Goal: Task Accomplishment & Management: Use online tool/utility

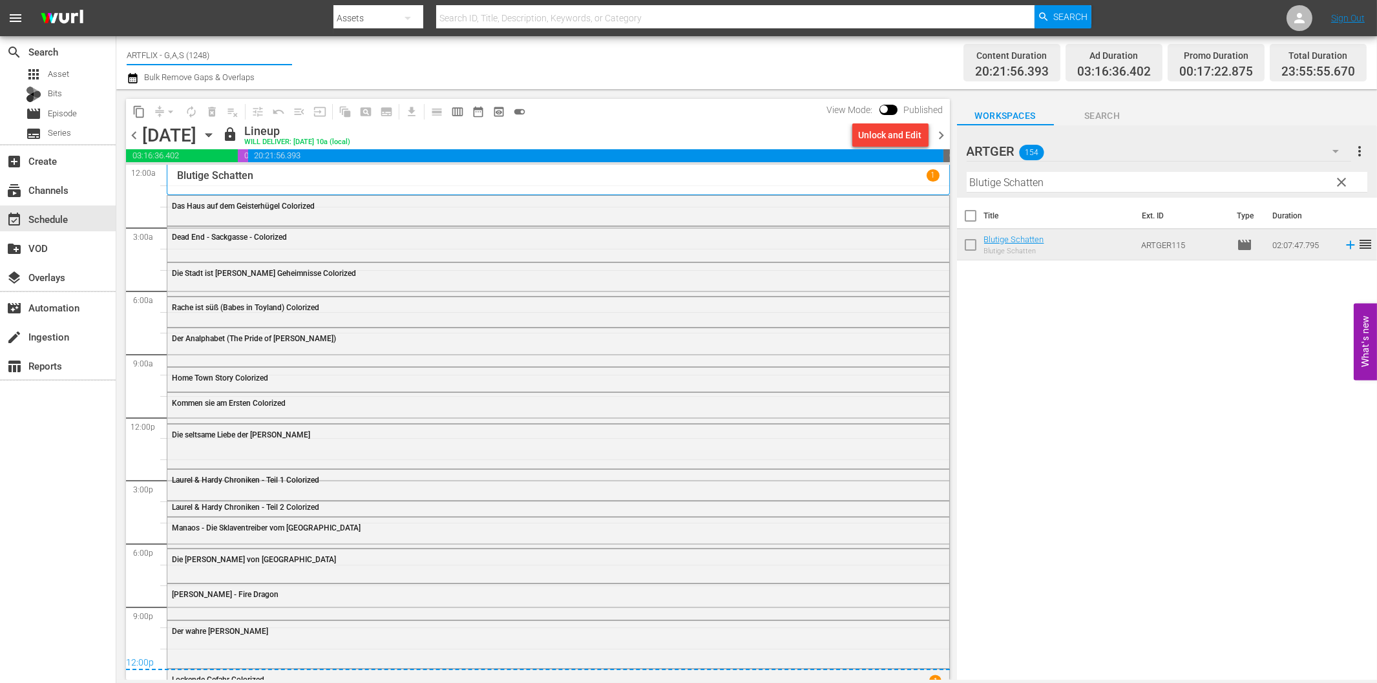
drag, startPoint x: 164, startPoint y: 54, endPoint x: 272, endPoint y: 55, distance: 107.9
click at [272, 55] on input "ARTFLIX - G,A,S (1248)" at bounding box center [209, 54] width 165 height 31
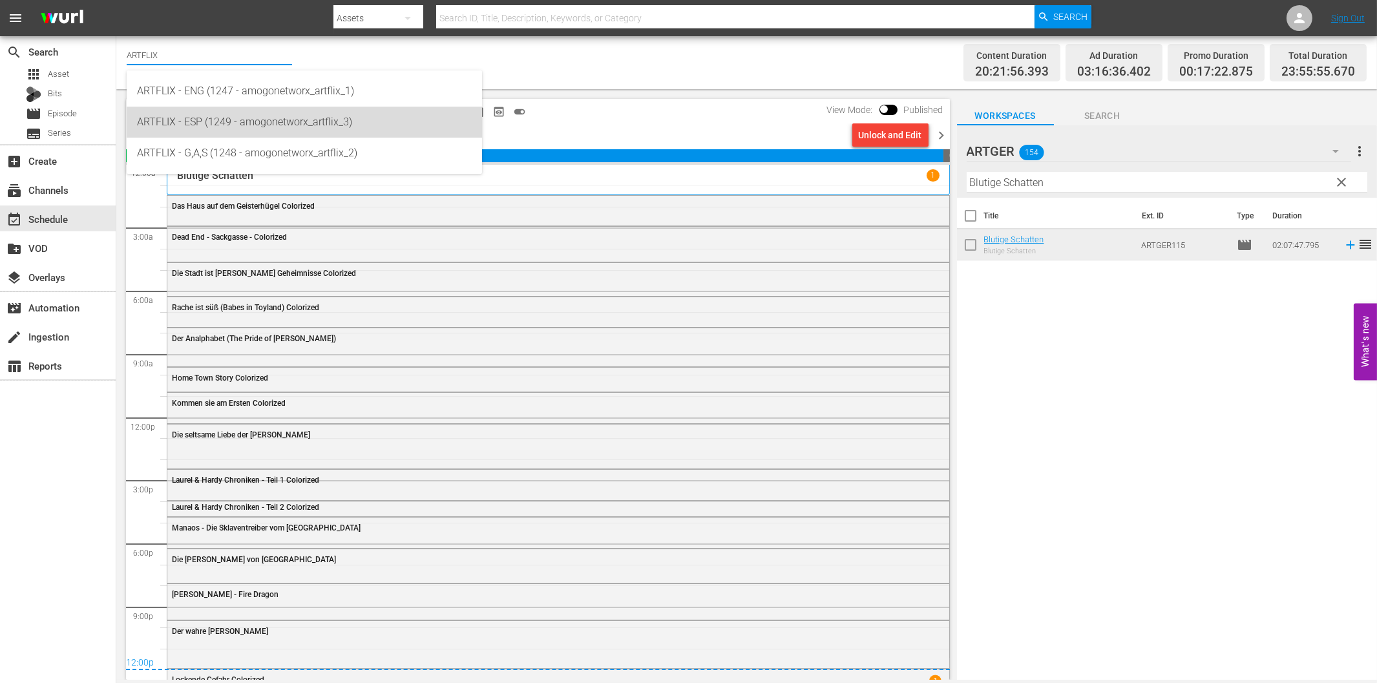
click at [207, 121] on div "ARTFLIX - ESP (1249 - amogonetworx_artflix_3)" at bounding box center [304, 122] width 335 height 31
type input "ARTFLIX - ESP (1249 - amogonetworx_artflix_3)"
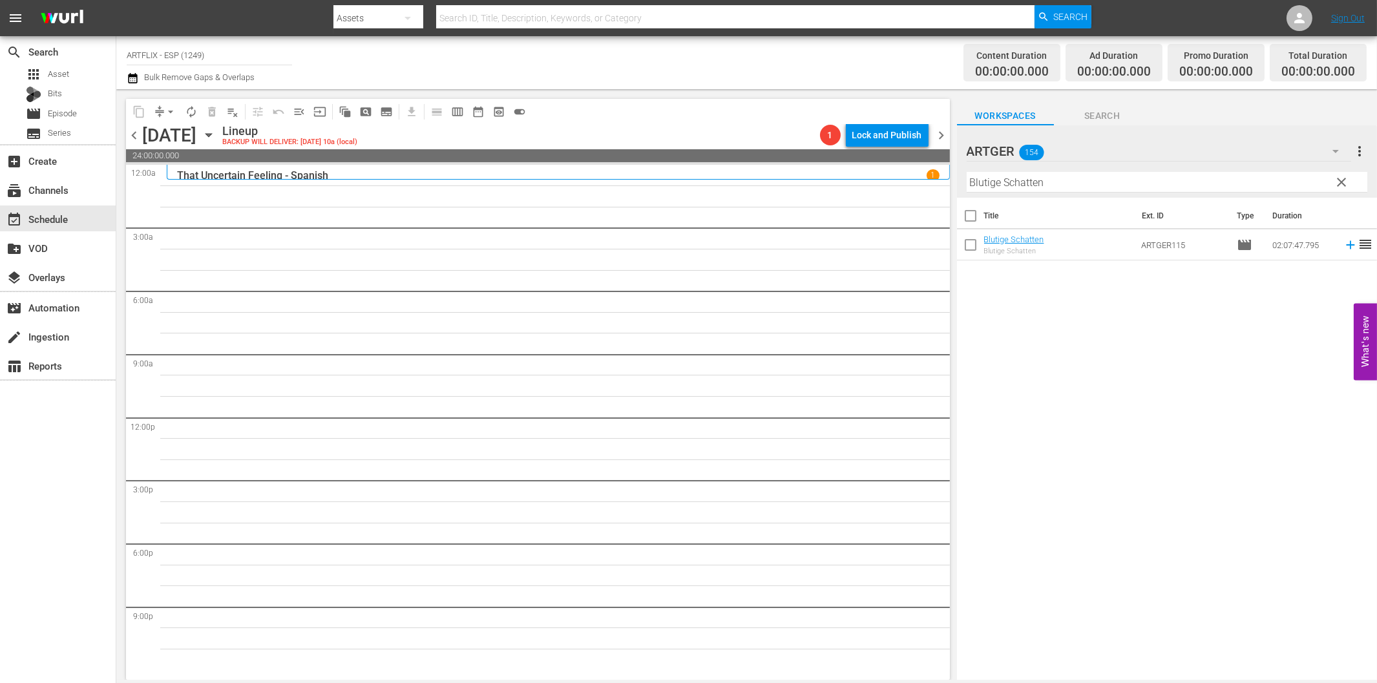
click at [1048, 185] on input "Blutige Schatten" at bounding box center [1167, 182] width 401 height 21
paste input "The Red House - Spanish"
click at [1332, 151] on icon "button" at bounding box center [1336, 151] width 16 height 16
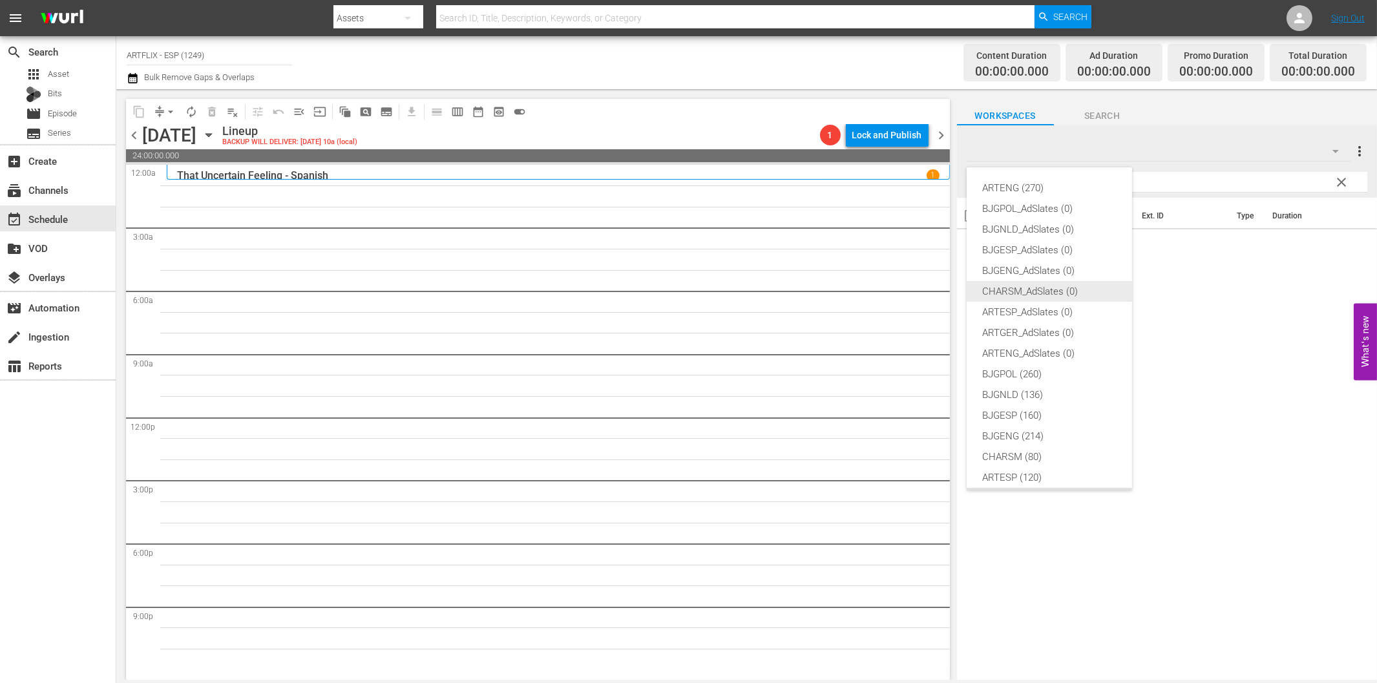
scroll to position [48, 0]
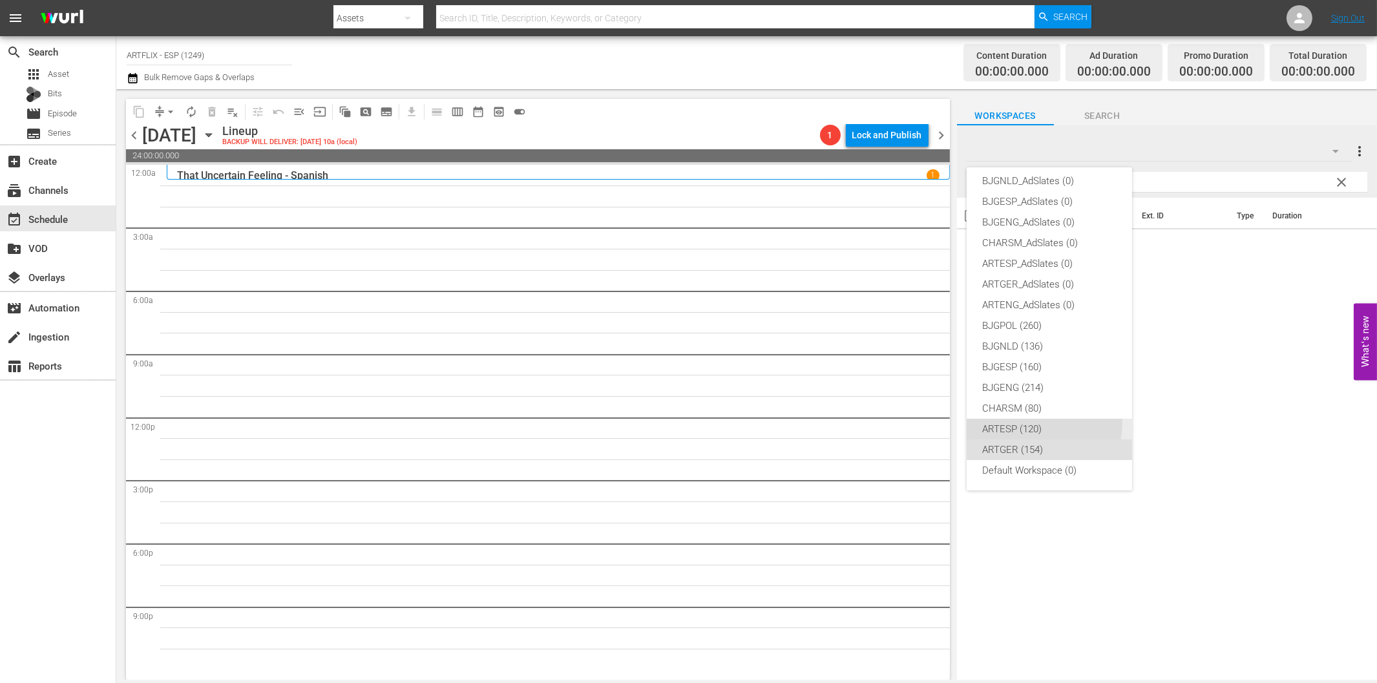
click at [1031, 421] on div "ARTESP (120)" at bounding box center [1049, 429] width 134 height 21
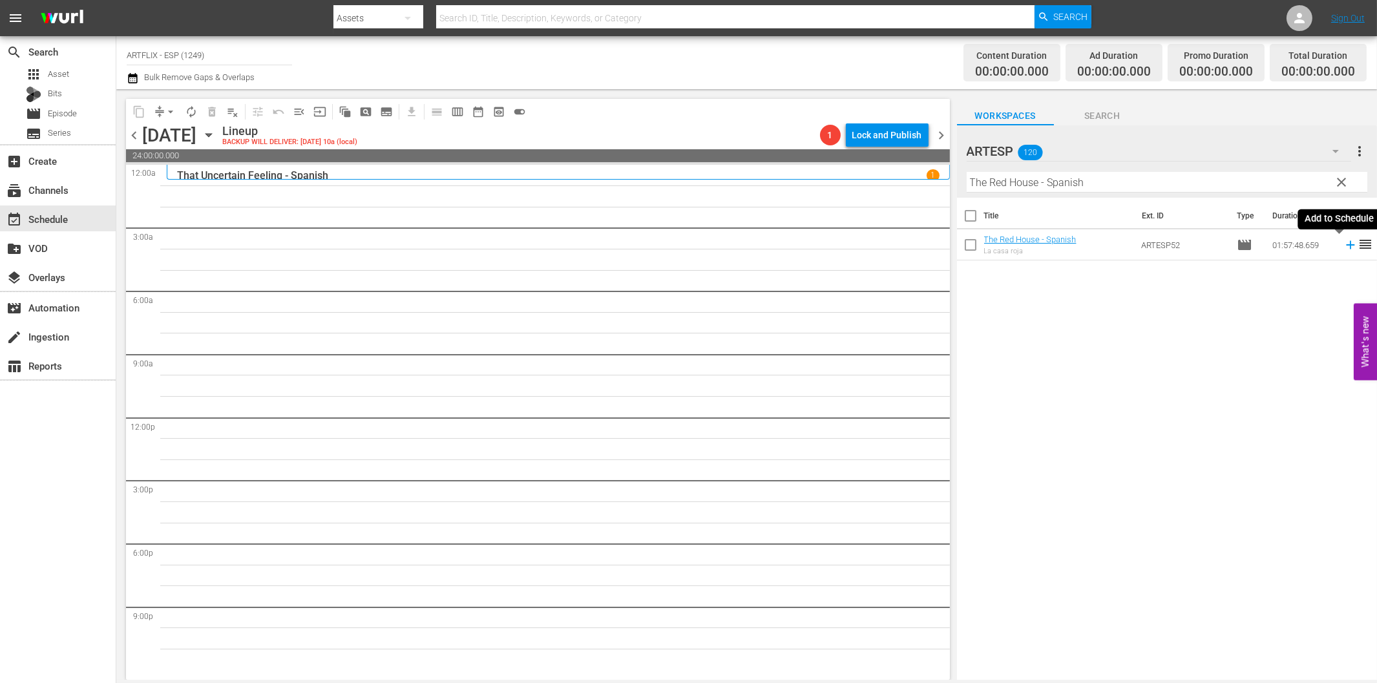
click at [1343, 249] on icon at bounding box center [1350, 245] width 14 height 14
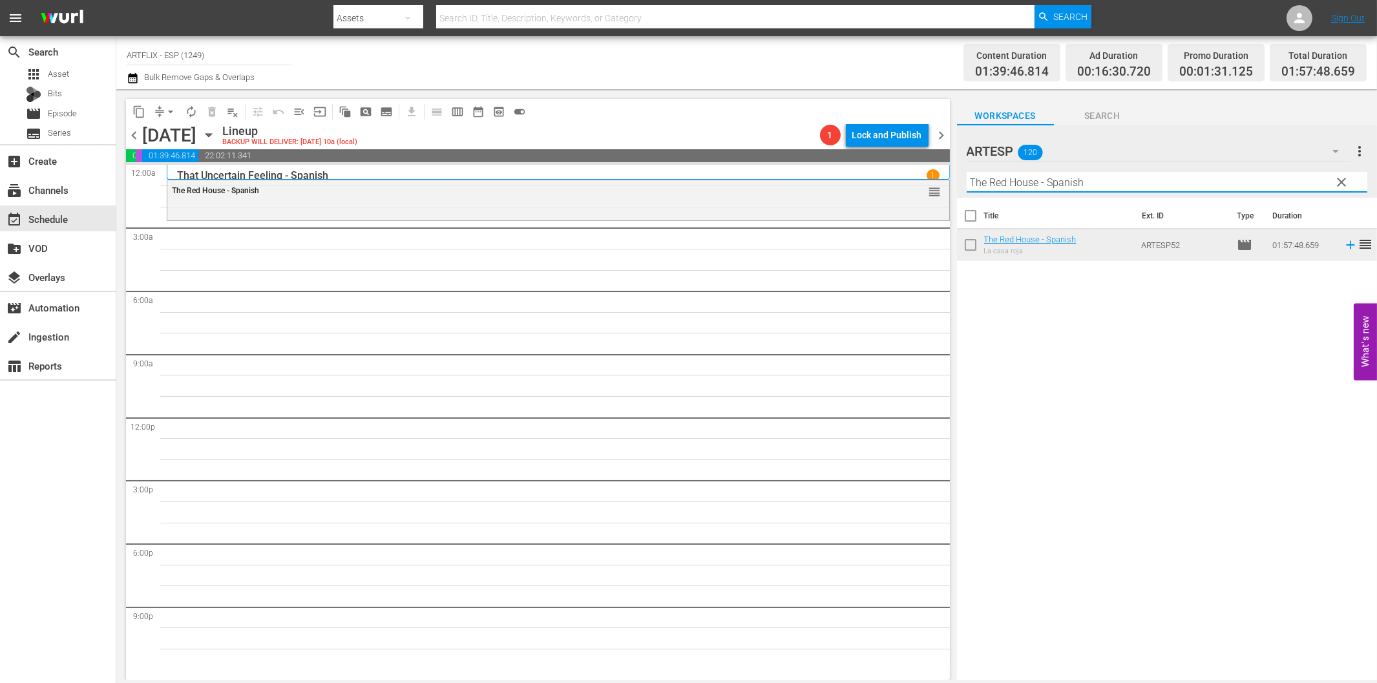
click at [1050, 180] on input "The Red House - Spanish" at bounding box center [1167, 182] width 401 height 21
paste input "La feria de la vanidad ([PERSON_NAME])"
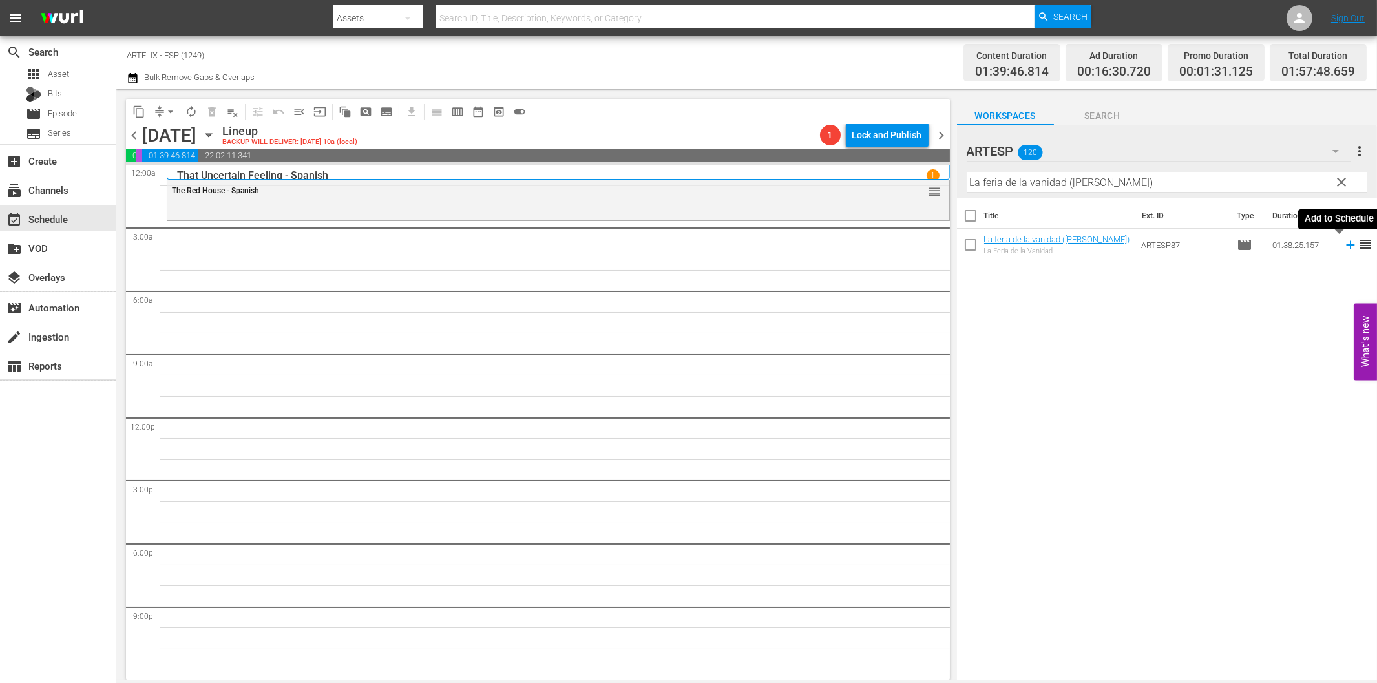
click at [1346, 246] on icon at bounding box center [1350, 245] width 8 height 8
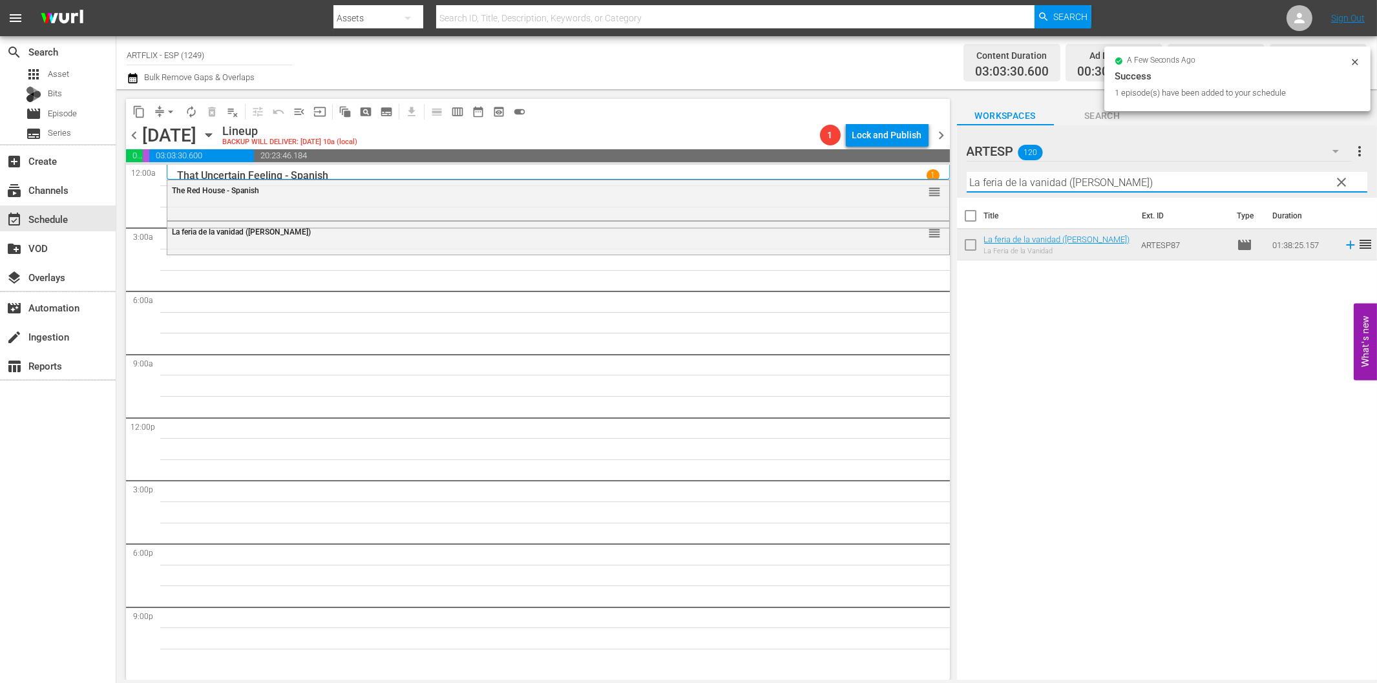
click at [1024, 181] on input "La feria de la vanidad ([PERSON_NAME])" at bounding box center [1167, 182] width 401 height 21
paste input "Woman on the Run"
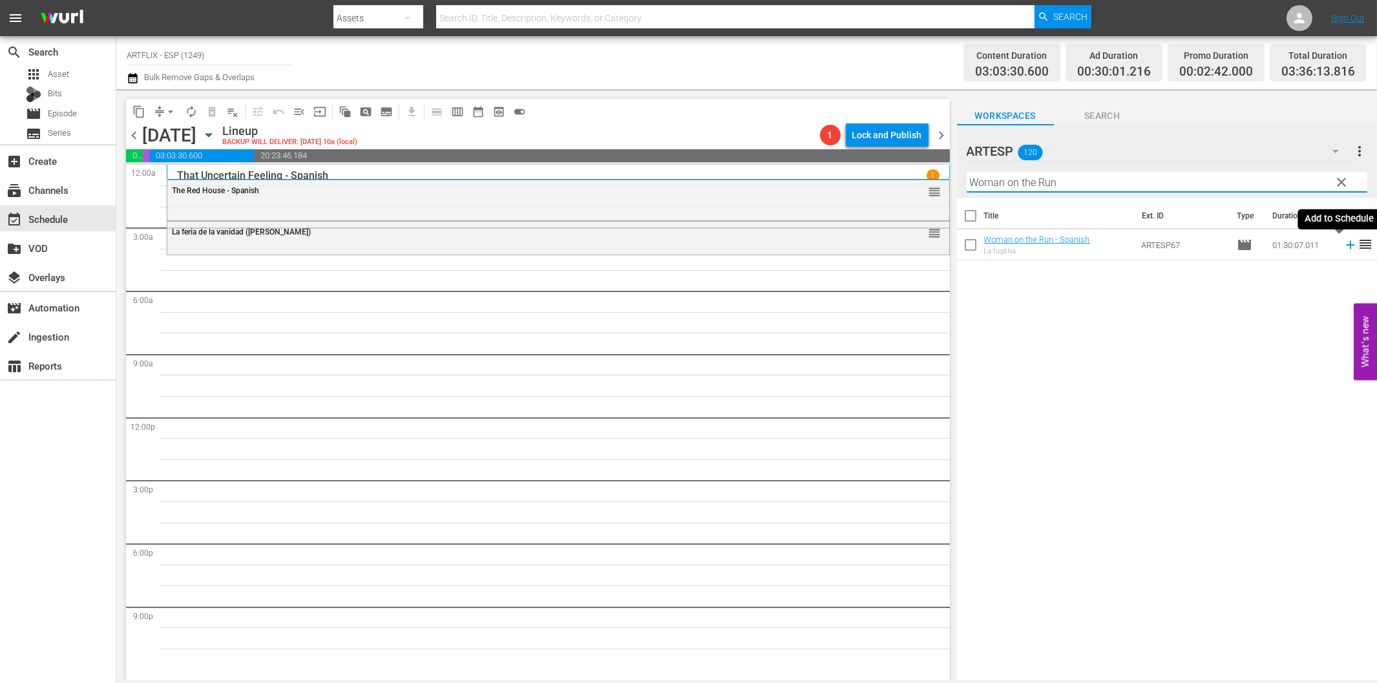
click at [1343, 246] on icon at bounding box center [1350, 245] width 14 height 14
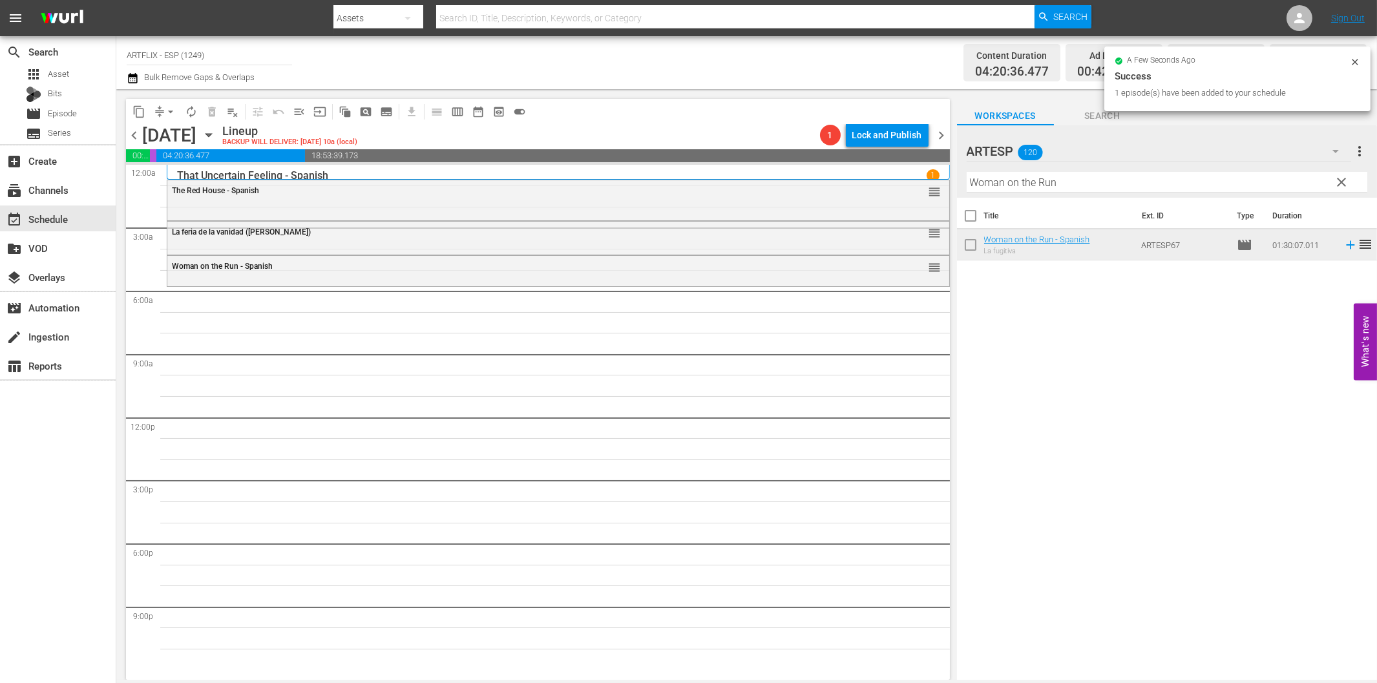
click at [1139, 172] on input "Woman on the Run" at bounding box center [1167, 182] width 401 height 21
paste input "Bodas reales (Royal Wedding)"
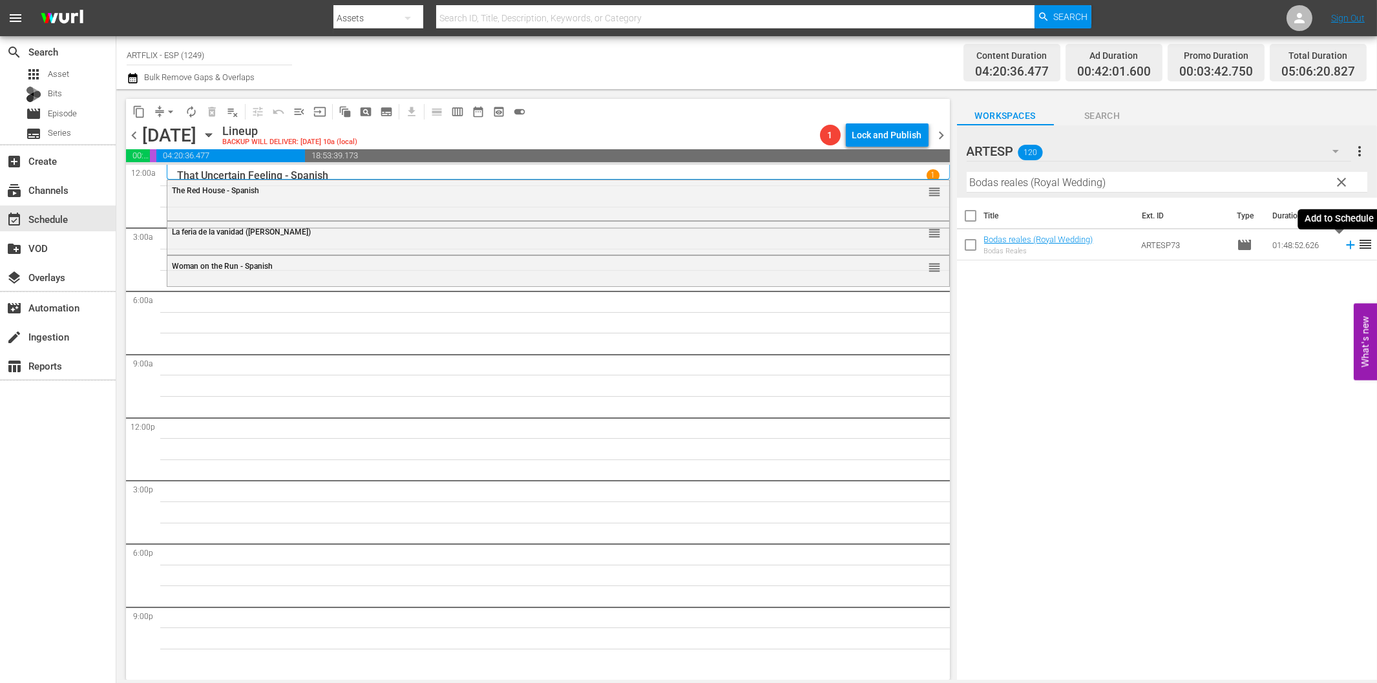
click at [1343, 249] on icon at bounding box center [1350, 245] width 14 height 14
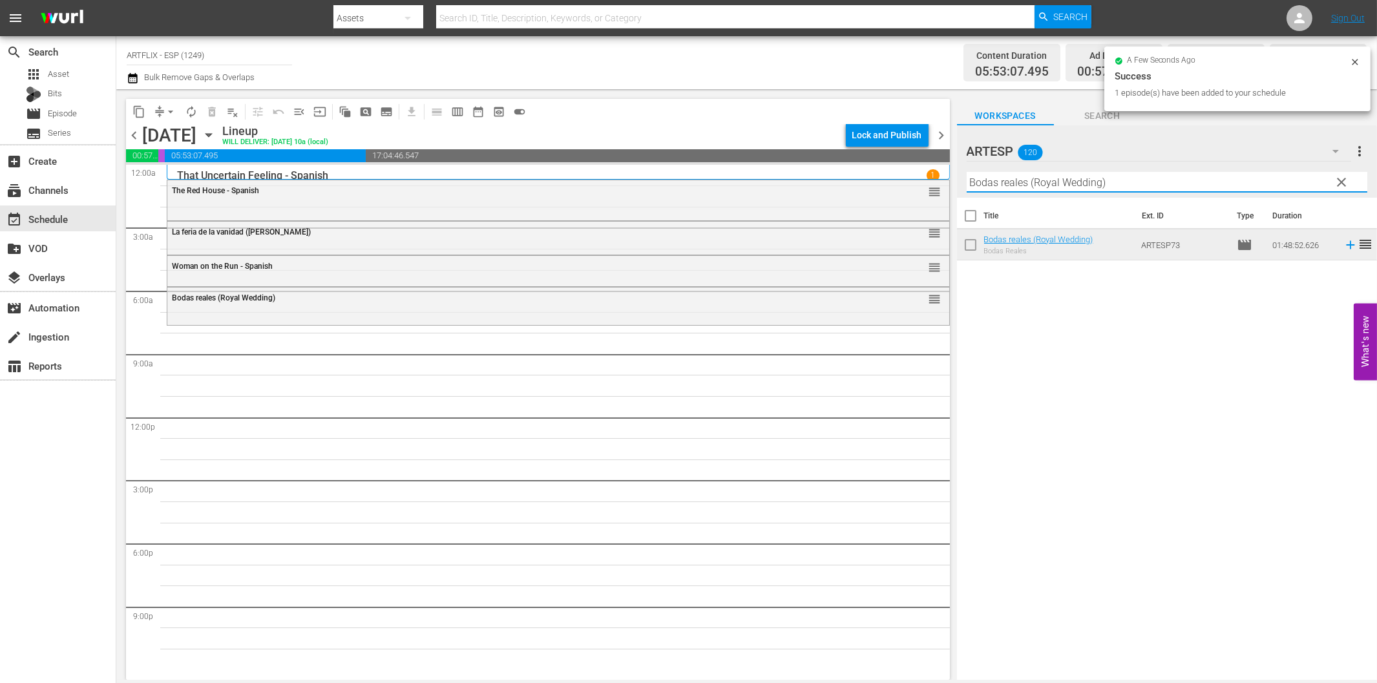
drag, startPoint x: 1104, startPoint y: 185, endPoint x: 1111, endPoint y: 184, distance: 7.9
click at [1106, 185] on input "Bodas reales (Royal Wedding)" at bounding box center [1167, 182] width 401 height 21
paste input "La canción del recuerdo (Penny_Serenade"
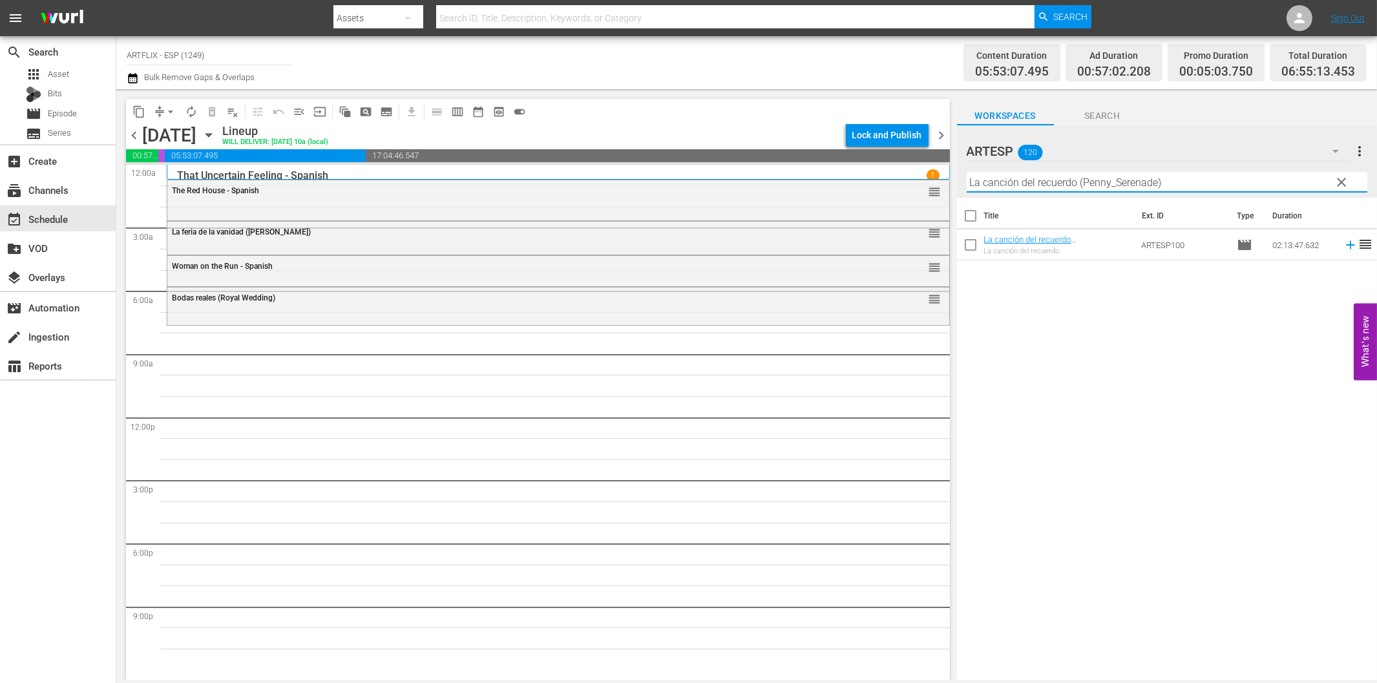
click at [1343, 247] on icon at bounding box center [1350, 245] width 14 height 14
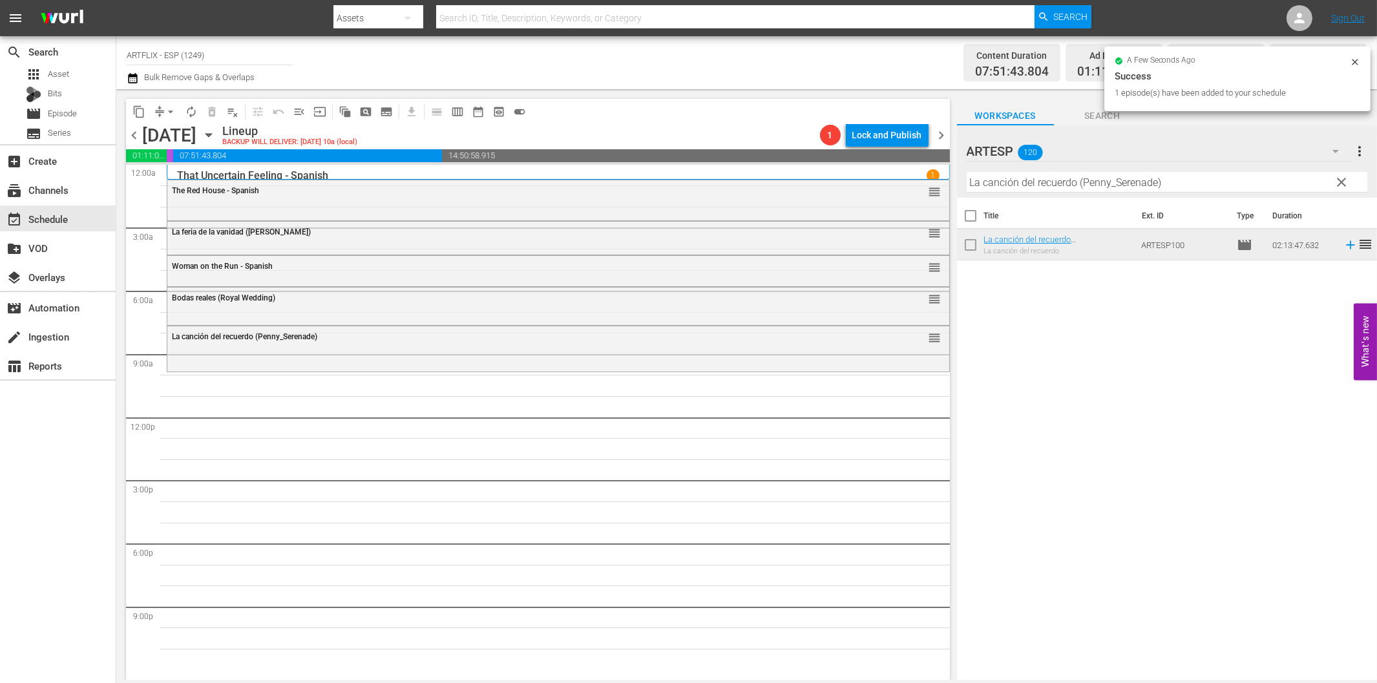
click at [1047, 179] on input "La canción del recuerdo (Penny_Serenade)" at bounding box center [1167, 182] width 401 height 21
paste input "A Minor Miracle"
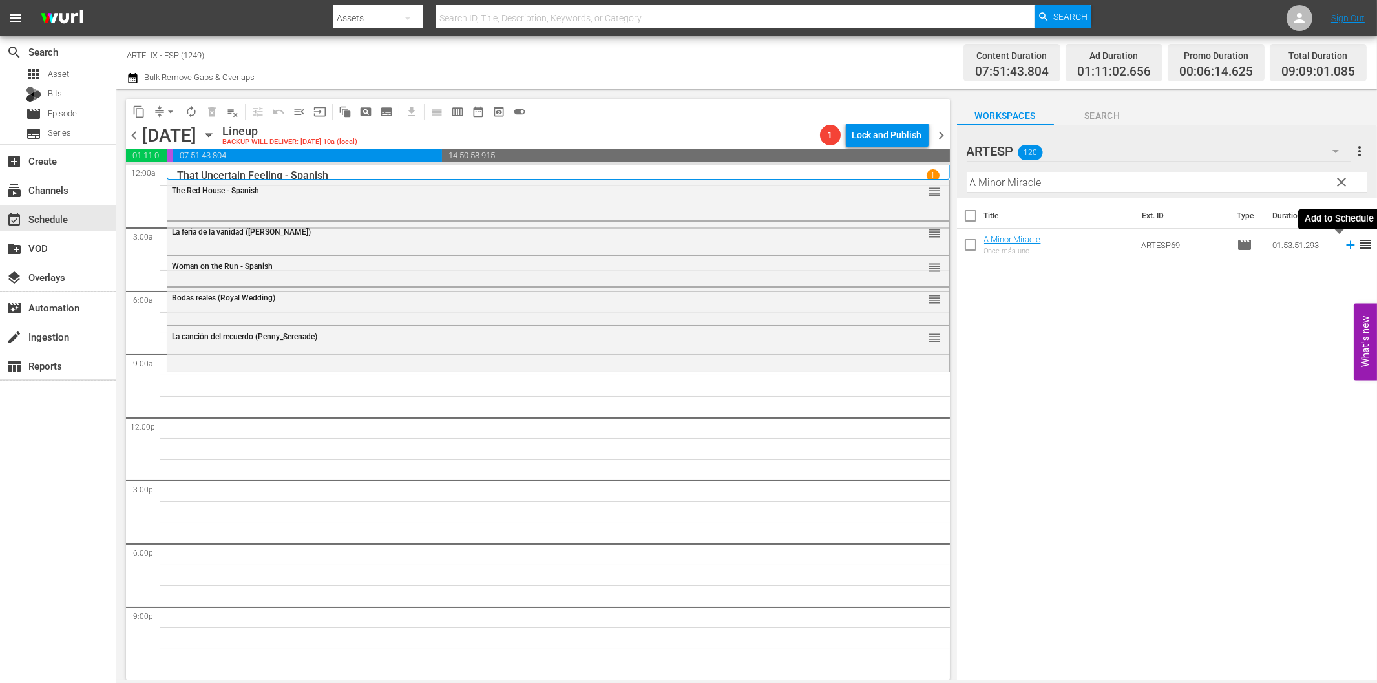
click at [1343, 243] on icon at bounding box center [1350, 245] width 14 height 14
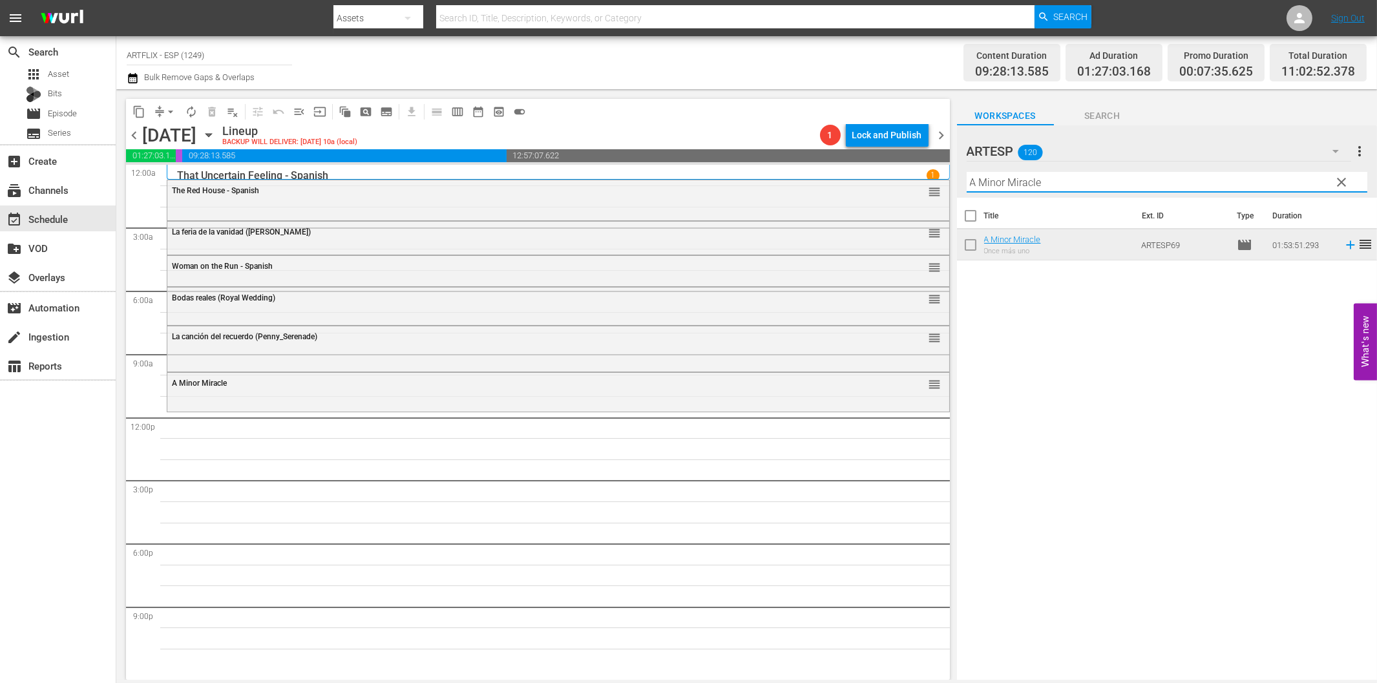
click at [1096, 177] on input "A Minor Miracle" at bounding box center [1167, 182] width 401 height 21
paste input "Lassie - [GEOGRAPHIC_DATA] (Lassie - [GEOGRAPHIC_DATA])"
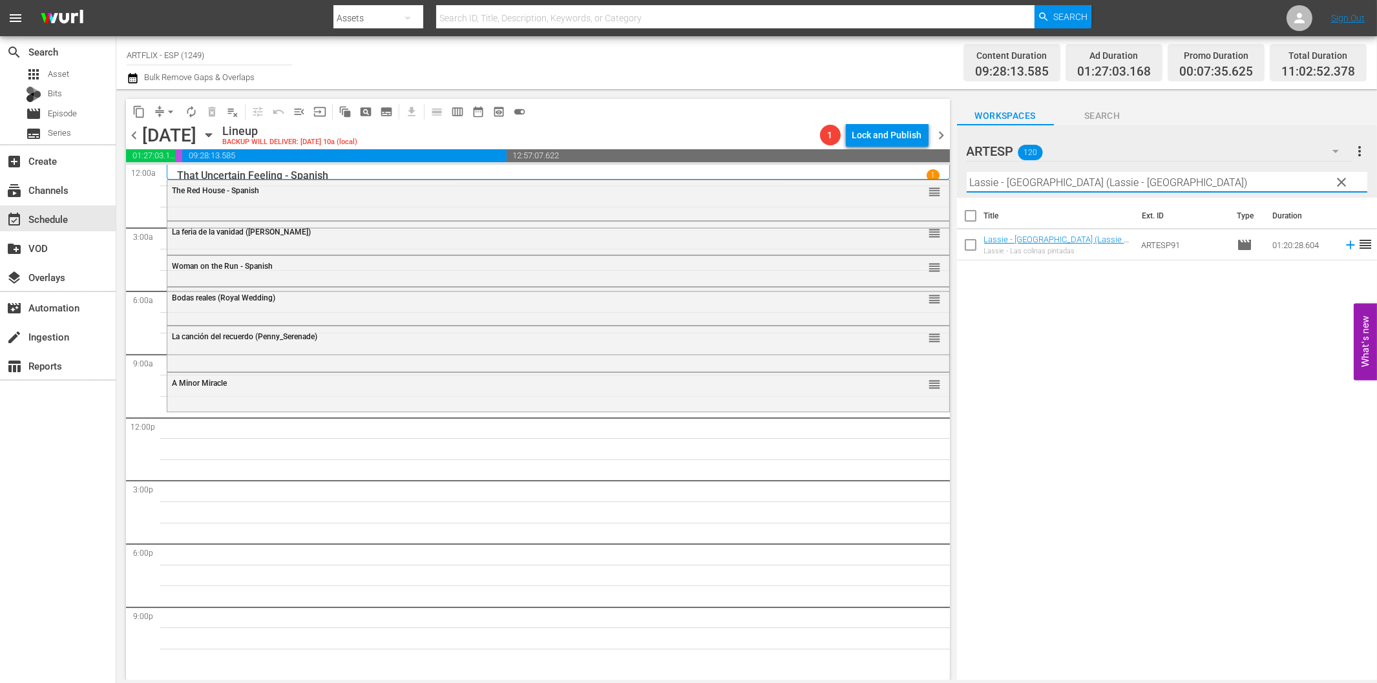
click at [1346, 244] on icon at bounding box center [1350, 245] width 8 height 8
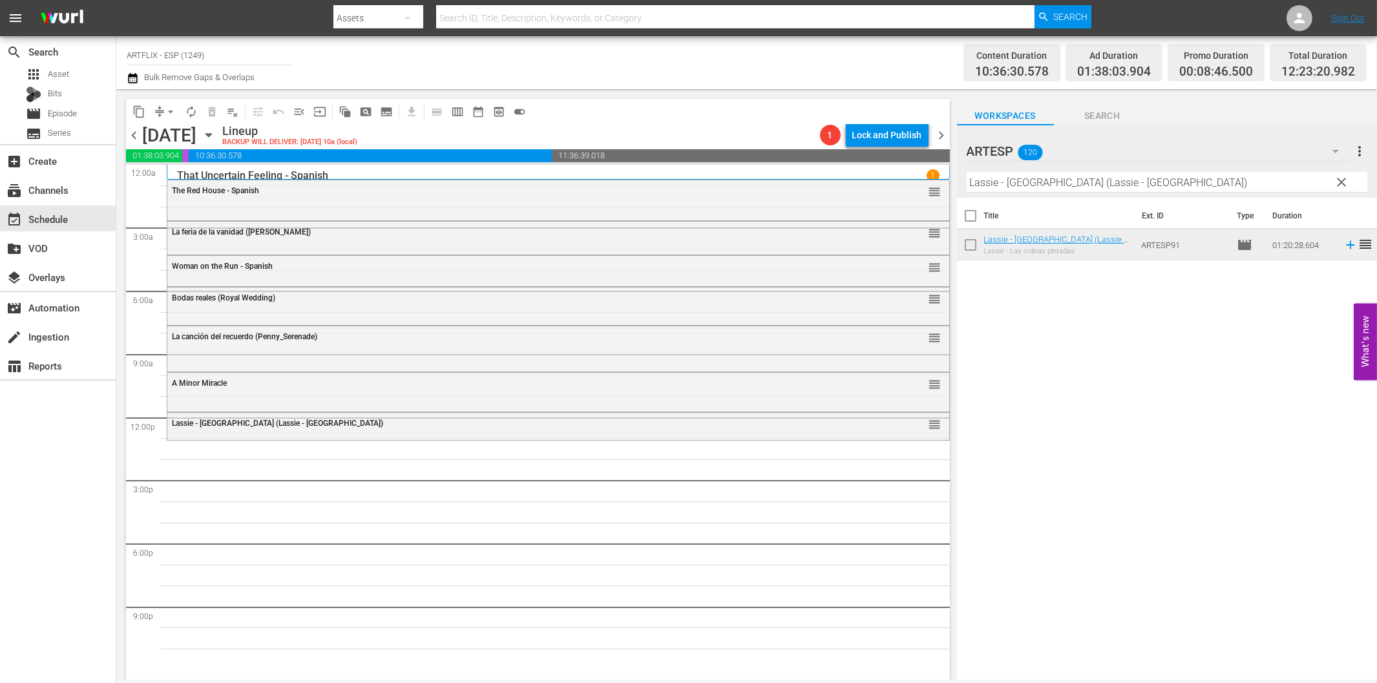
click at [999, 187] on input "Lassie - [GEOGRAPHIC_DATA] (Lassie - [GEOGRAPHIC_DATA])" at bounding box center [1167, 182] width 401 height 21
paste input "Tarzan and the Trappers - Spanish"
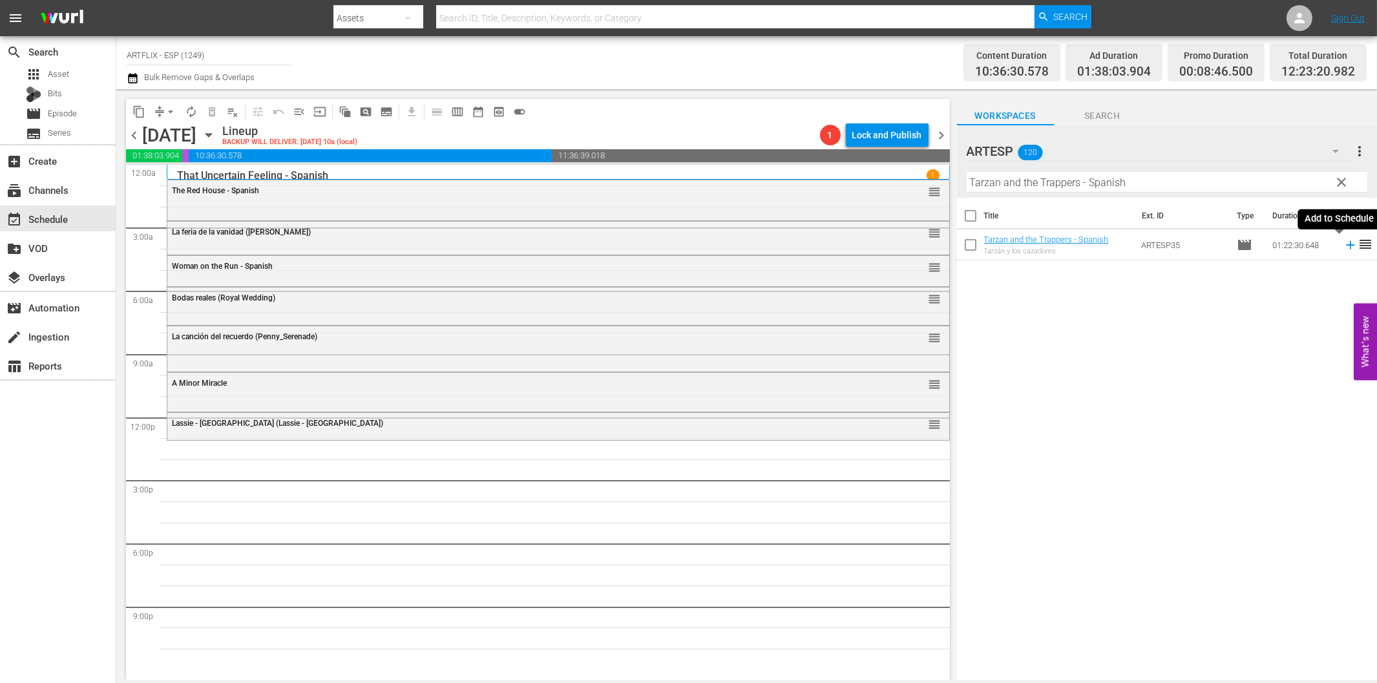
click at [1343, 240] on icon at bounding box center [1350, 245] width 14 height 14
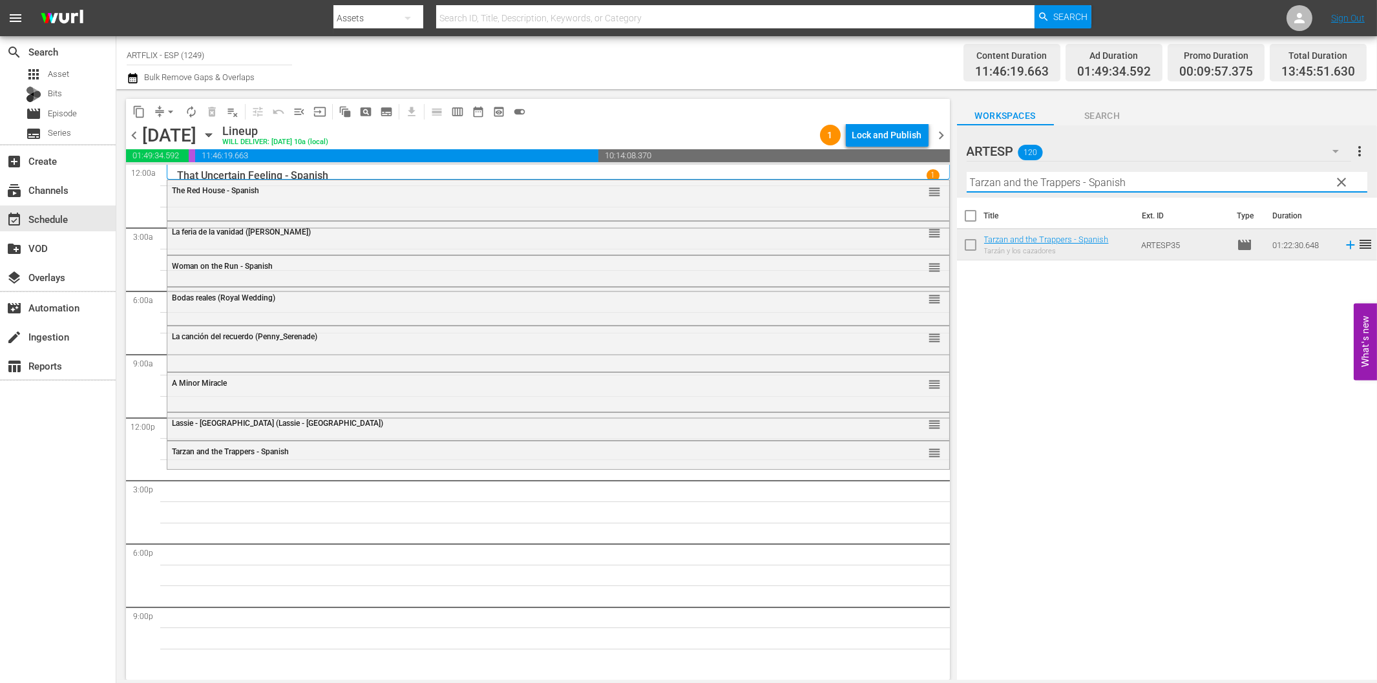
click at [1053, 185] on input "Tarzan and the Trappers - Spanish" at bounding box center [1167, 182] width 401 height 21
paste input "[GEOGRAPHIC_DATA]"
click at [1338, 242] on td at bounding box center [1347, 244] width 19 height 31
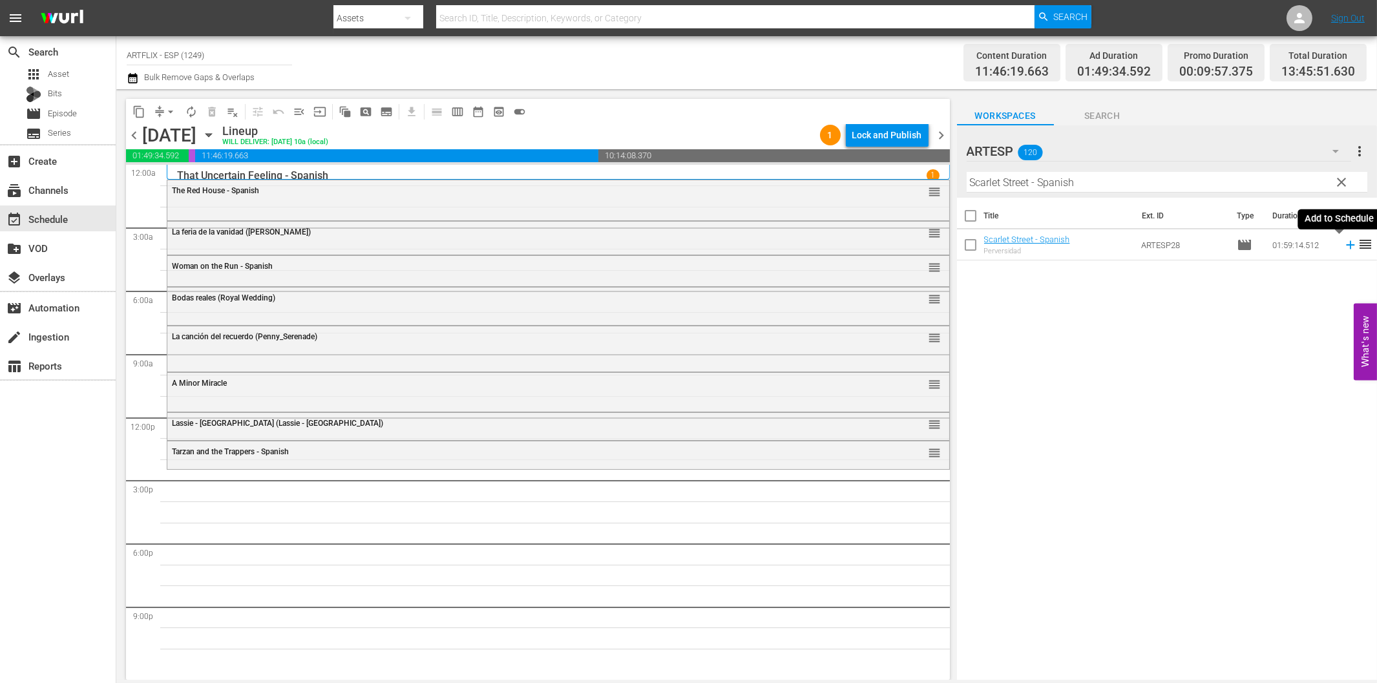
click at [1343, 242] on icon at bounding box center [1350, 245] width 14 height 14
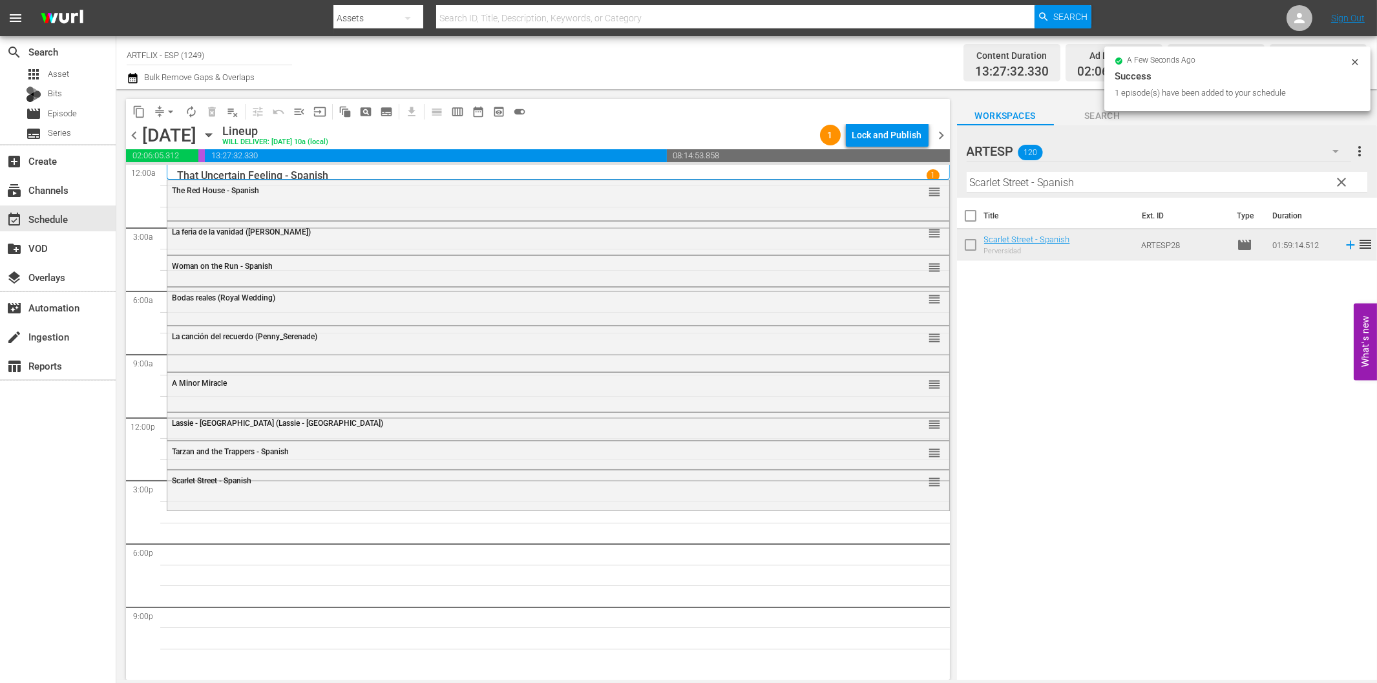
click at [986, 188] on input "Scarlet Street - Spanish" at bounding box center [1167, 182] width 401 height 21
paste input "The Woman in the Window"
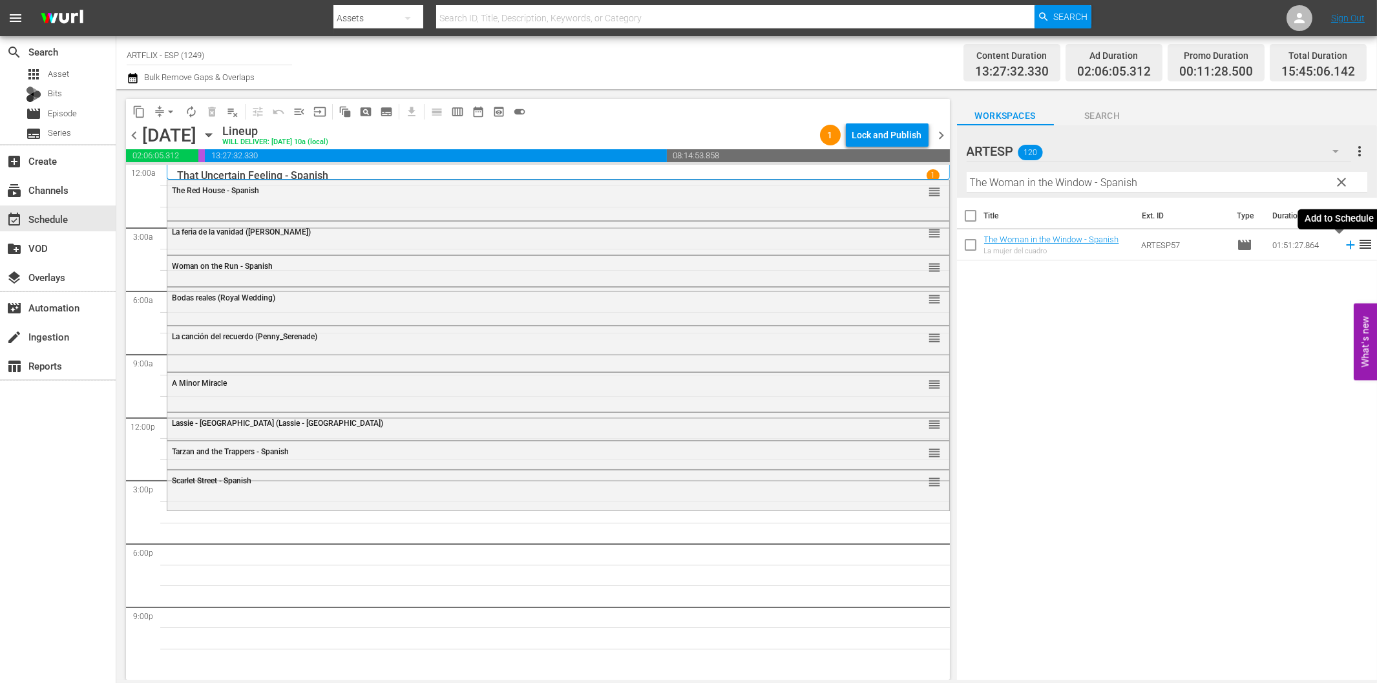
click at [1343, 247] on icon at bounding box center [1350, 245] width 14 height 14
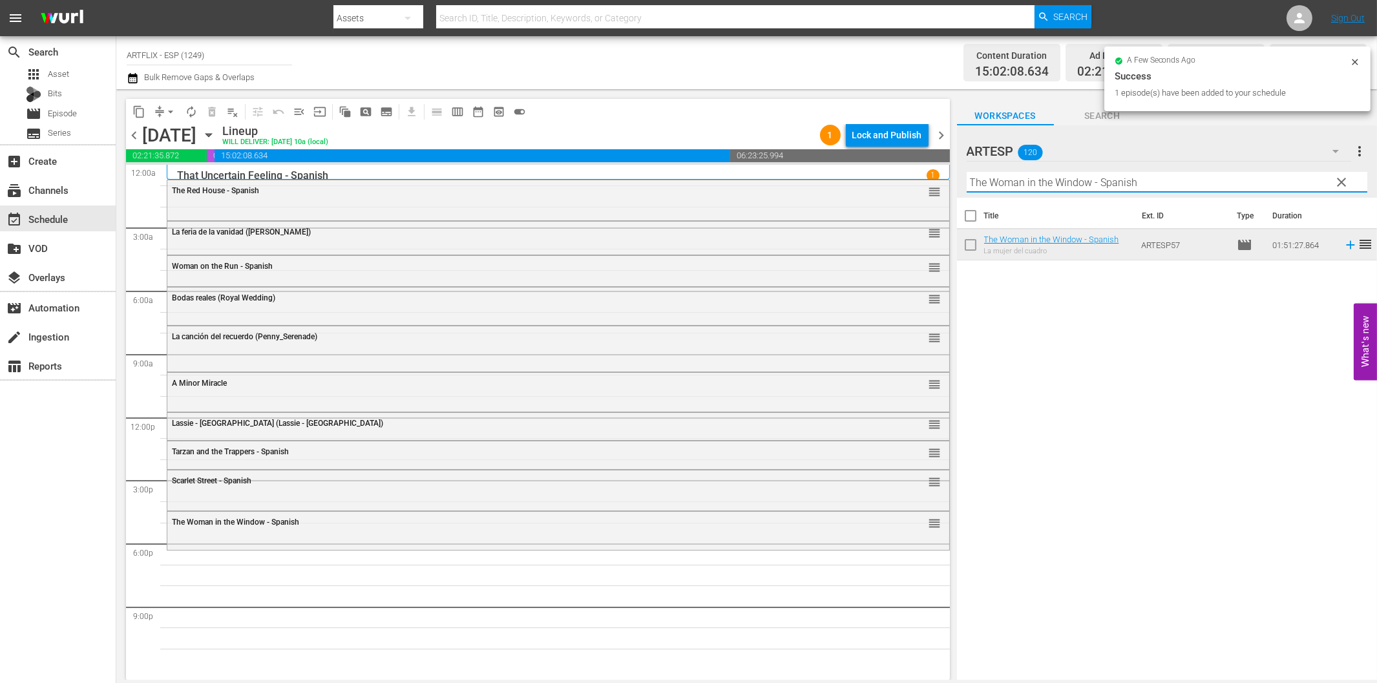
click at [1023, 185] on input "The Woman in the Window - Spanish" at bounding box center [1167, 182] width 401 height 21
paste input "El flautista [PERSON_NAME] (The Pied Piper of Hamelin)"
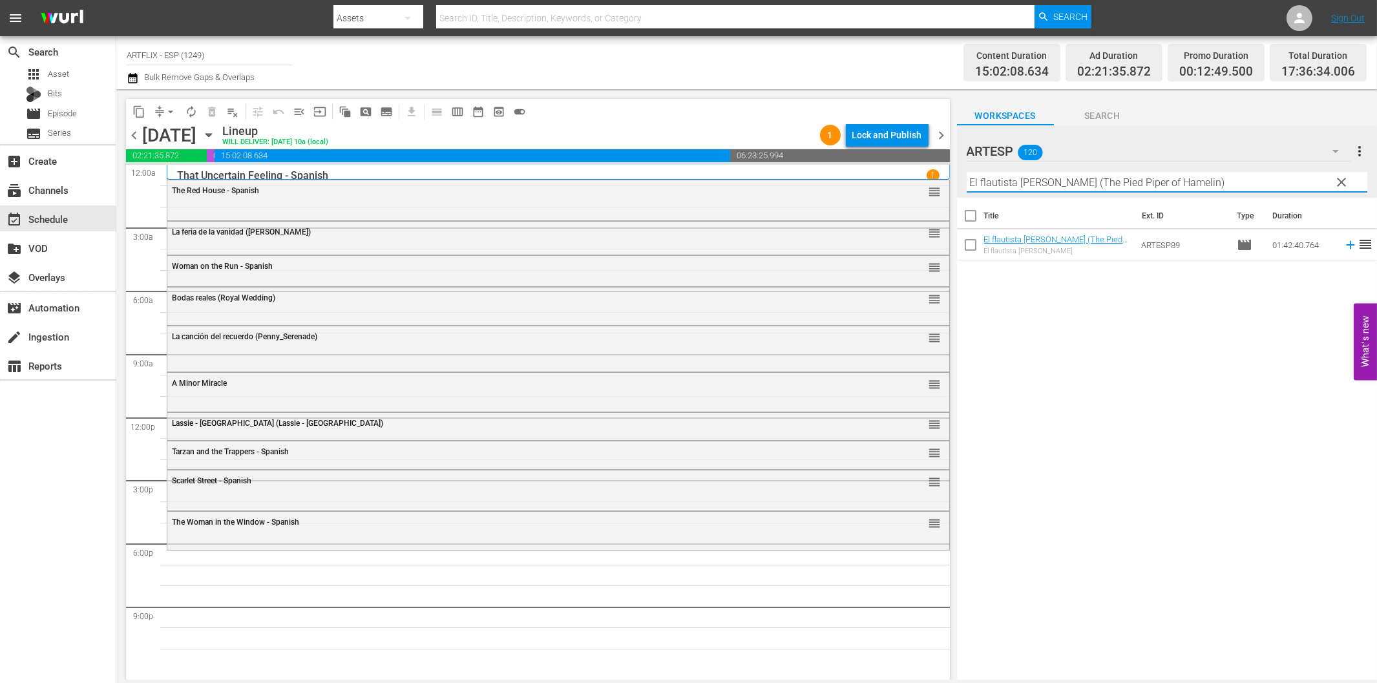
click at [1343, 243] on icon at bounding box center [1350, 245] width 14 height 14
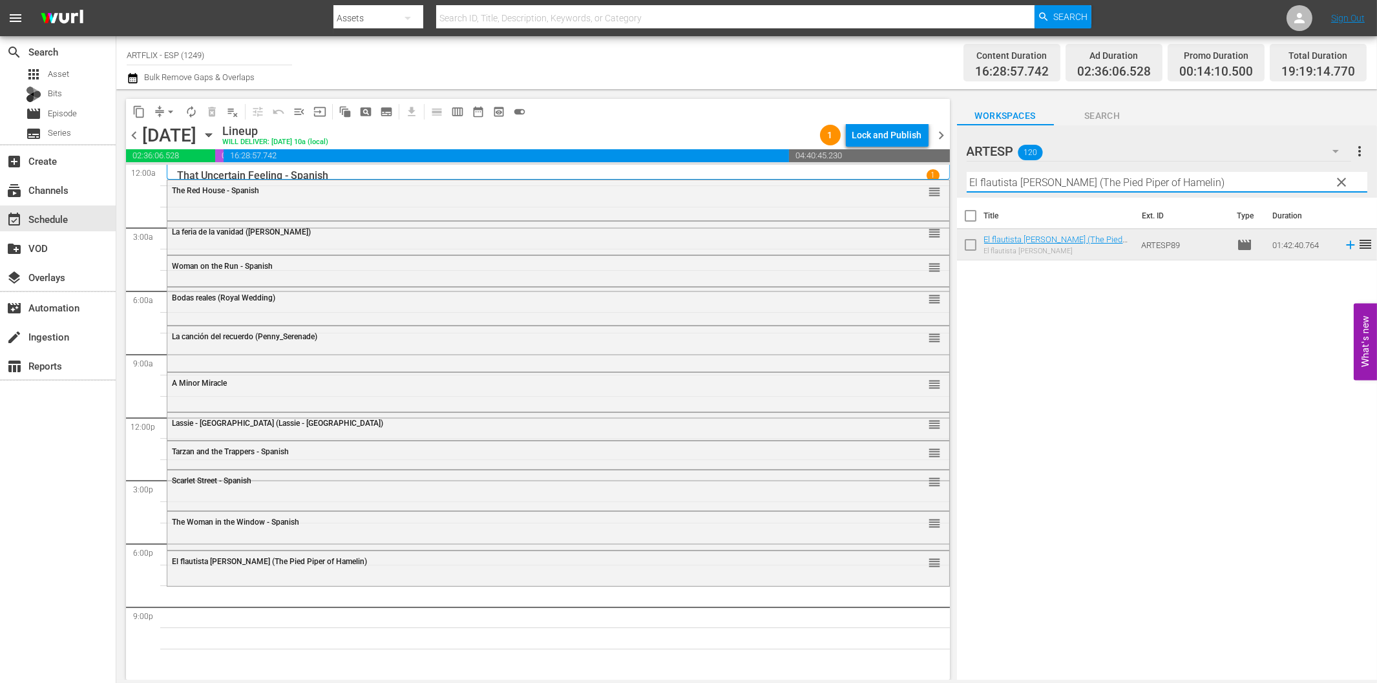
click at [1105, 182] on input "El flautista [PERSON_NAME] (The Pied Piper of Hamelin)" at bounding box center [1167, 182] width 401 height 21
paste input "Gung Ho - Spanish"
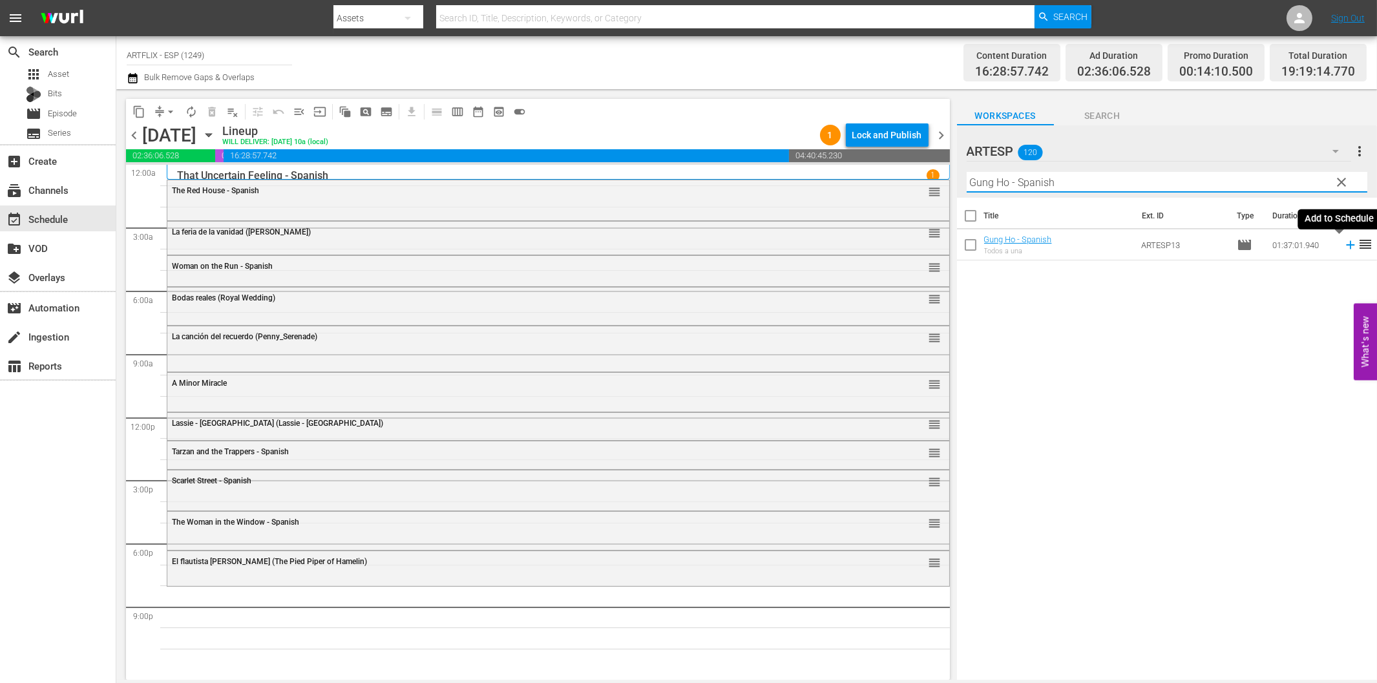
click at [1346, 244] on icon at bounding box center [1350, 245] width 8 height 8
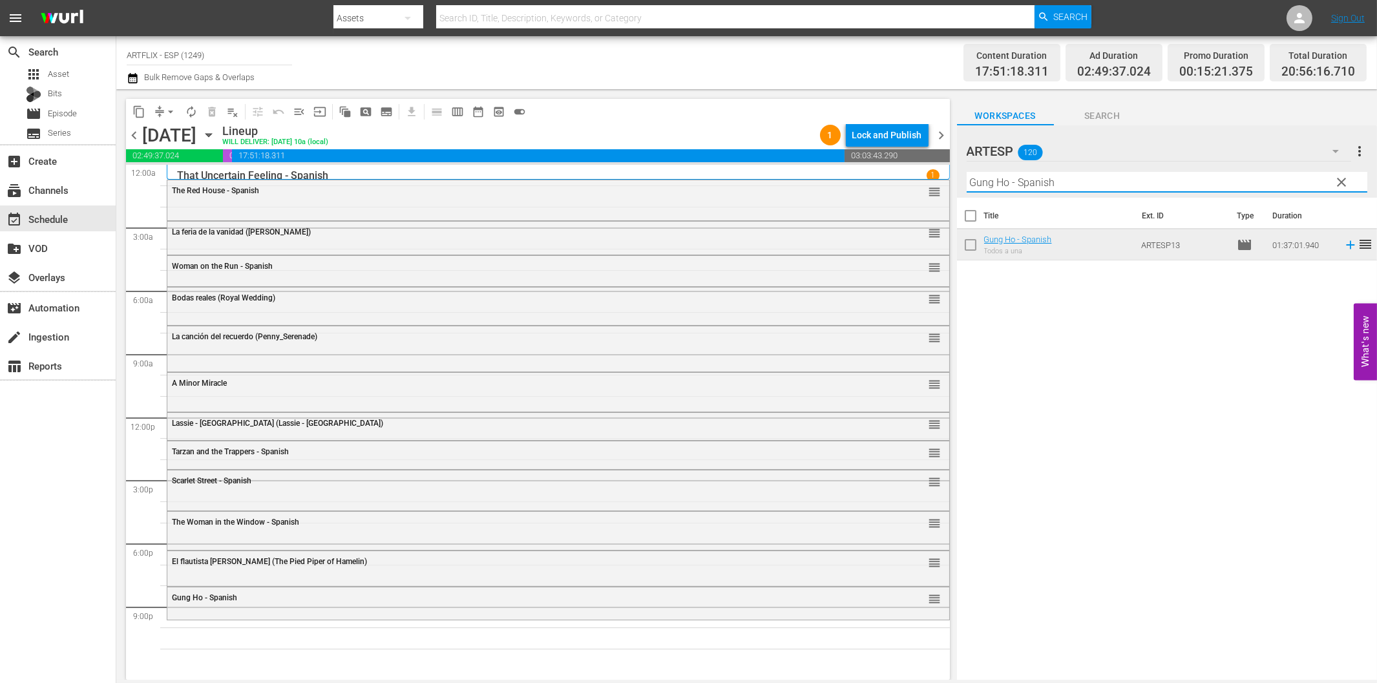
click at [1049, 183] on input "Gung Ho - Spanish" at bounding box center [1167, 182] width 401 height 21
paste input "Charada (Charade)"
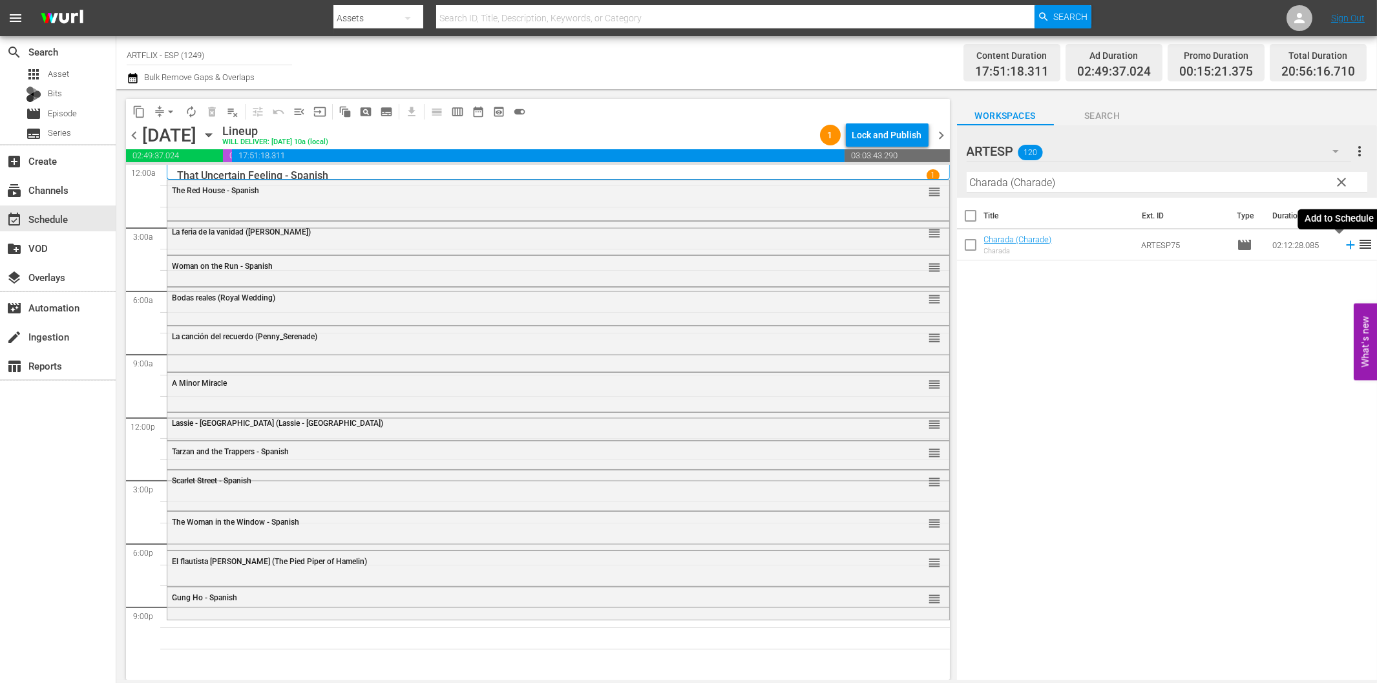
click at [1346, 244] on icon at bounding box center [1350, 245] width 8 height 8
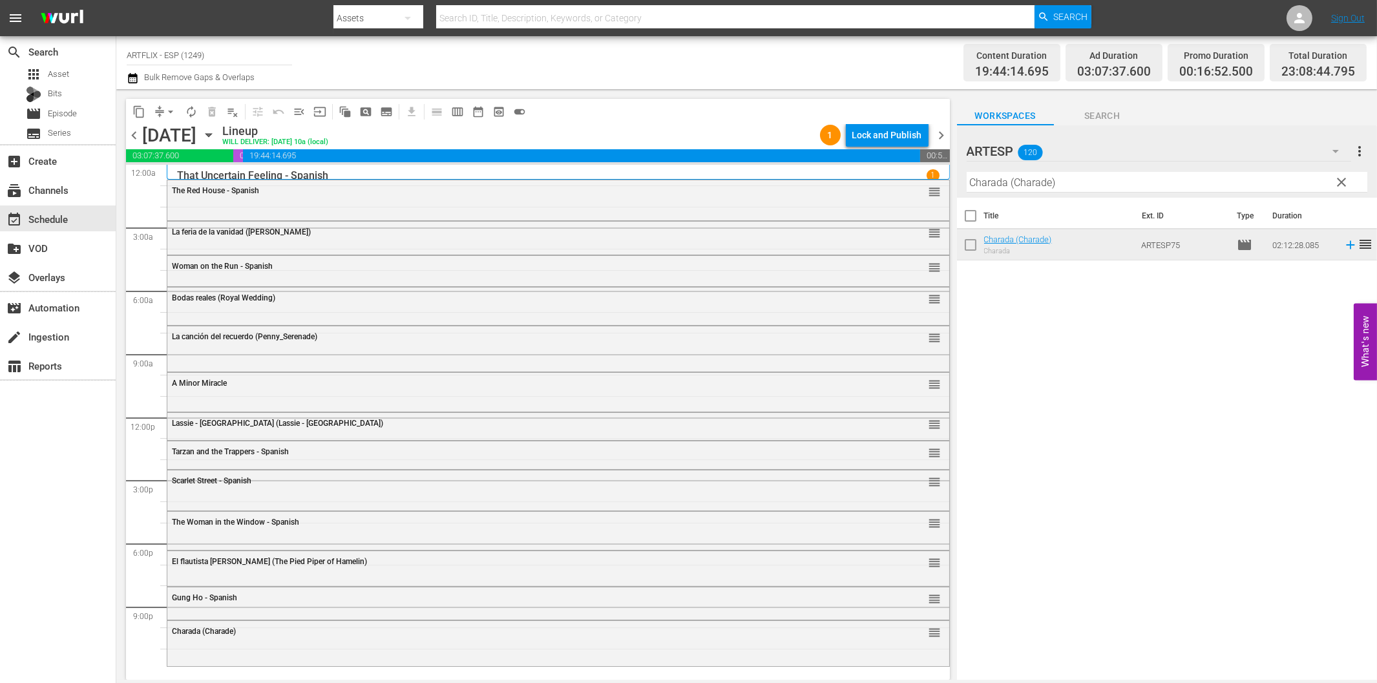
click at [1038, 186] on input "Charada (Charade)" at bounding box center [1167, 182] width 401 height 21
paste input "Dishonored [DEMOGRAPHIC_DATA] - Spanish"
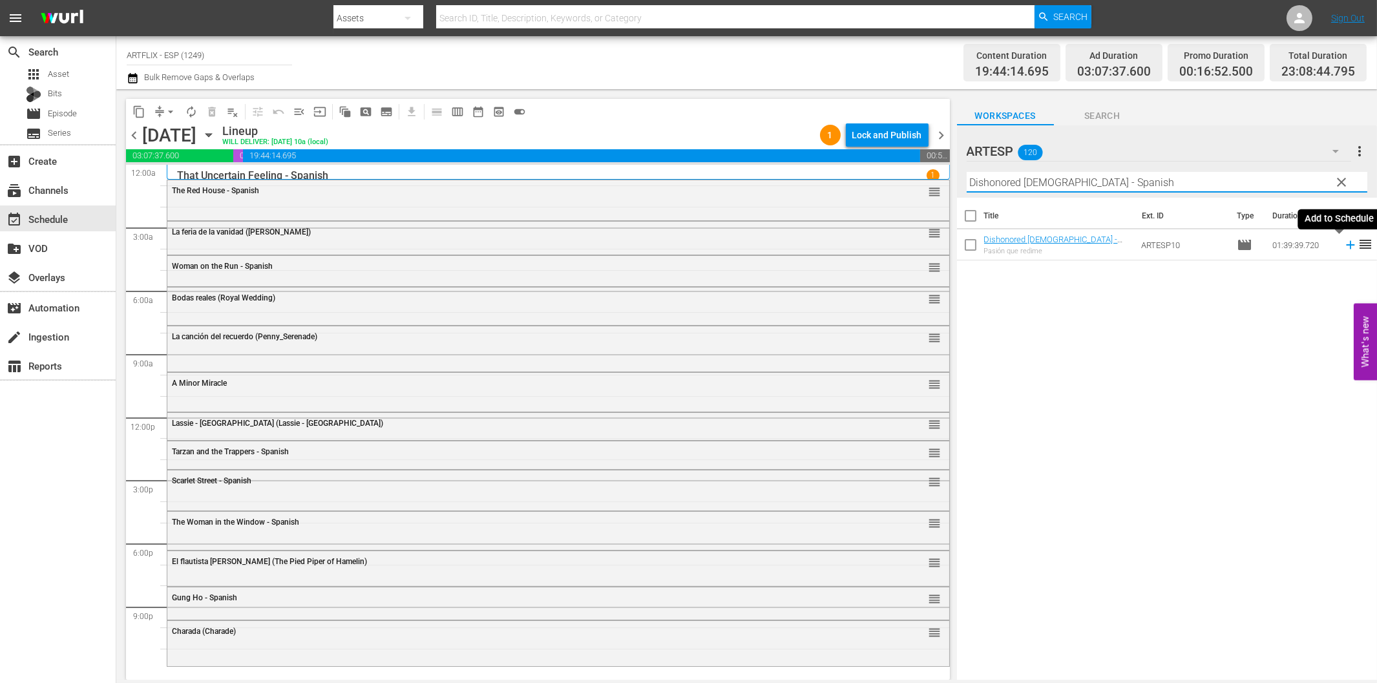
click at [1346, 244] on icon at bounding box center [1350, 245] width 8 height 8
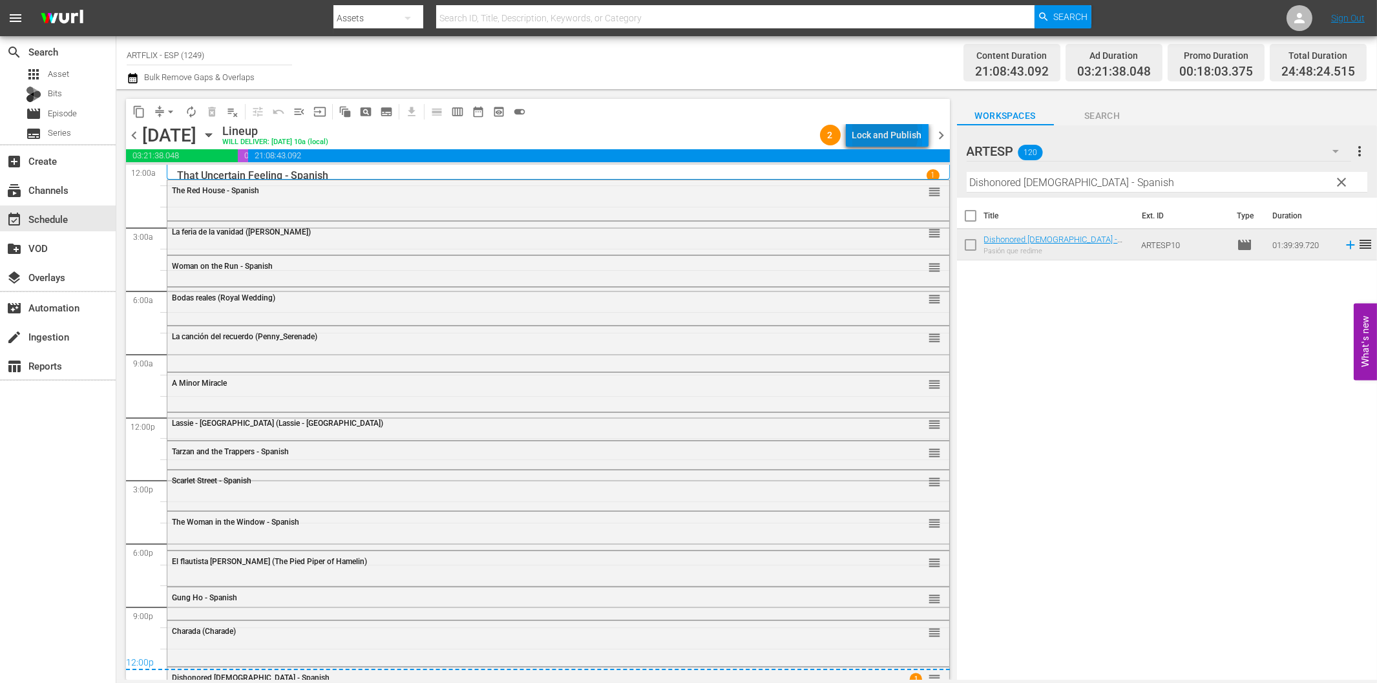
click at [888, 134] on div "Lock and Publish" at bounding box center [887, 134] width 70 height 23
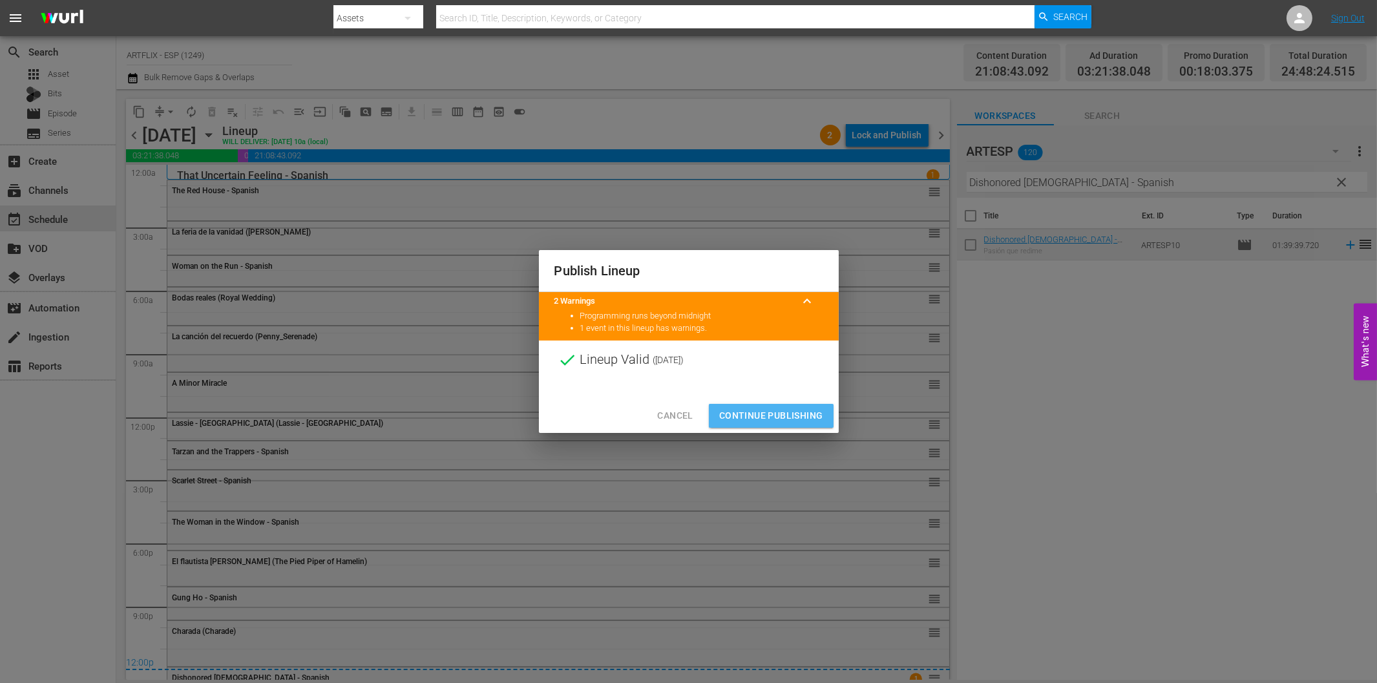
click at [786, 423] on span "Continue Publishing" at bounding box center [771, 416] width 104 height 16
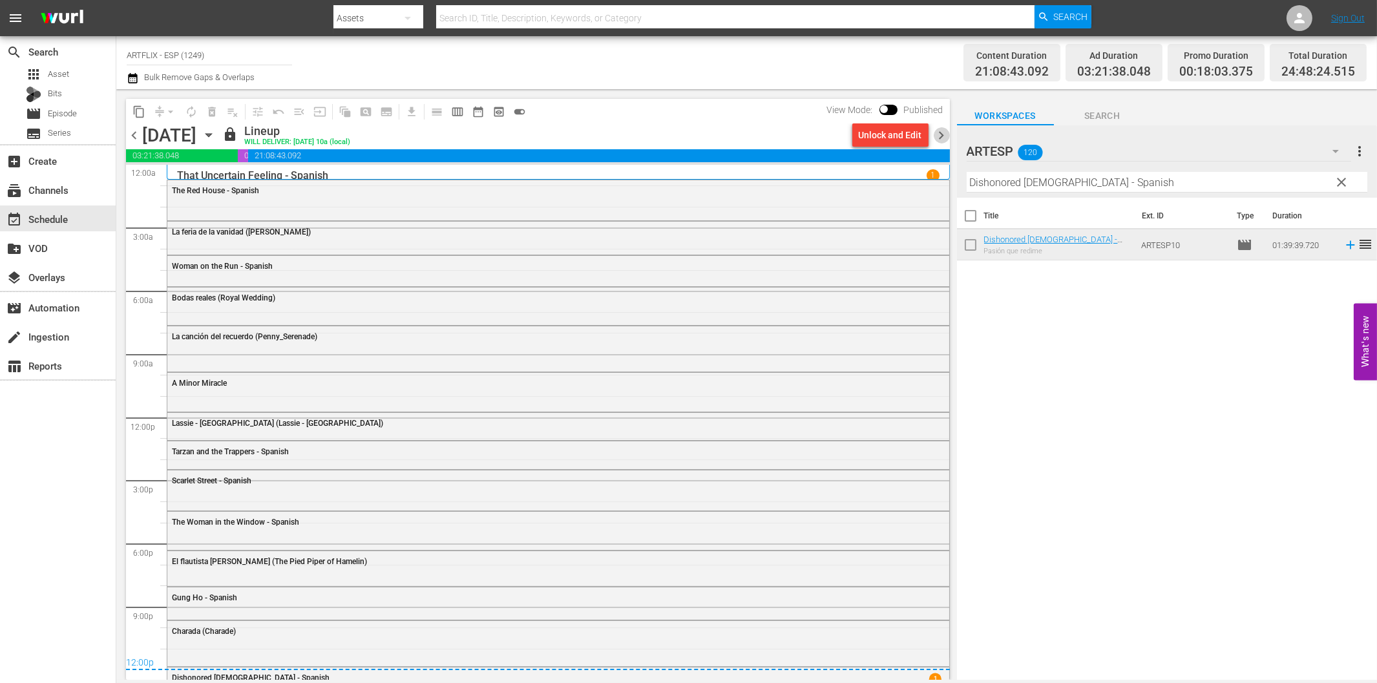
click at [937, 136] on span "chevron_right" at bounding box center [942, 135] width 16 height 16
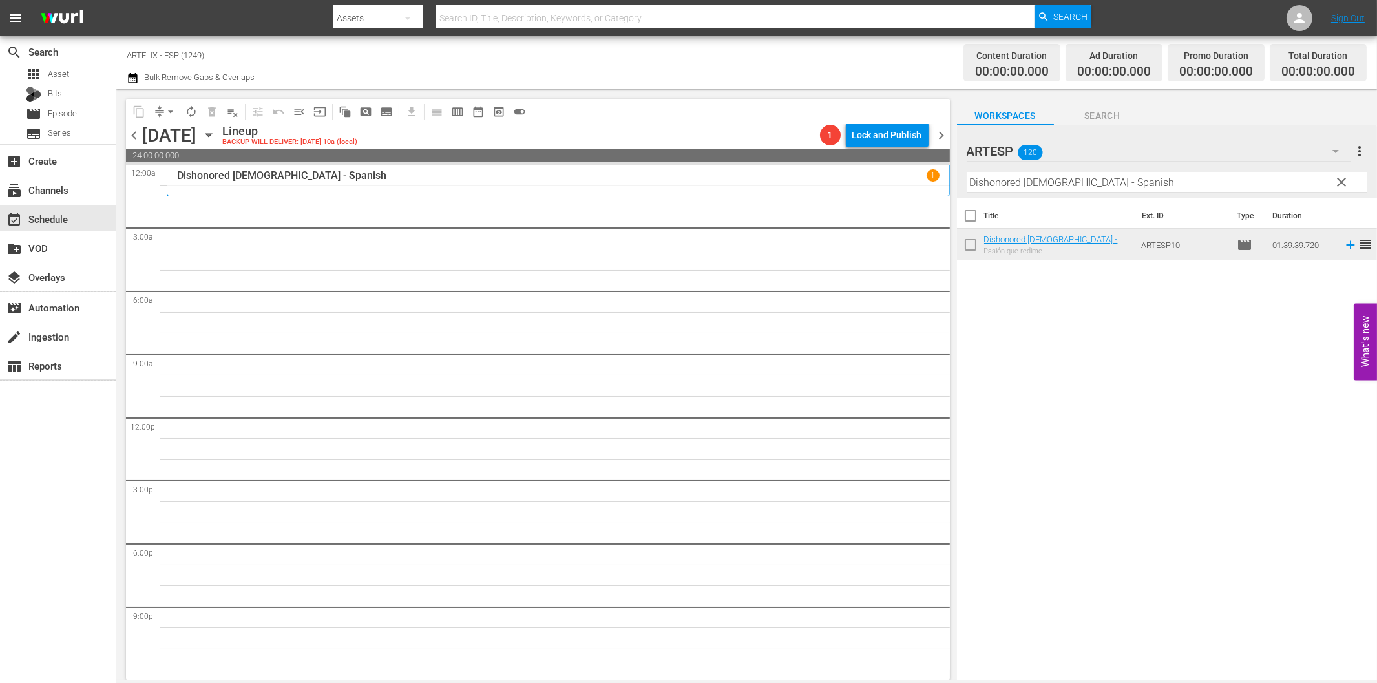
click at [1069, 181] on input "Dishonored [DEMOGRAPHIC_DATA] - Spanish" at bounding box center [1167, 182] width 401 height 21
paste input "El Divorcio de la señorita X (The Divorce of [DEMOGRAPHIC_DATA] X)"
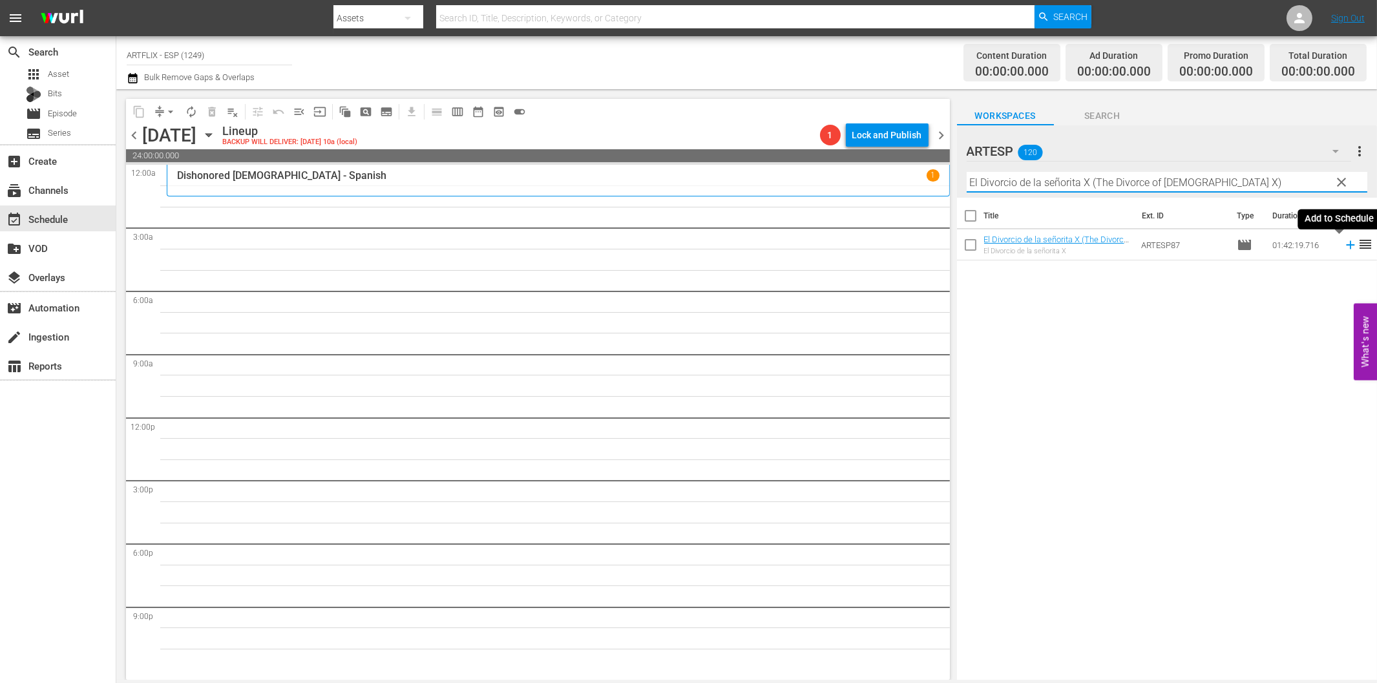
click at [1346, 246] on icon at bounding box center [1350, 245] width 8 height 8
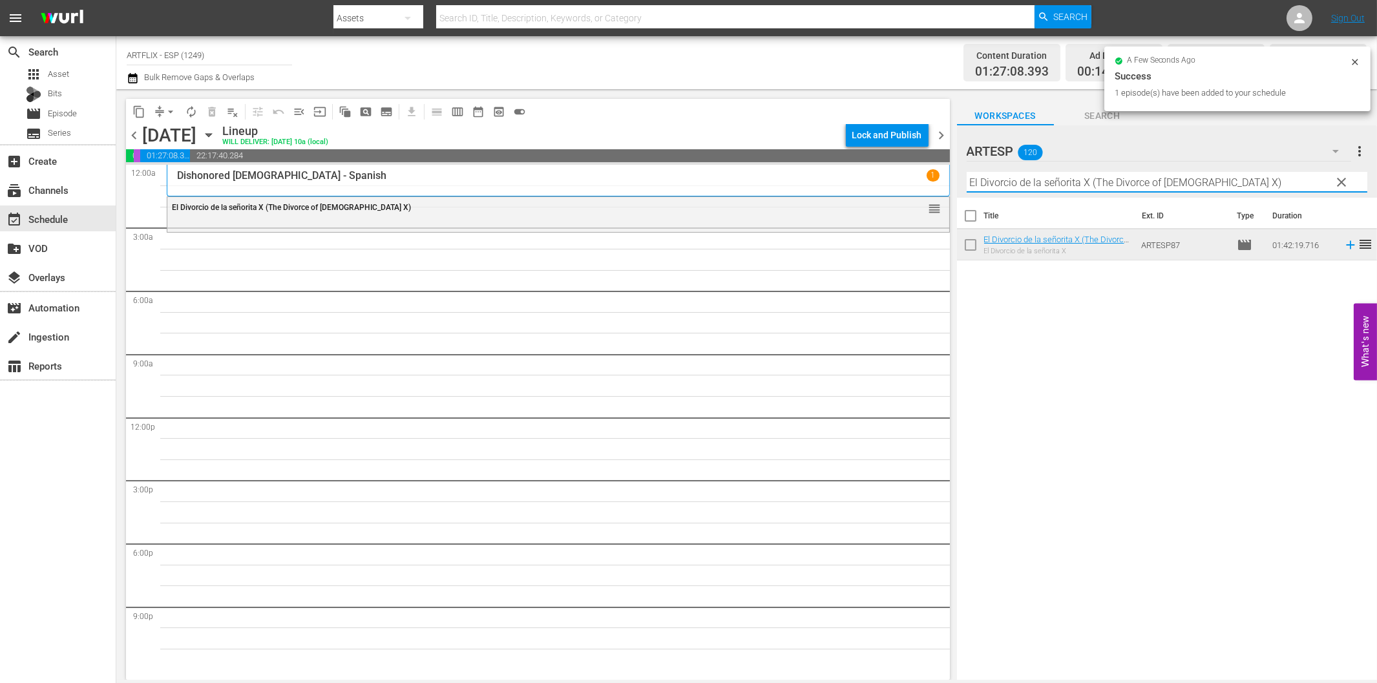
click at [1012, 184] on input "El Divorcio de la señorita X (The Divorce of [DEMOGRAPHIC_DATA] X)" at bounding box center [1167, 182] width 401 height 21
paste input "The Bat - Spanish"
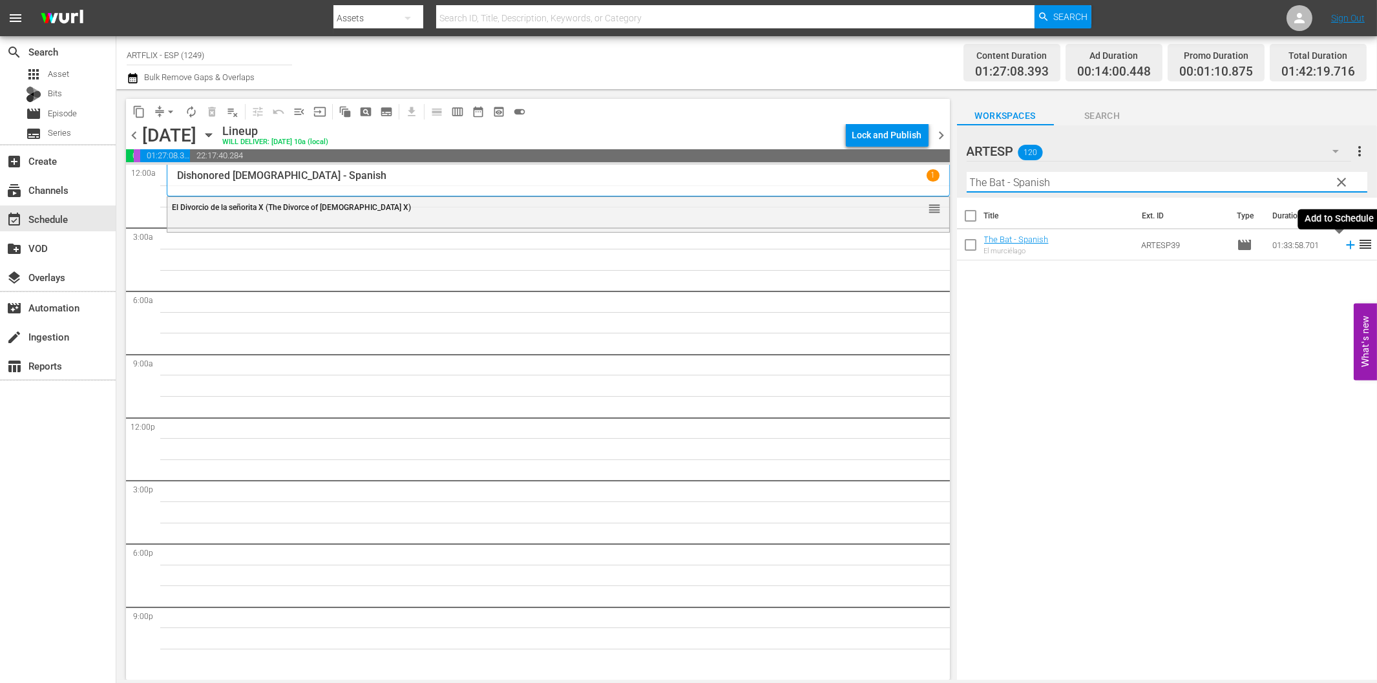
click at [1343, 247] on icon at bounding box center [1350, 245] width 14 height 14
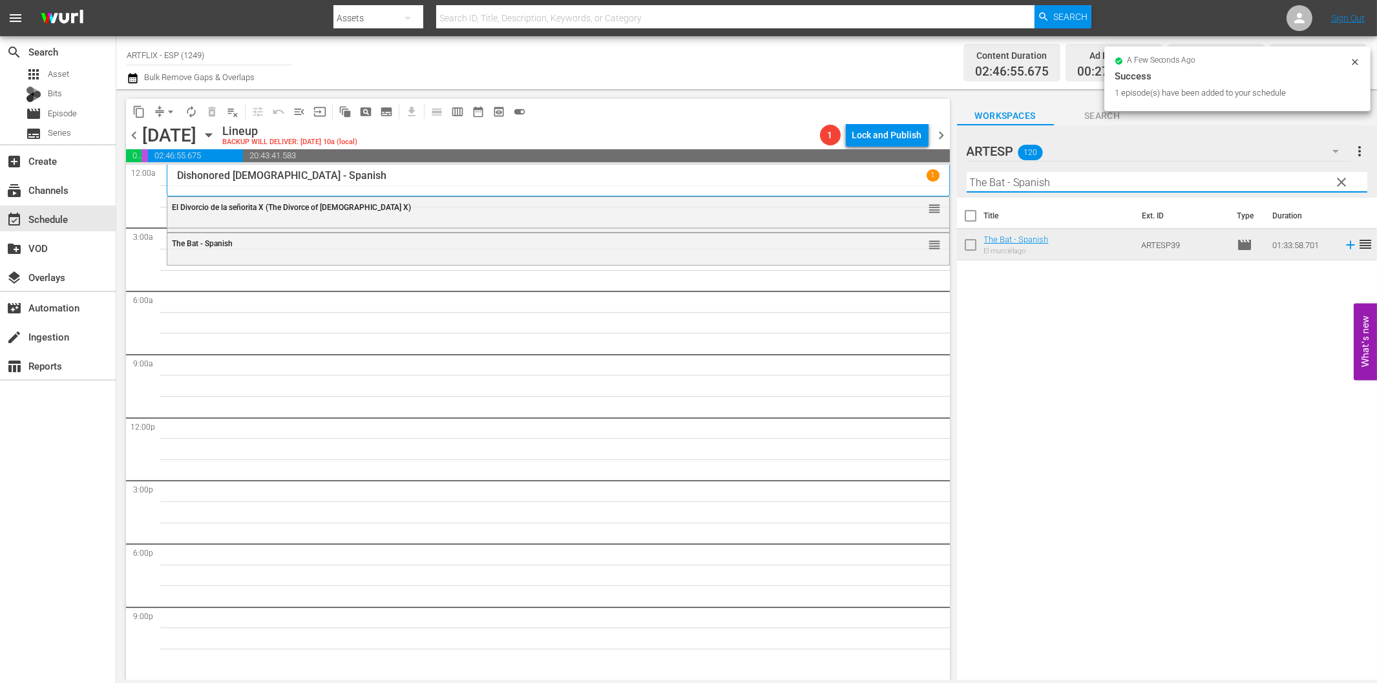
click at [1164, 191] on input "The Bat - Spanish" at bounding box center [1167, 182] width 401 height 21
paste input "Shock"
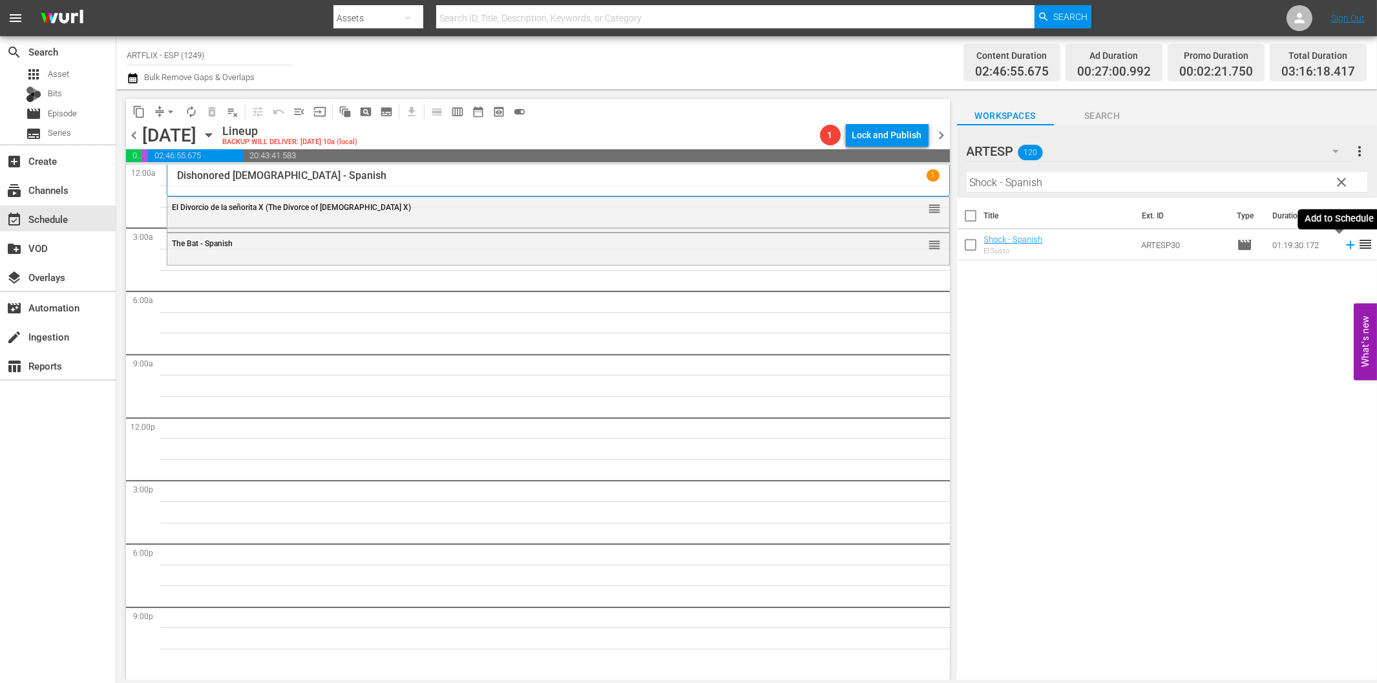
click at [1343, 248] on icon at bounding box center [1350, 245] width 14 height 14
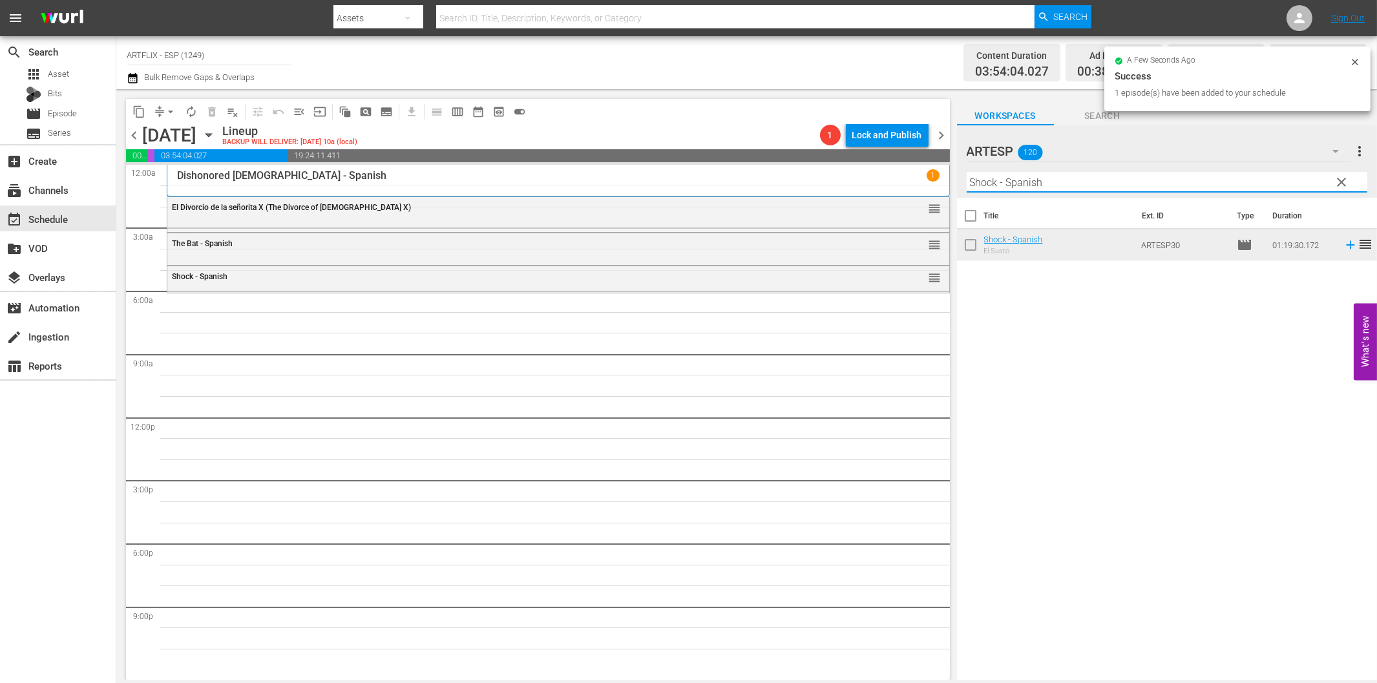
click at [1045, 182] on input "Shock - Spanish" at bounding box center [1167, 182] width 401 height 21
paste input "The Hitch-Hiker"
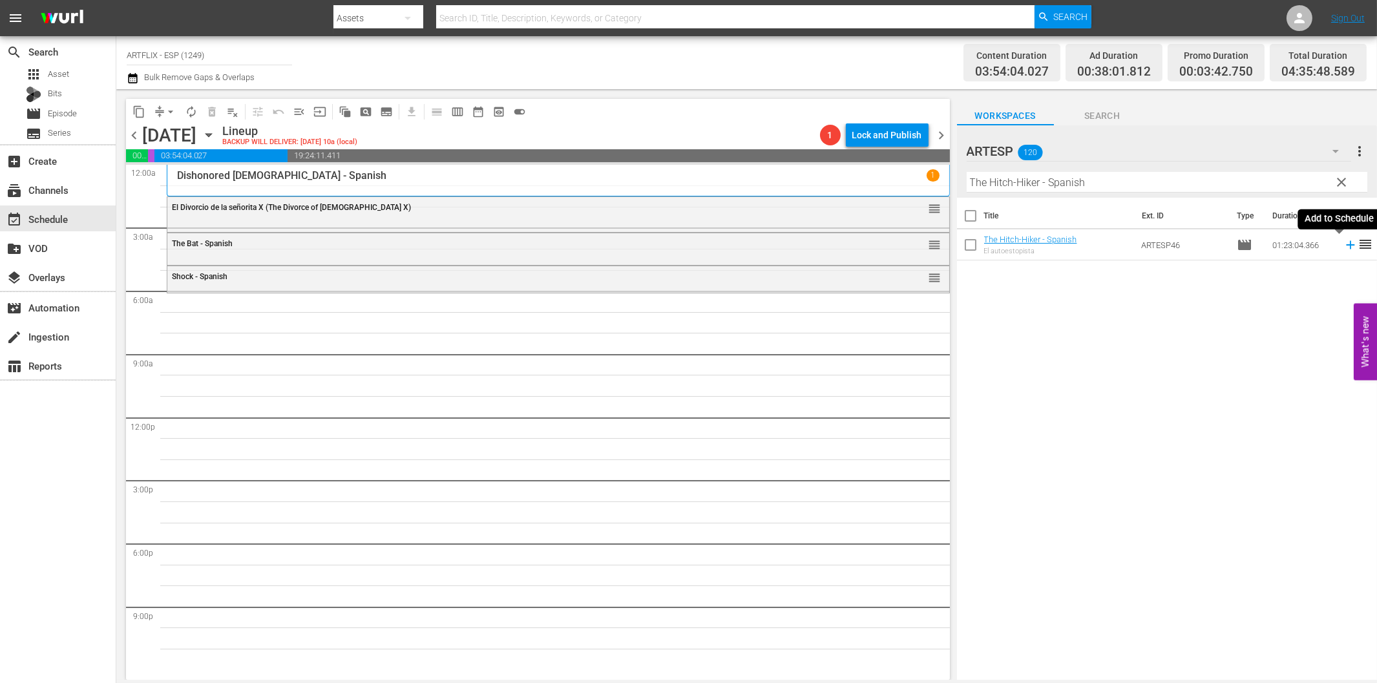
click at [1343, 247] on icon at bounding box center [1350, 245] width 14 height 14
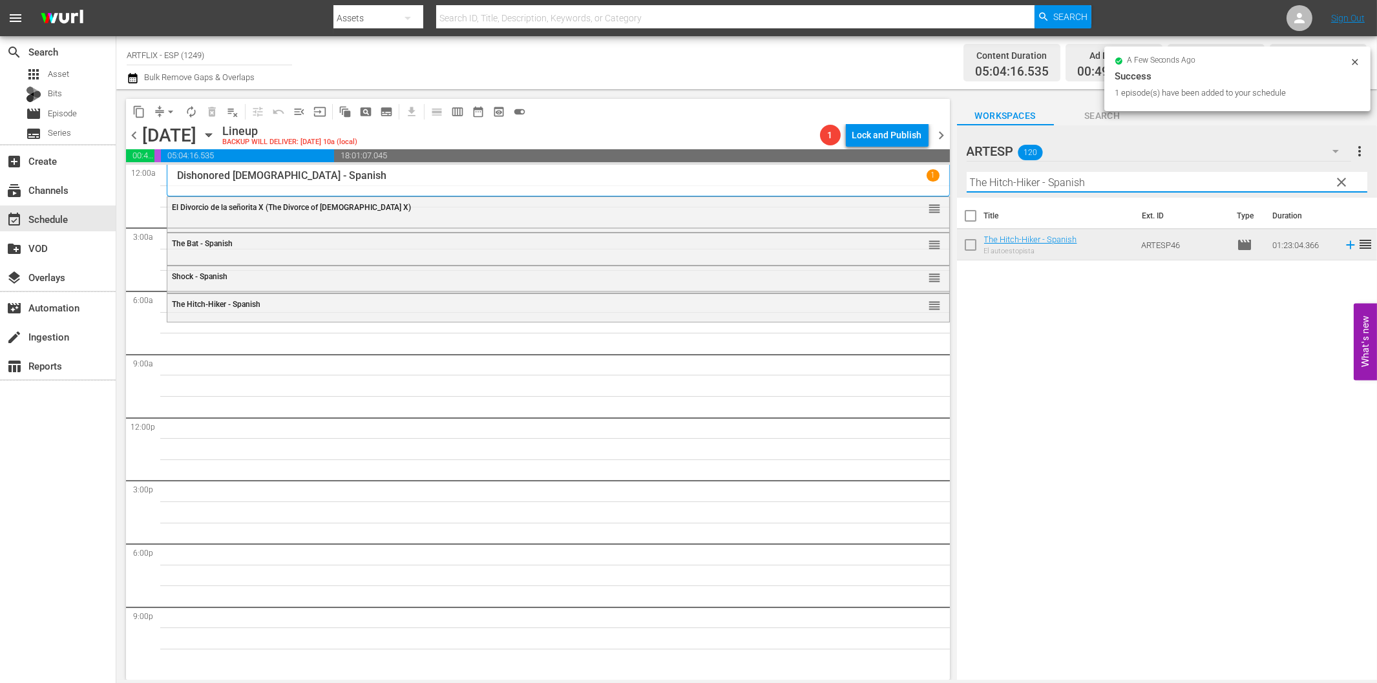
click at [1206, 189] on input "The Hitch-Hiker - Spanish" at bounding box center [1167, 182] width 401 height 21
paste input "Dulce evocación (Beyond [DATE] aka Beyond Christmas)"
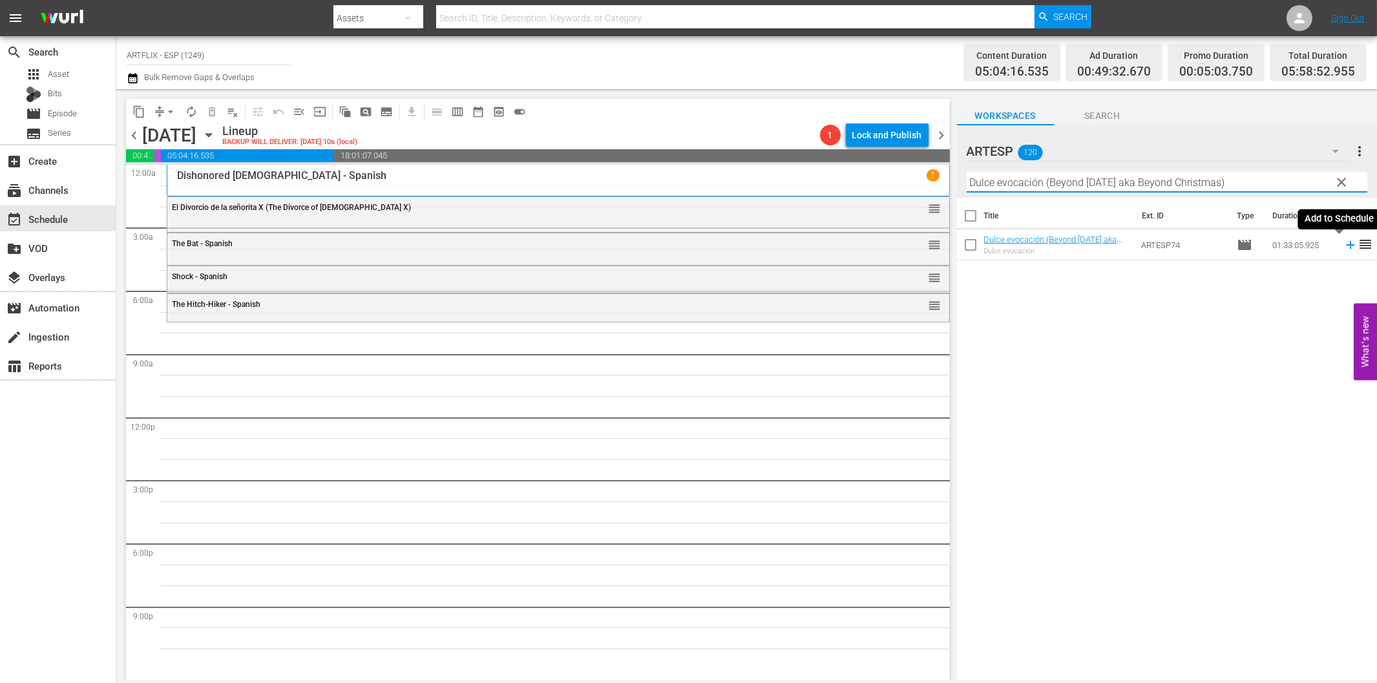
click at [1346, 244] on icon at bounding box center [1350, 245] width 8 height 8
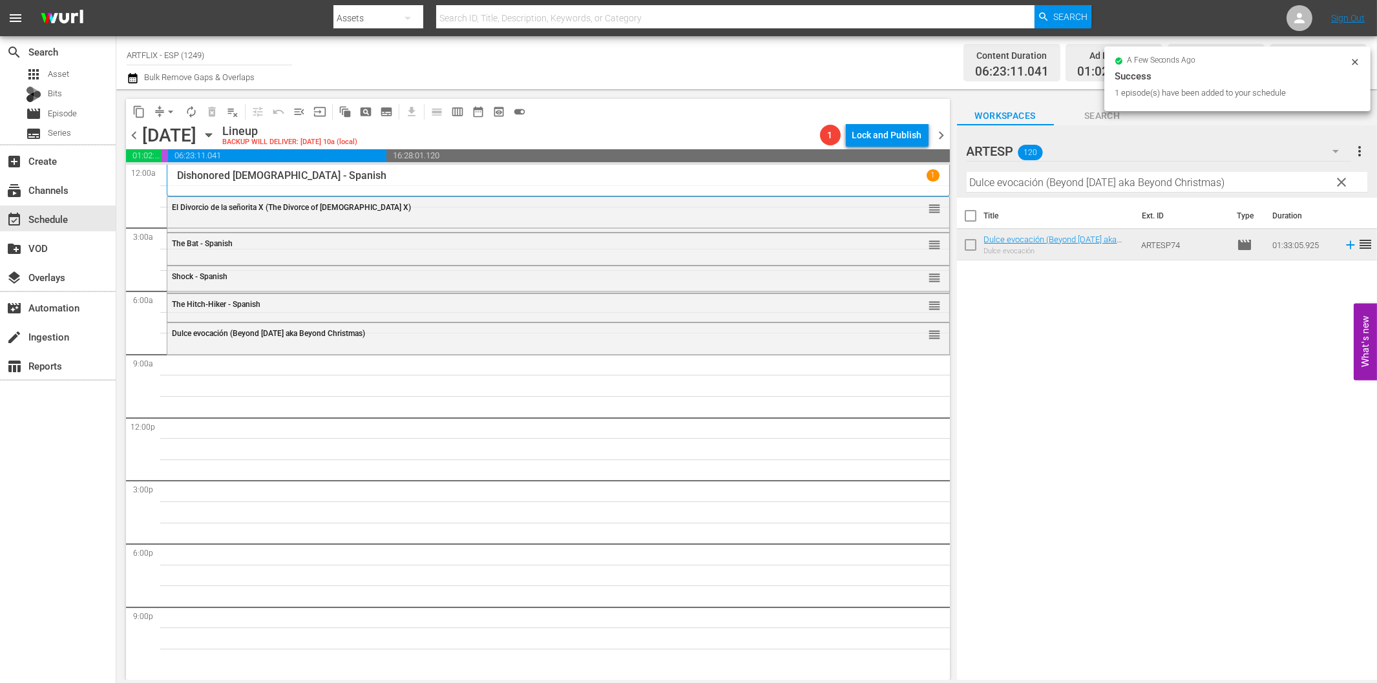
click at [978, 187] on input "Dulce evocación (Beyond [DATE] aka Beyond Christmas)" at bounding box center [1167, 182] width 401 height 21
paste input "[PERSON_NAME] the Conqueror"
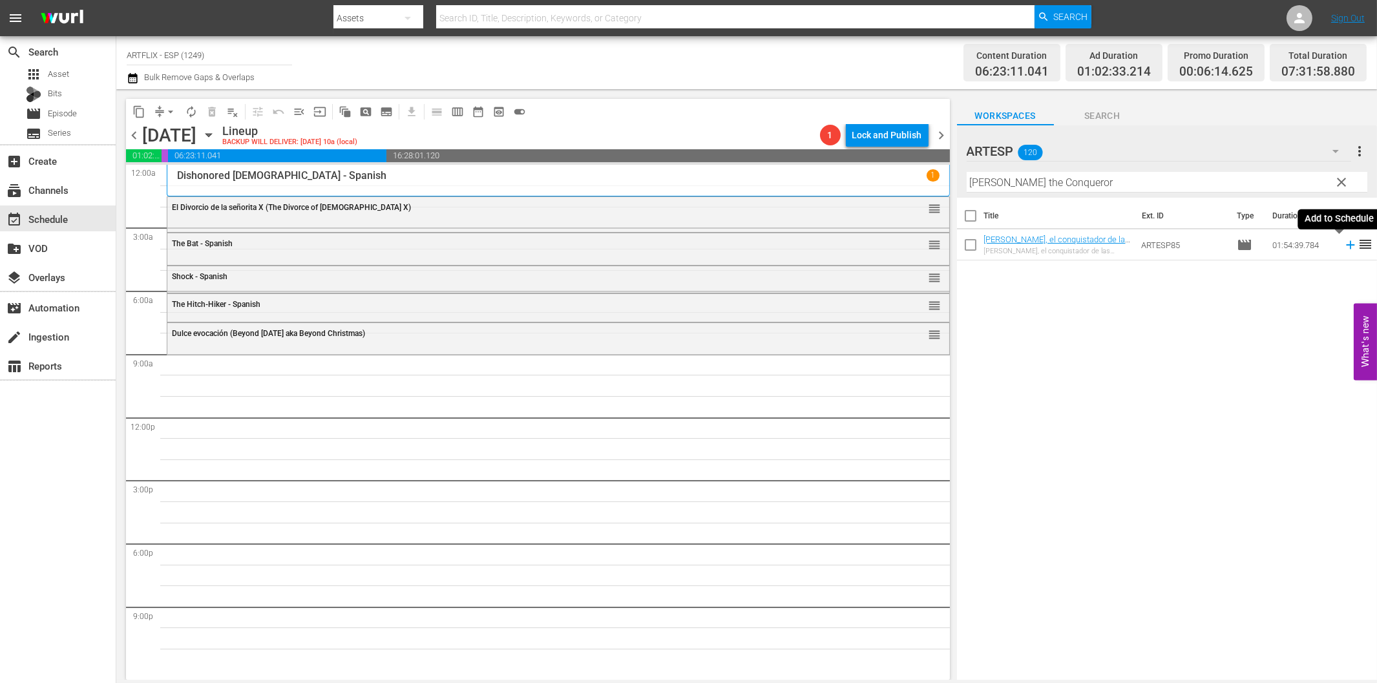
click at [1343, 246] on icon at bounding box center [1350, 245] width 14 height 14
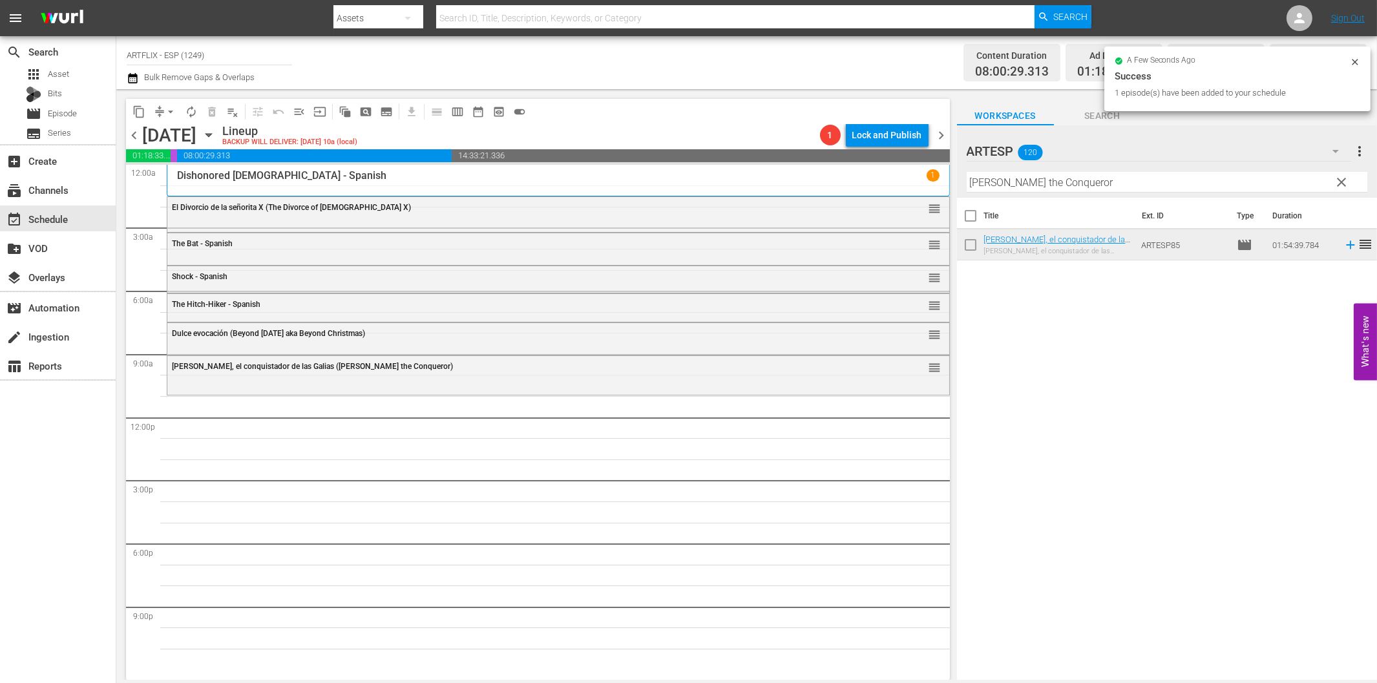
click at [1006, 178] on input "[PERSON_NAME] the Conqueror" at bounding box center [1167, 182] width 401 height 21
paste input "The Great Flamarion - Spanish"
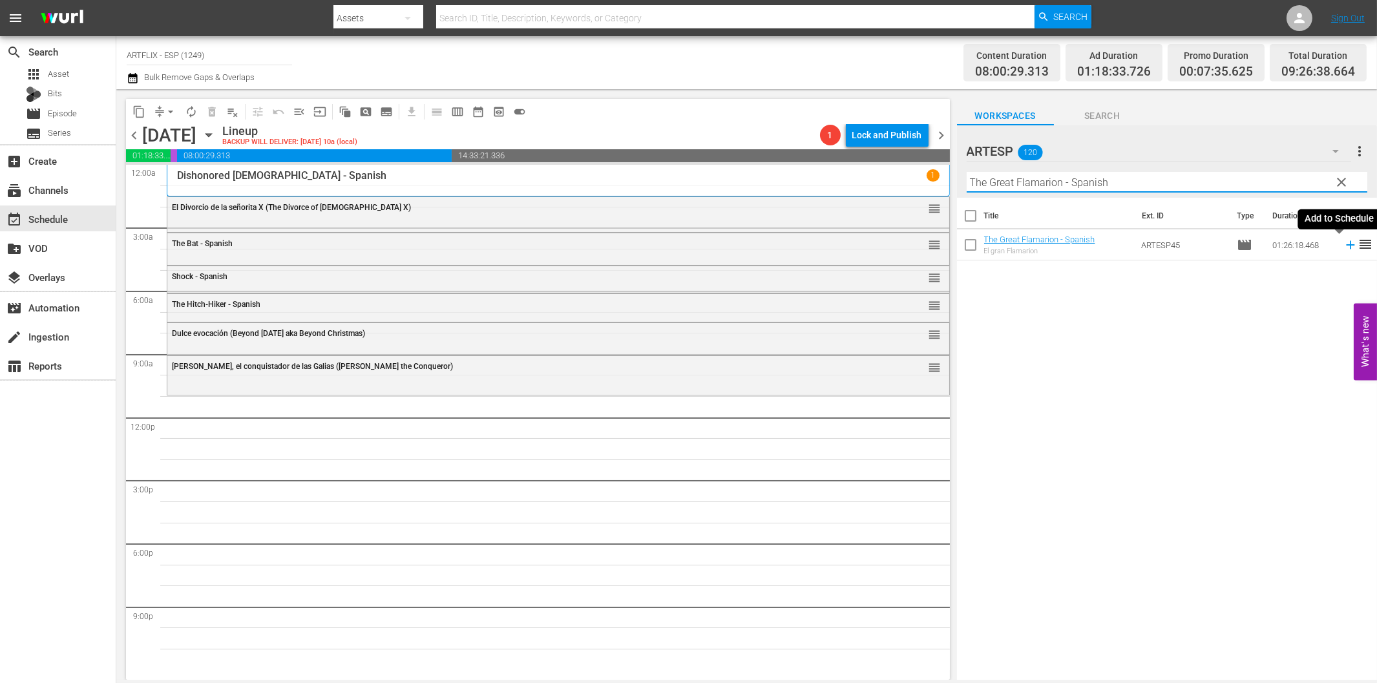
click at [1343, 246] on icon at bounding box center [1350, 245] width 14 height 14
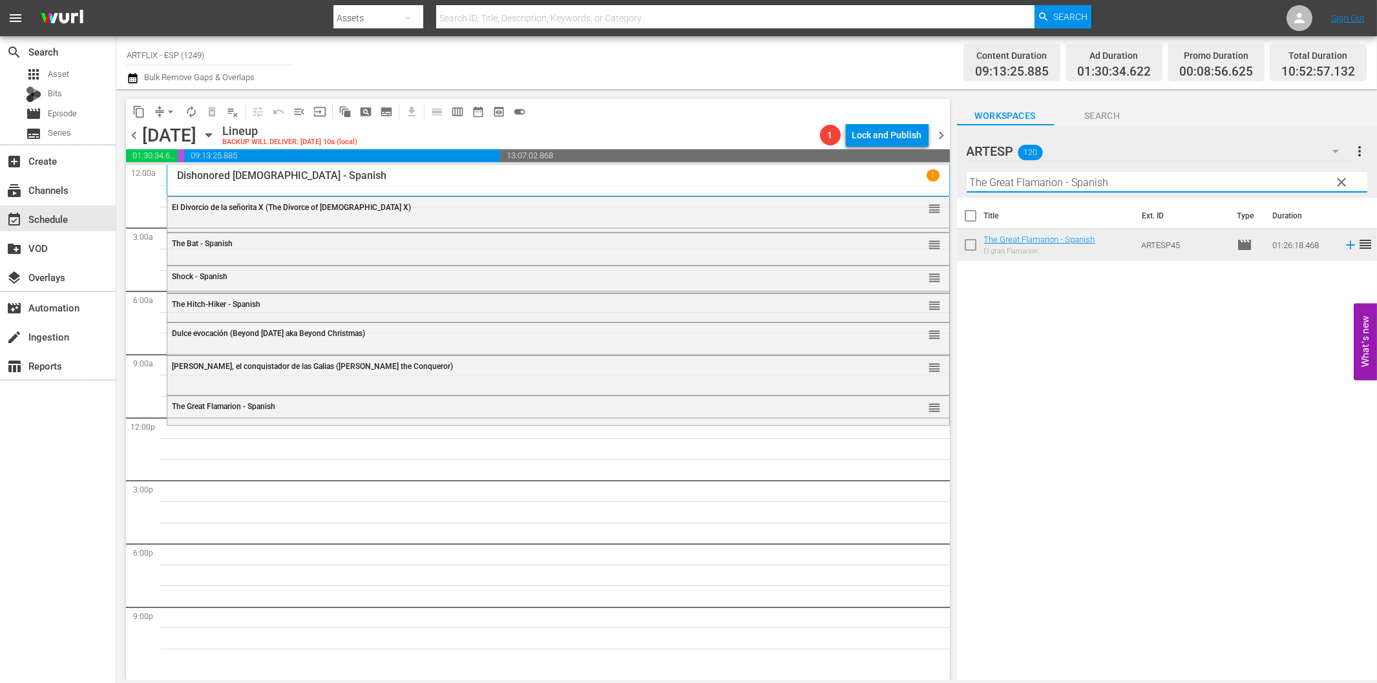
click at [1060, 185] on input "The Great Flamarion - Spanish" at bounding box center [1167, 182] width 401 height 21
paste input "Strange Woma"
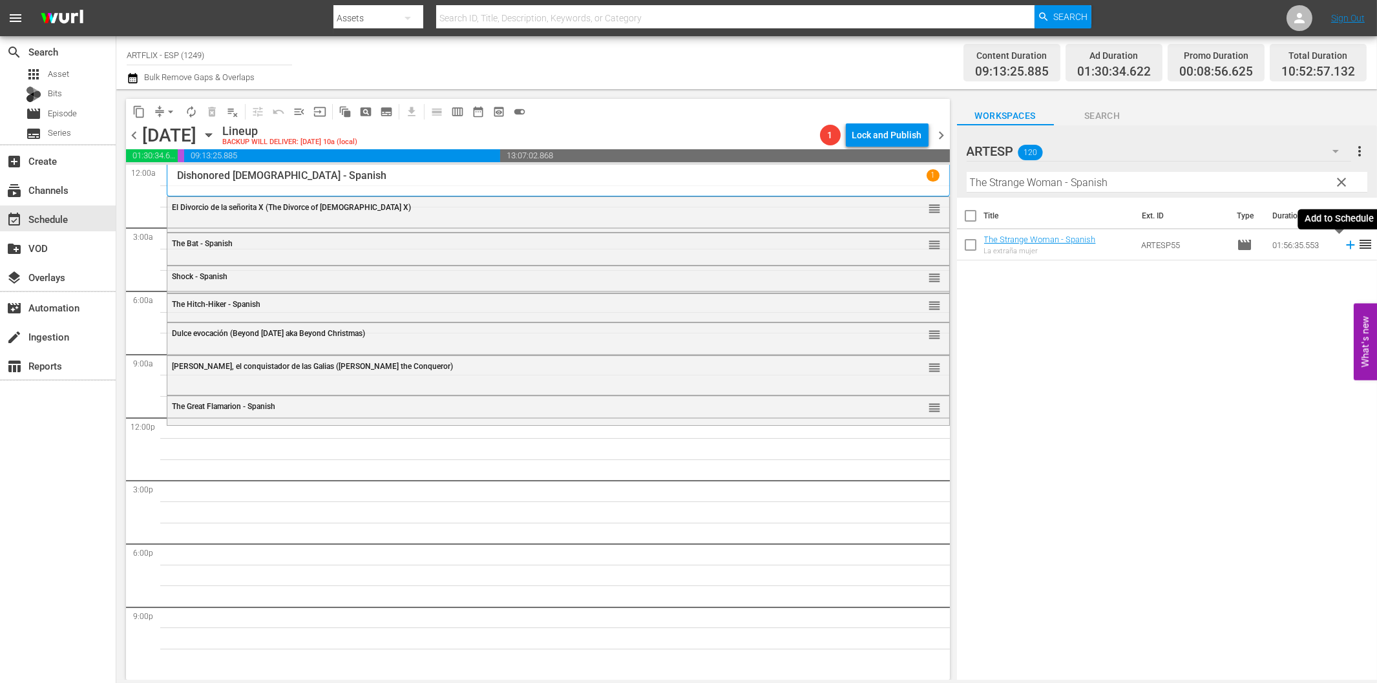
click at [1346, 244] on icon at bounding box center [1350, 245] width 8 height 8
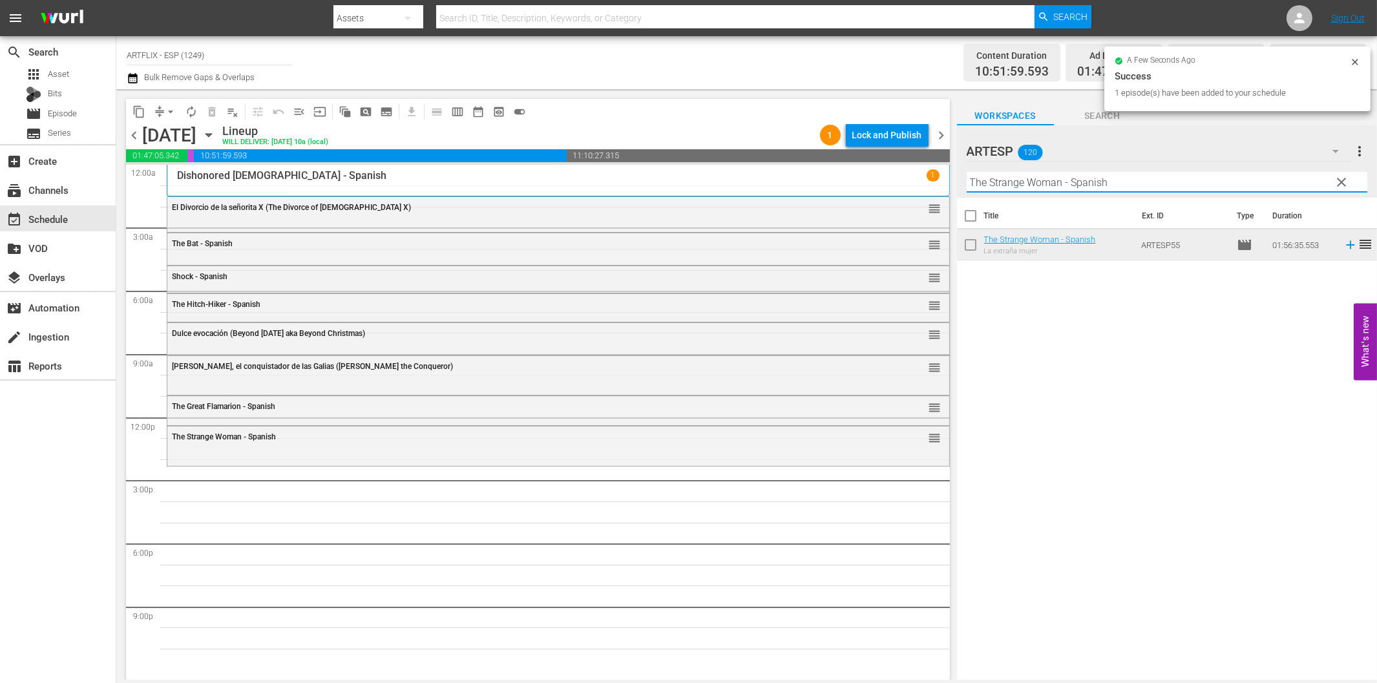
click at [1053, 189] on input "The Strange Woman - Spanish" at bounding box center [1167, 182] width 401 height 21
paste input "[PERSON_NAME] maldita ([GEOGRAPHIC_DATA])"
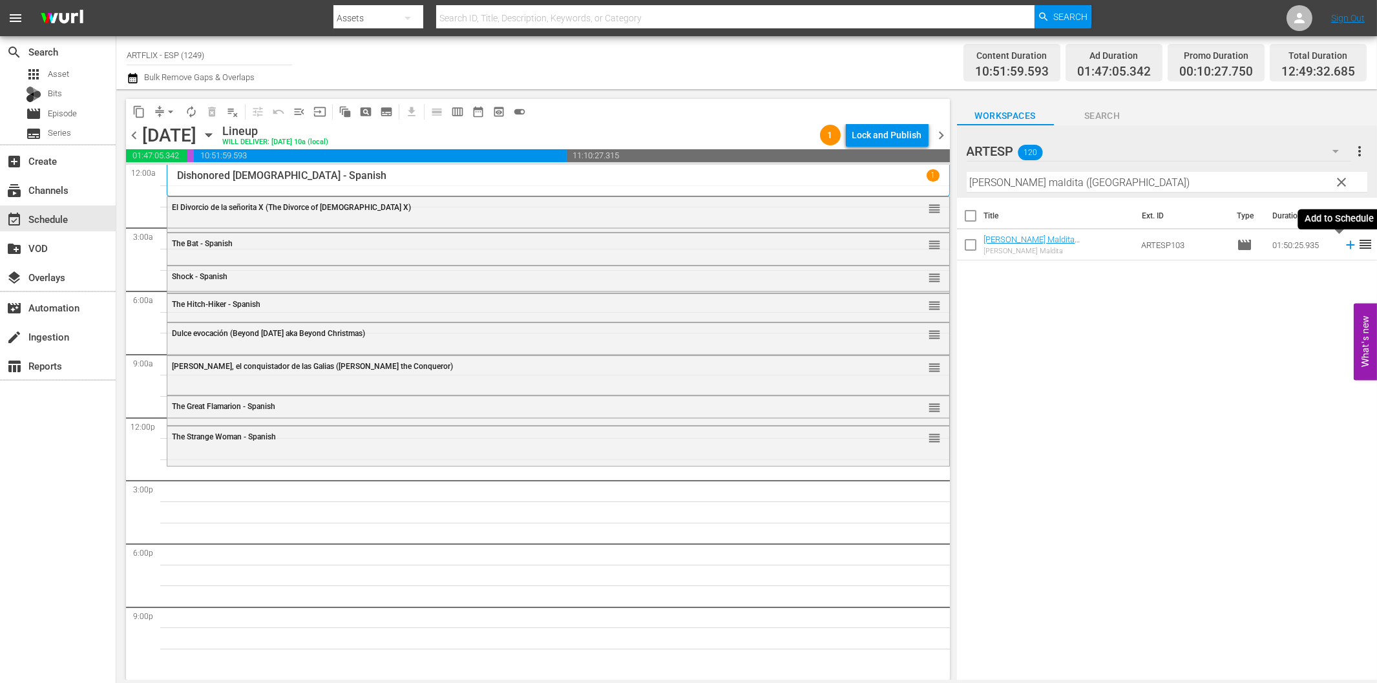
click at [1343, 249] on icon at bounding box center [1350, 245] width 14 height 14
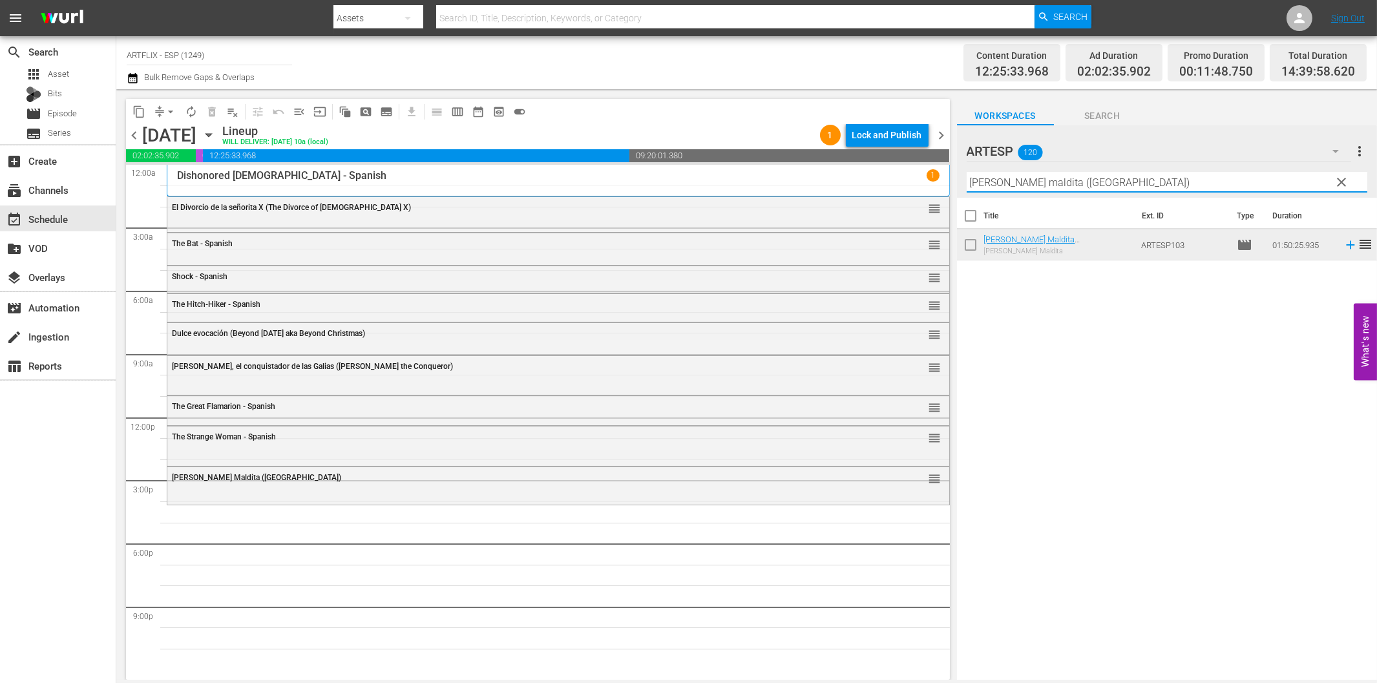
click at [1036, 188] on input "[PERSON_NAME] maldita ([GEOGRAPHIC_DATA])" at bounding box center [1167, 182] width 401 height 21
paste input "The Sin of [PERSON_NAME] - Spanish"
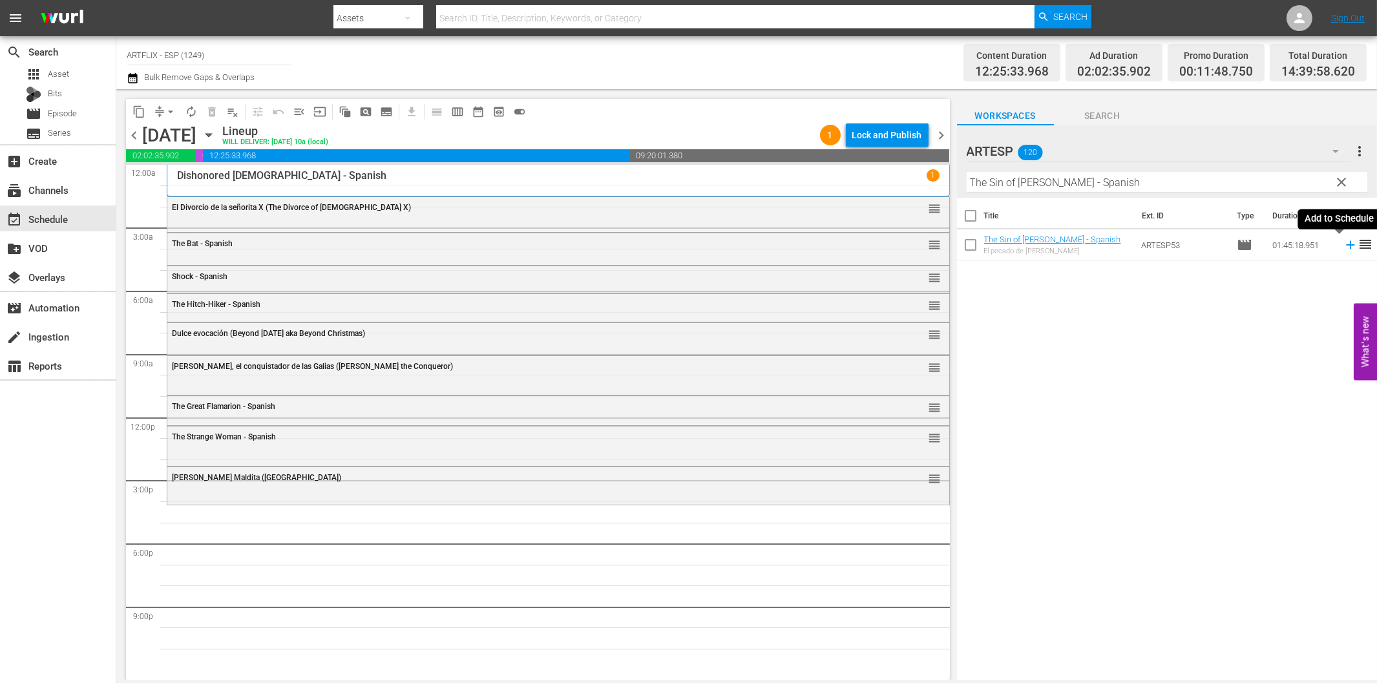
click at [1343, 242] on icon at bounding box center [1350, 245] width 14 height 14
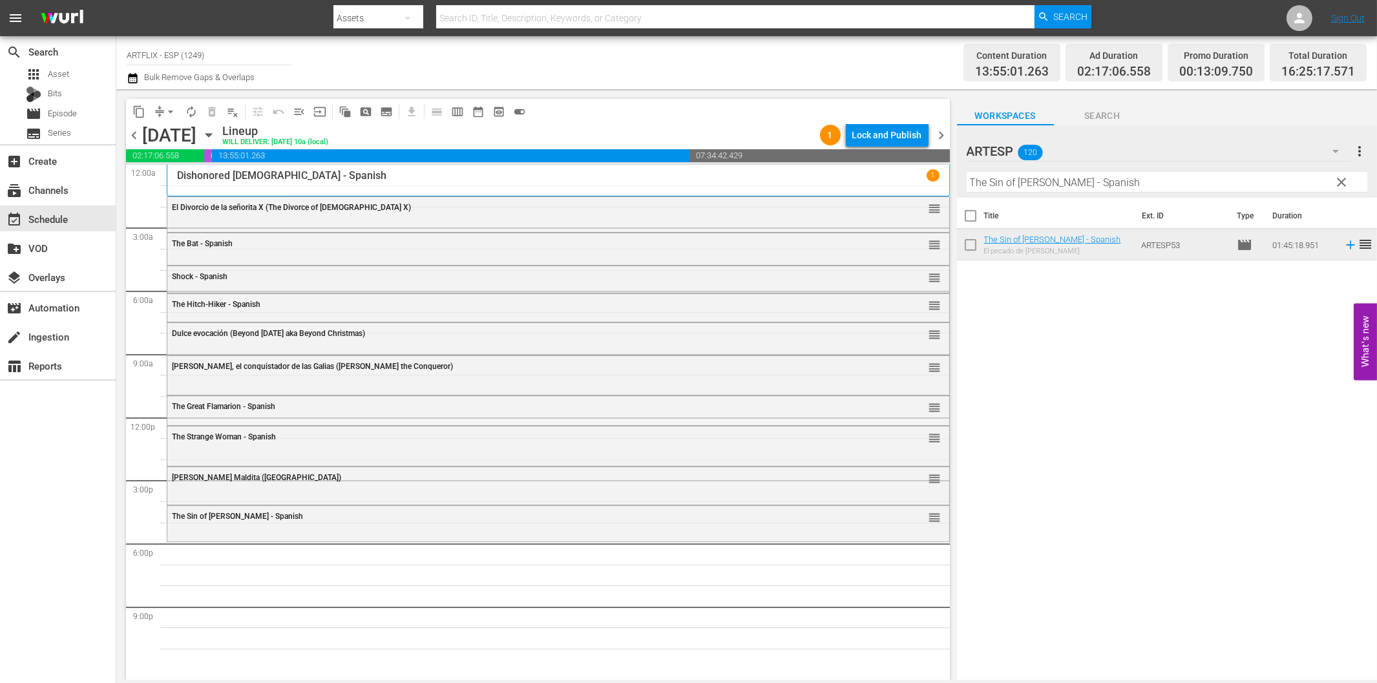
click at [1041, 184] on input "The Sin of [PERSON_NAME] - Spanish" at bounding box center [1167, 182] width 401 height 21
paste input "Dishonored [DEMOGRAPHIC_DATA]"
click at [1343, 247] on icon at bounding box center [1350, 245] width 14 height 14
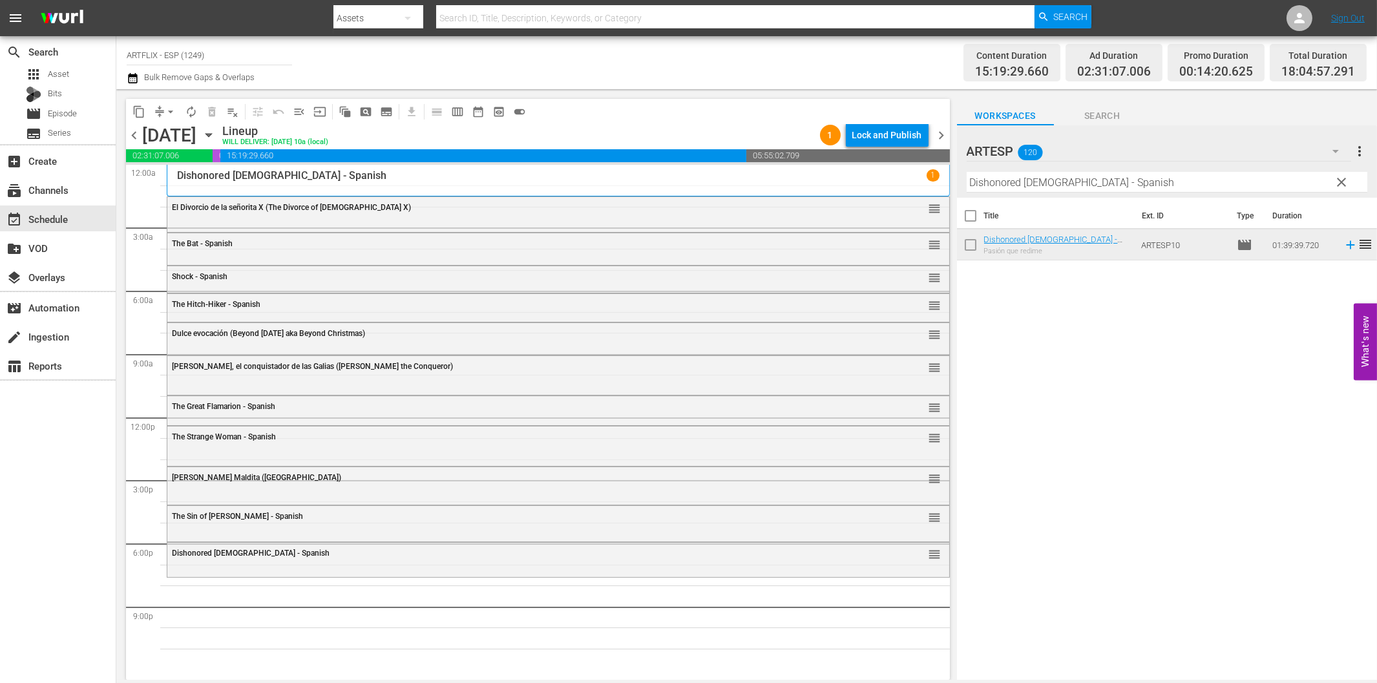
click at [1055, 184] on input "Dishonored [DEMOGRAPHIC_DATA] - Spanish" at bounding box center [1167, 182] width 401 height 21
paste input "La incursión de mil aviones (The 1000 Plane Raid)"
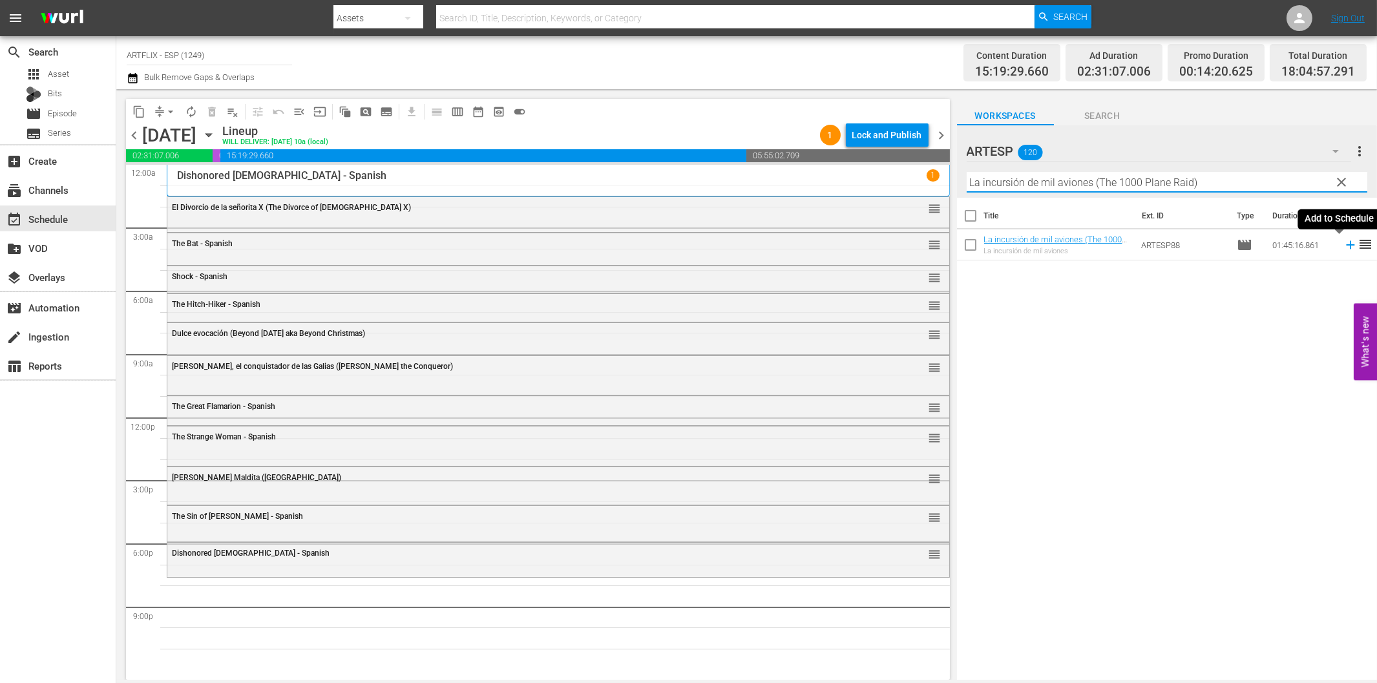
click at [1343, 247] on icon at bounding box center [1350, 245] width 14 height 14
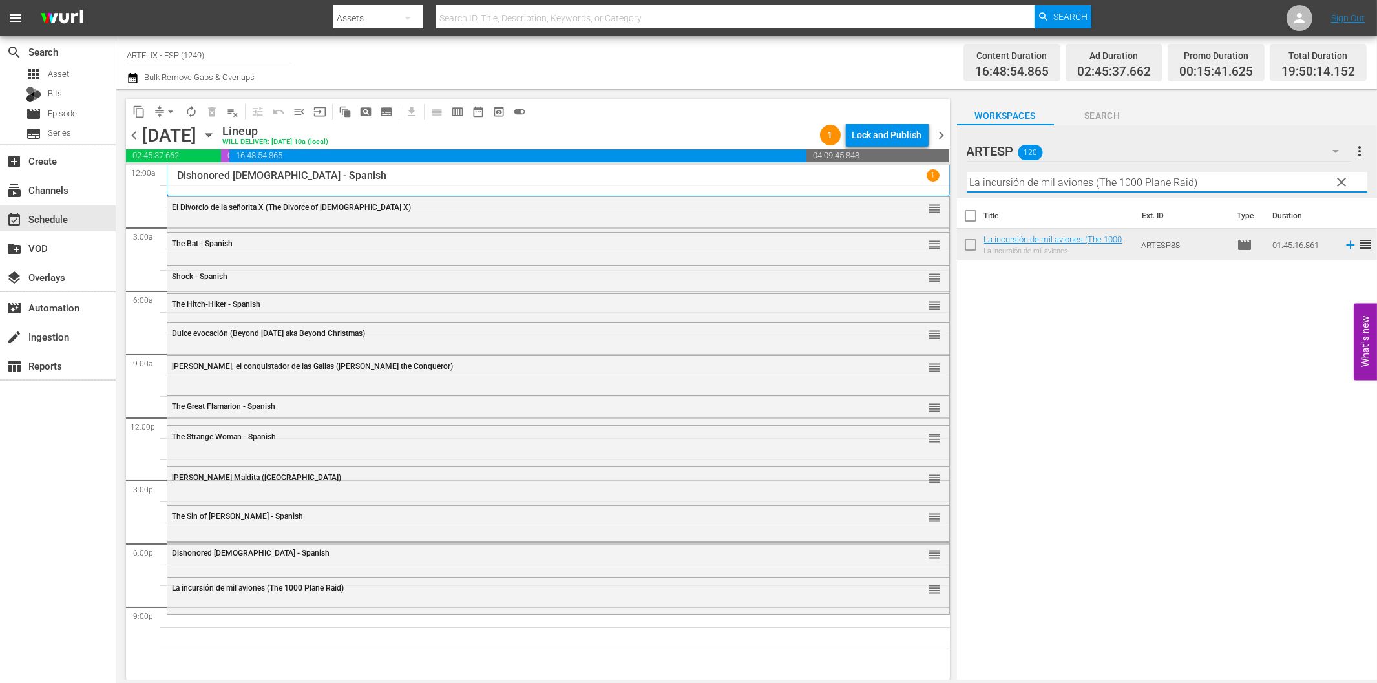
click at [1234, 178] on input "La incursión de mil aviones (The 1000 Plane Raid)" at bounding box center [1167, 182] width 401 height 21
paste input "El [DATE] de las Almas ([DATE] of Souls"
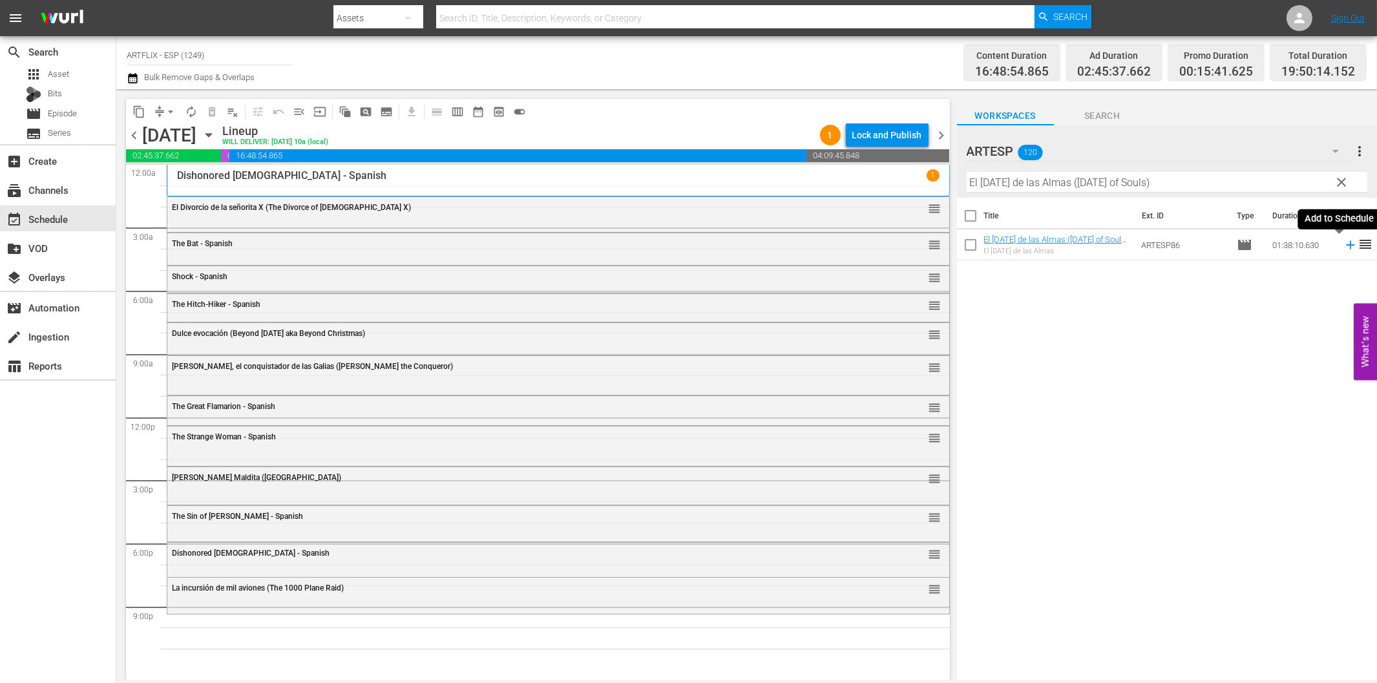
click at [1343, 246] on icon at bounding box center [1350, 245] width 14 height 14
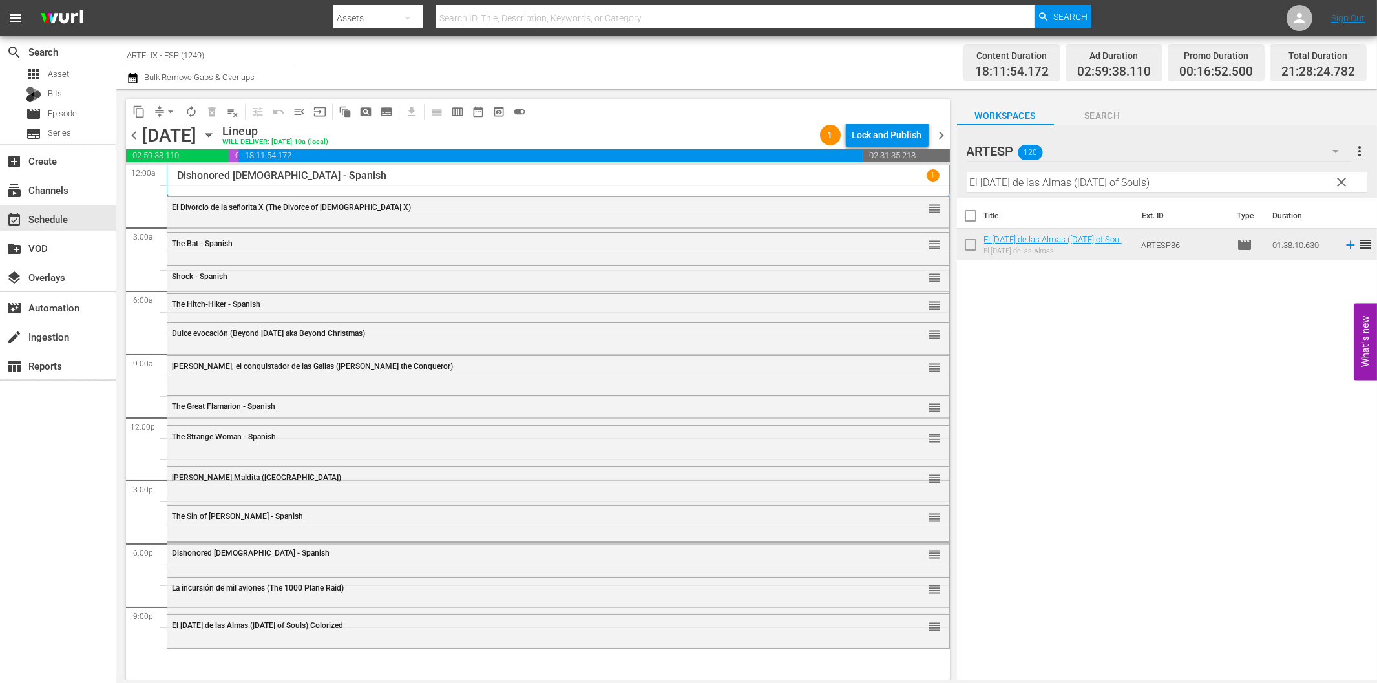
click at [1067, 185] on input "El [DATE] de las Almas ([DATE] of Souls)" at bounding box center [1167, 182] width 401 height 21
paste input "La mansión de [PERSON_NAME] (The Murder Mansion"
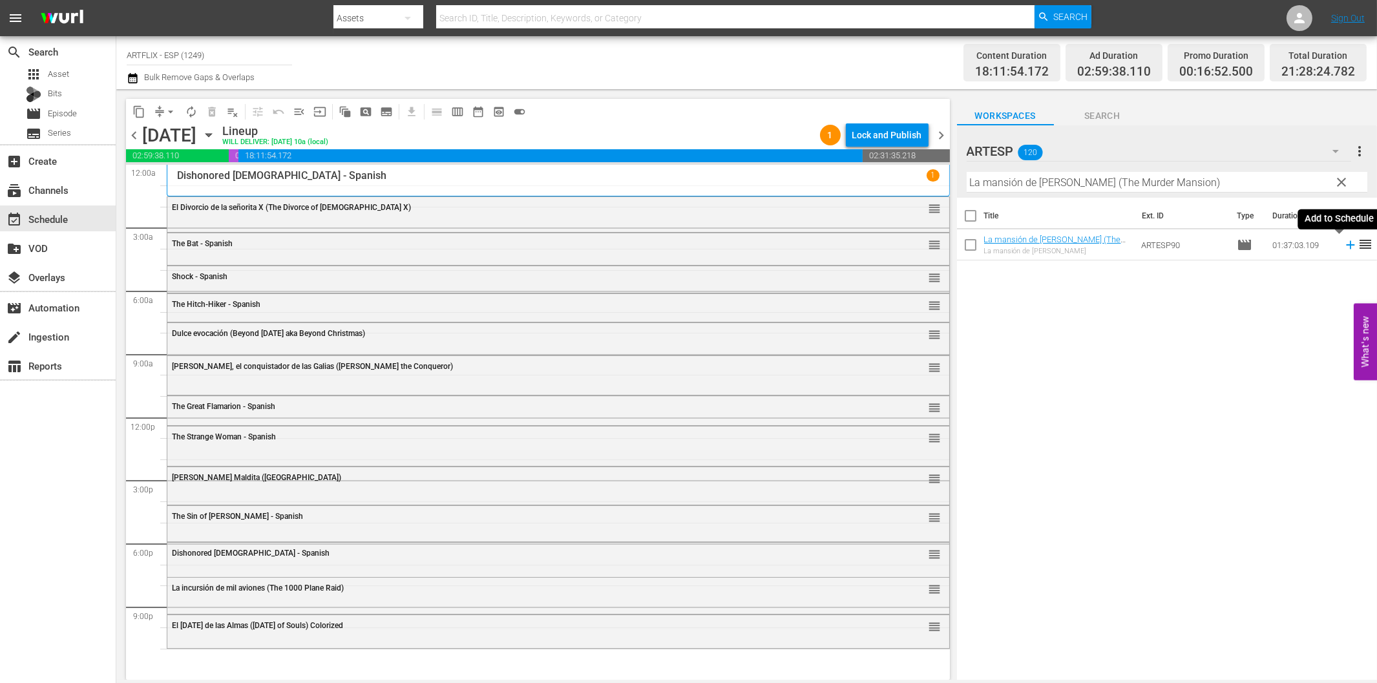
click at [1346, 246] on icon at bounding box center [1350, 245] width 8 height 8
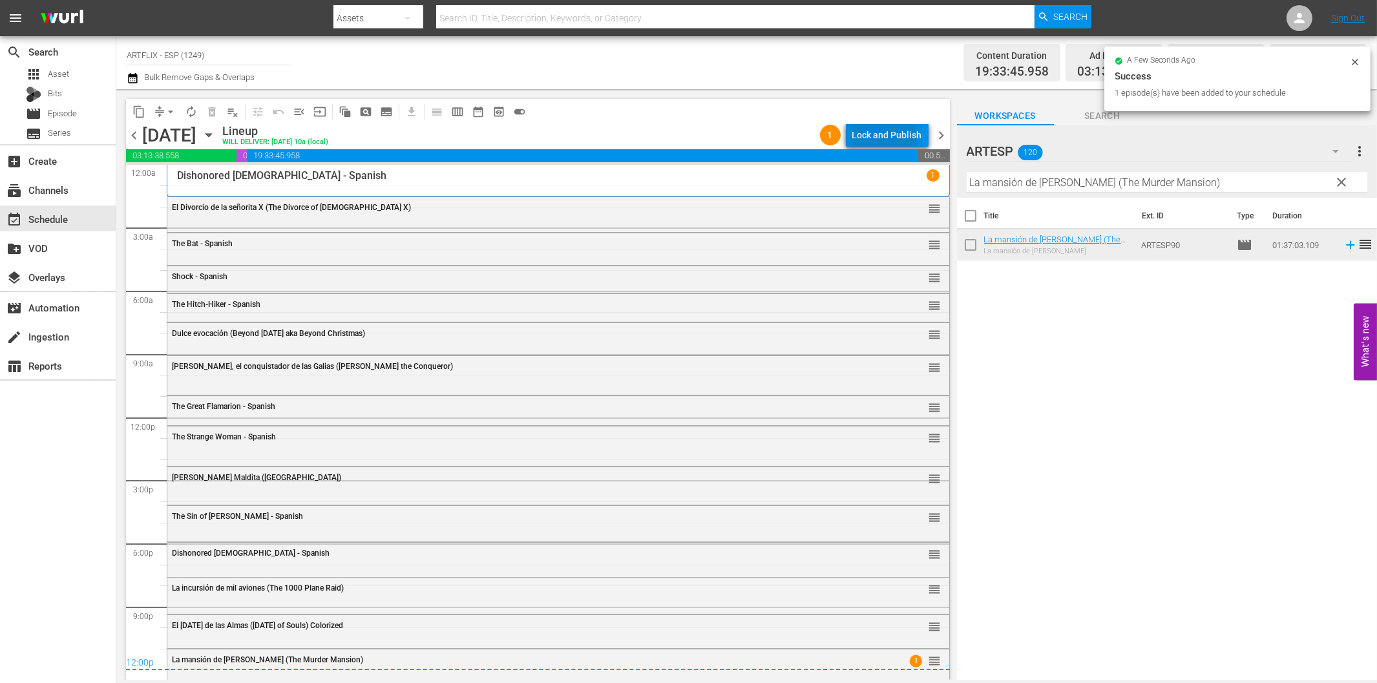
click at [861, 139] on div "Lock and Publish" at bounding box center [887, 134] width 70 height 23
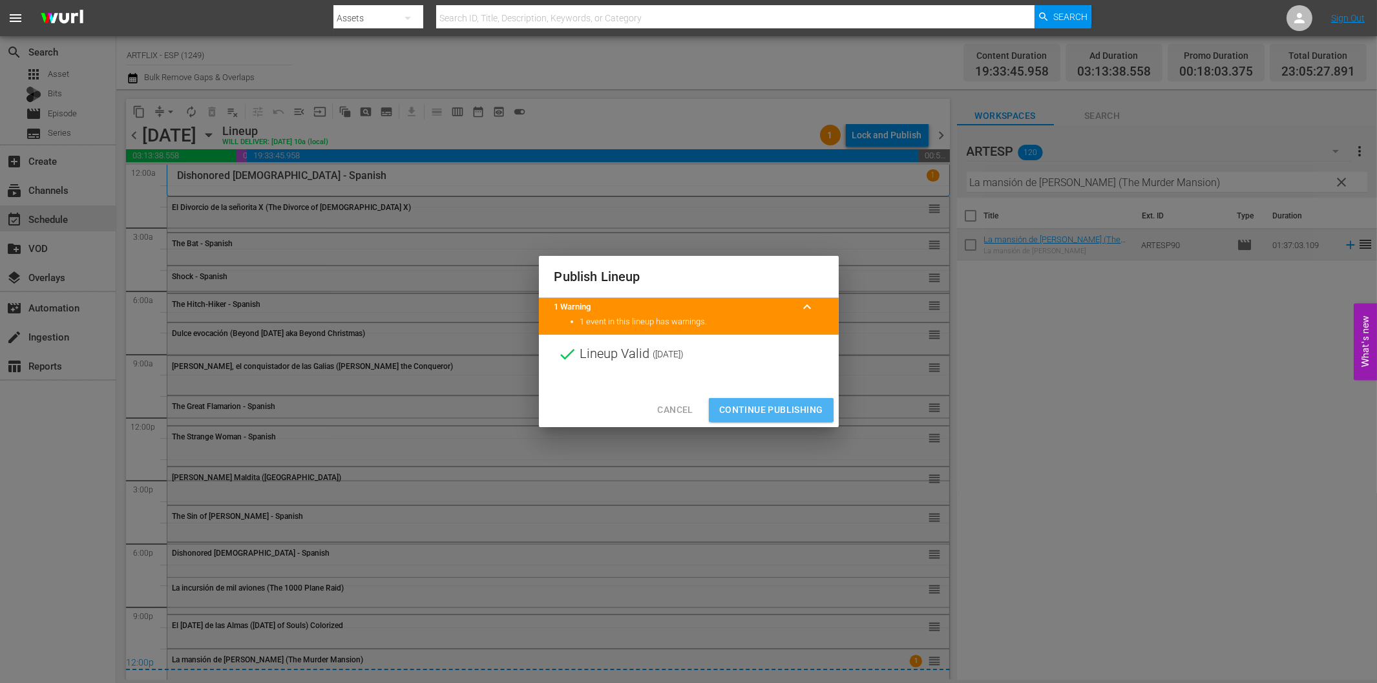
click at [753, 401] on button "Continue Publishing" at bounding box center [771, 410] width 125 height 24
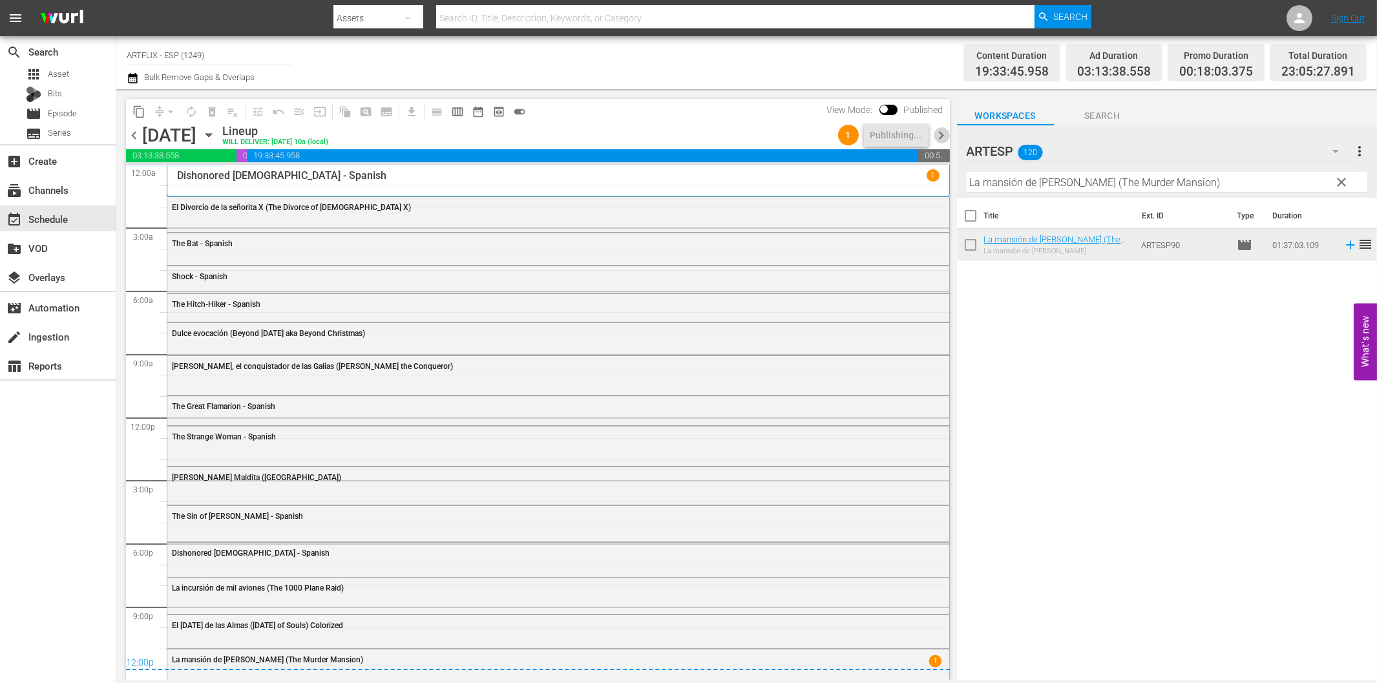
click at [943, 137] on span "chevron_right" at bounding box center [942, 135] width 16 height 16
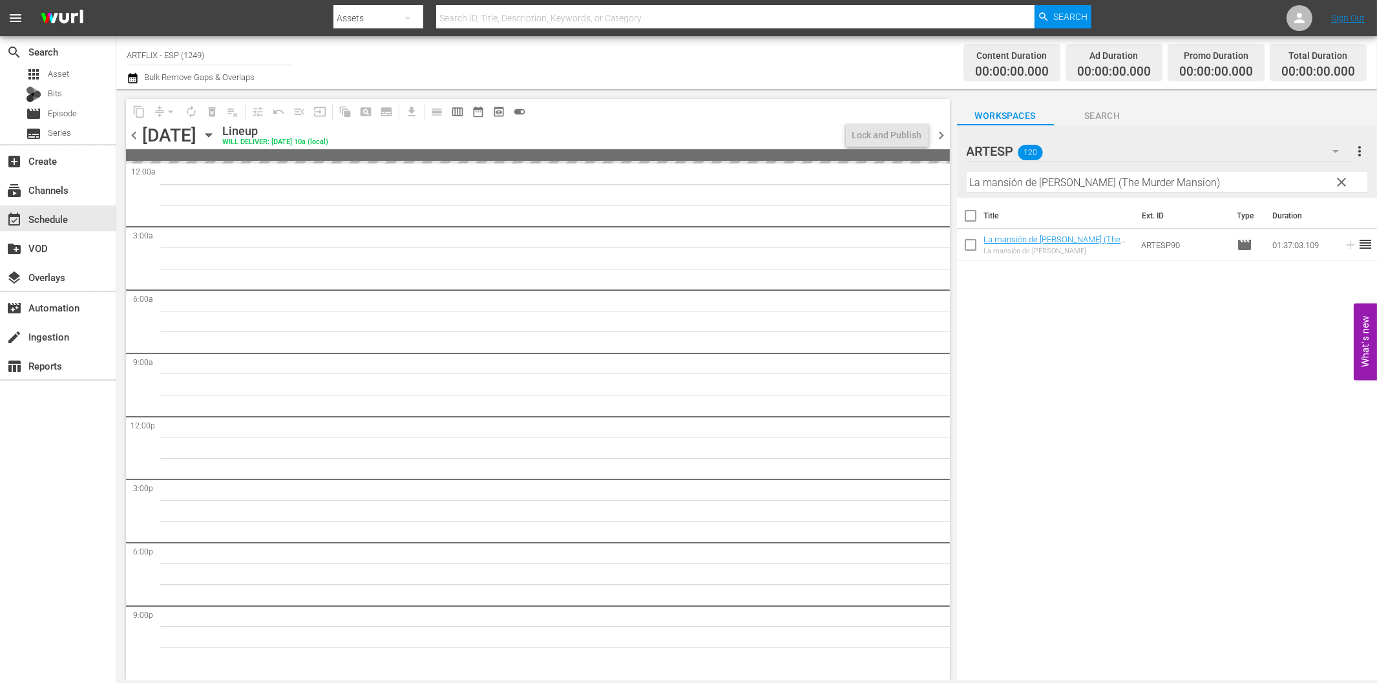
click at [946, 132] on span "chevron_right" at bounding box center [942, 135] width 16 height 16
click at [136, 134] on span "chevron_left" at bounding box center [134, 135] width 16 height 16
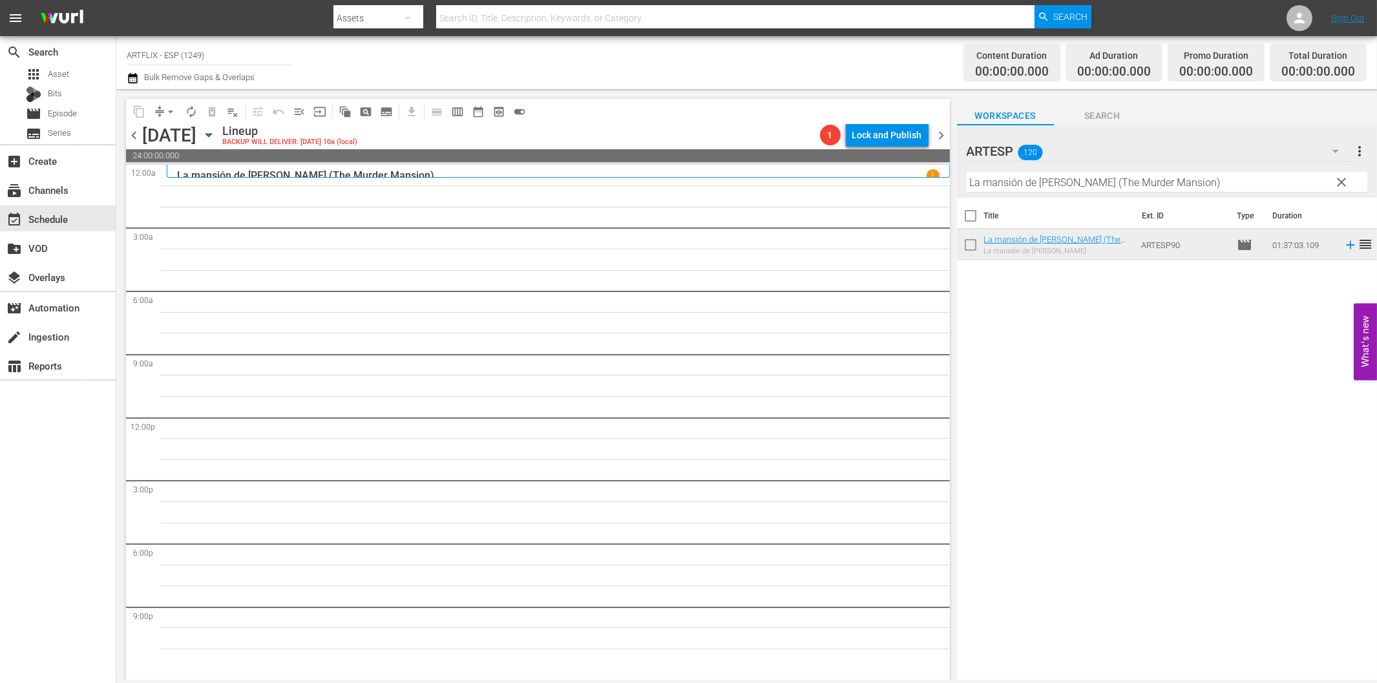
click at [1016, 184] on input "La mansión de [PERSON_NAME] (The Murder Mansion)" at bounding box center [1167, 182] width 401 height 21
paste input "The Wasp Woman - Spanish"
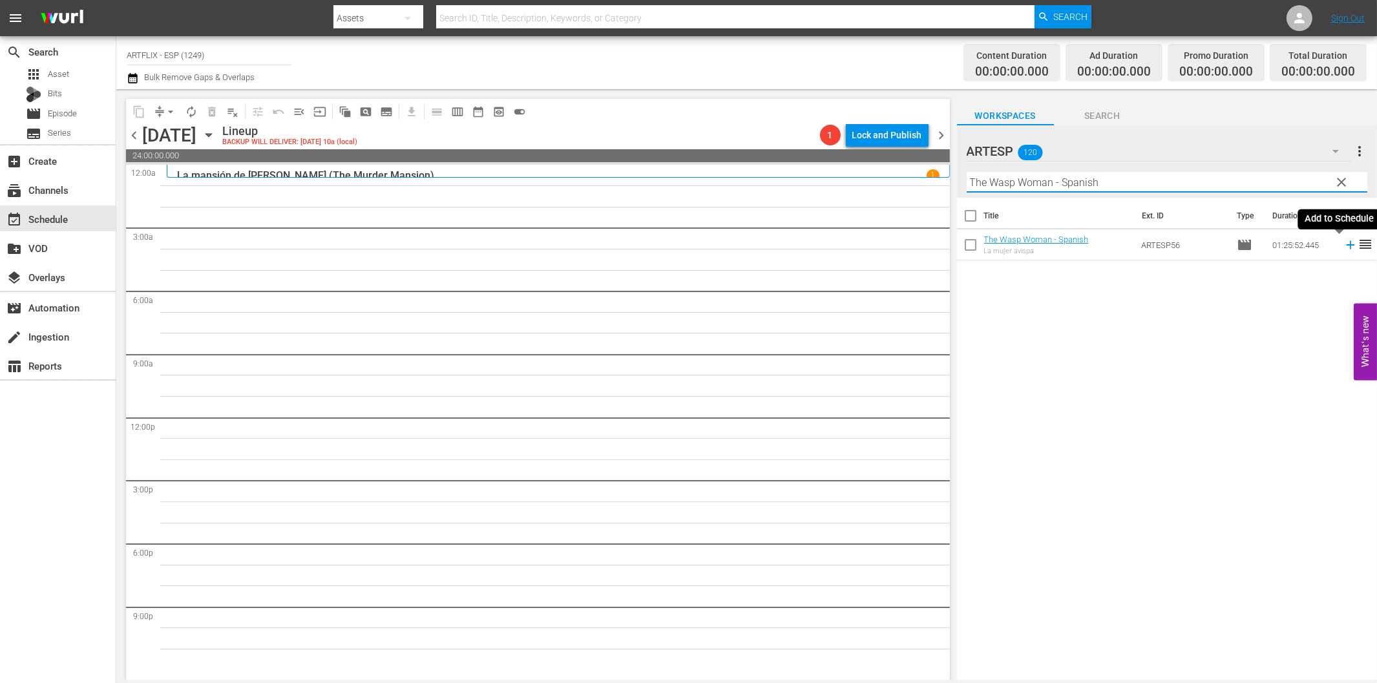
click at [1346, 243] on icon at bounding box center [1350, 245] width 8 height 8
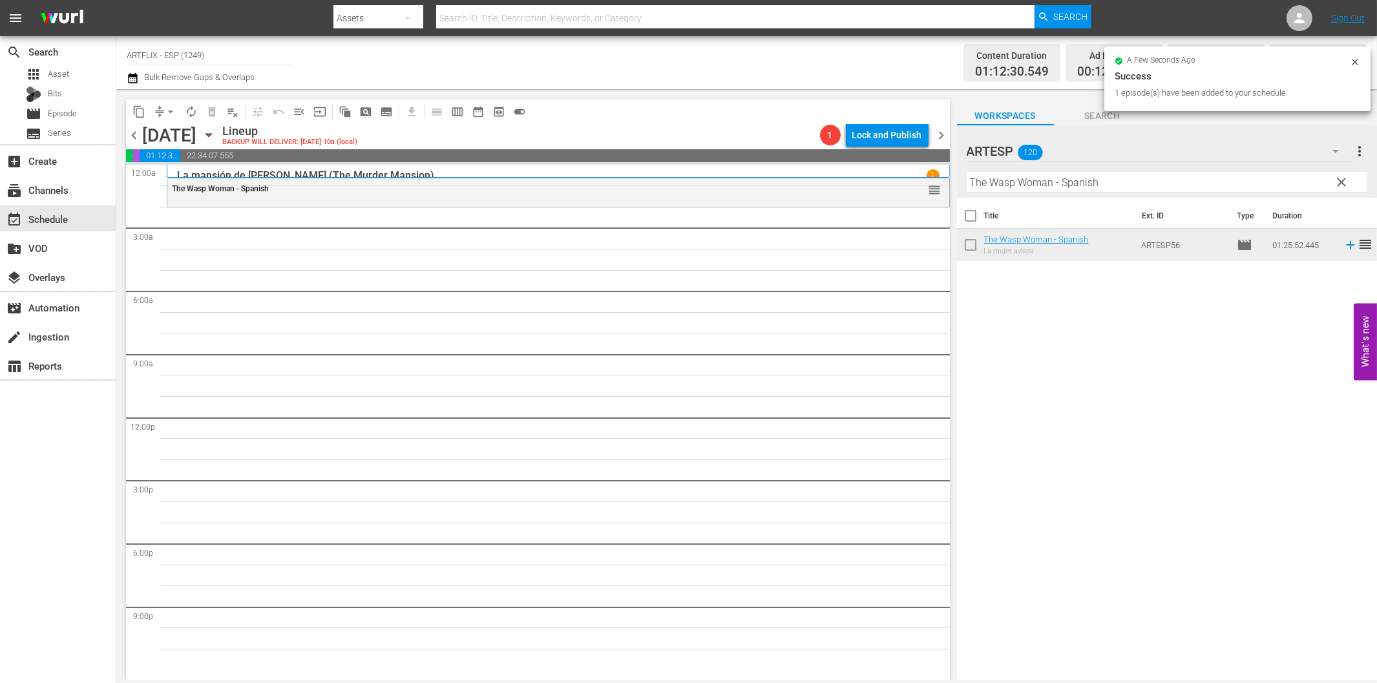
click at [1047, 189] on input "The Wasp Woman - Spanish" at bounding box center [1167, 182] width 401 height 21
paste input "Sinfonía de la vida (Our Town)"
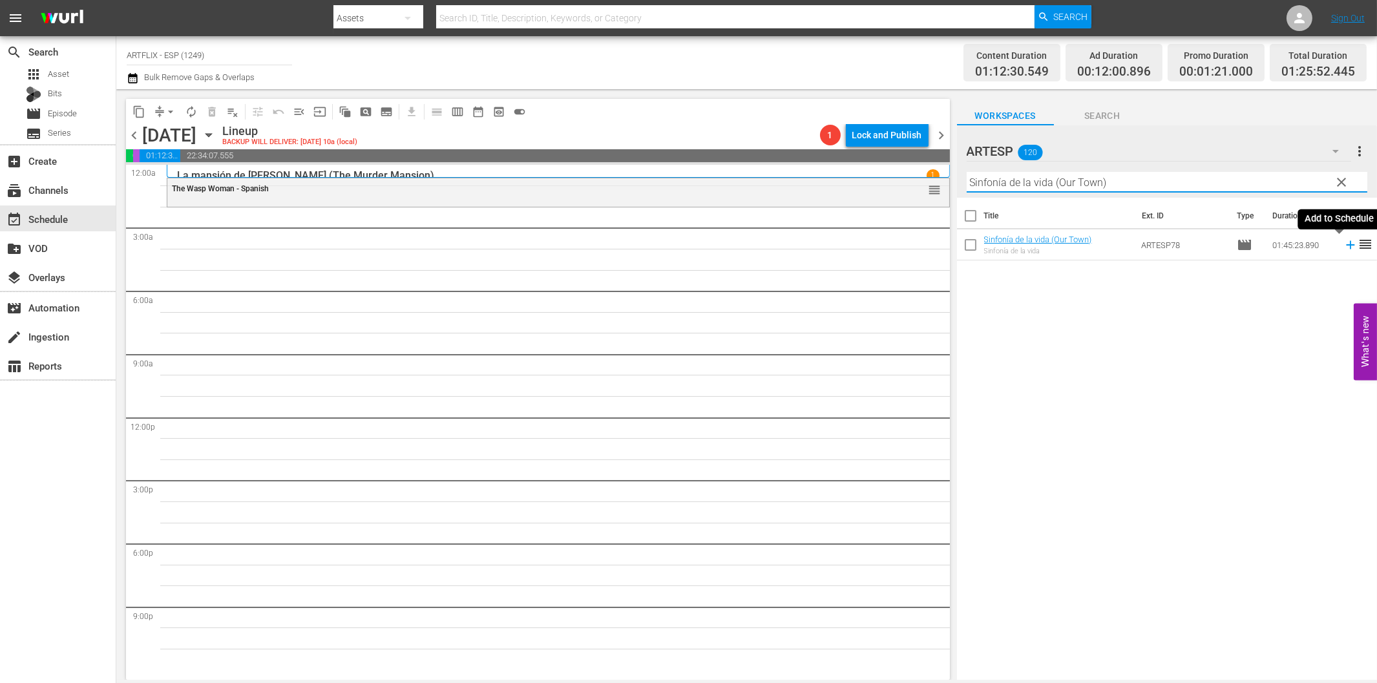
click at [1343, 246] on icon at bounding box center [1350, 245] width 14 height 14
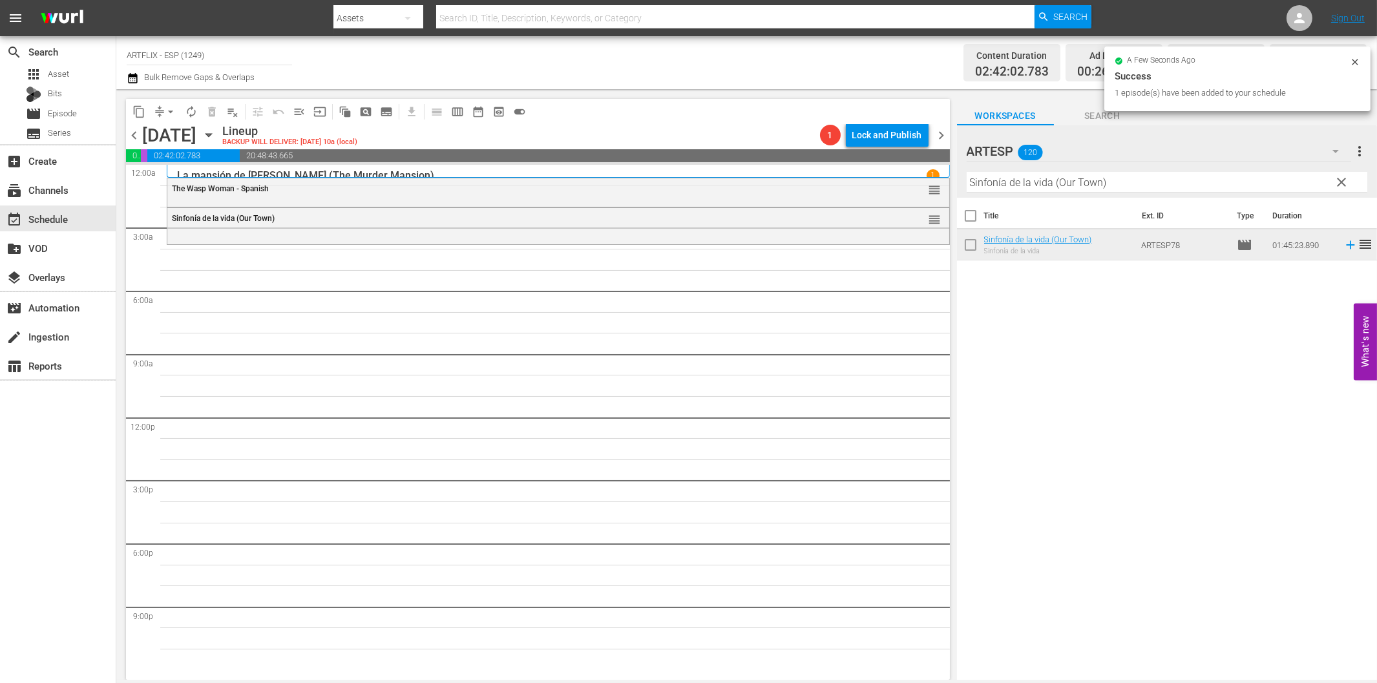
click at [1046, 181] on input "Sinfonía de la vida (Our Town)" at bounding box center [1167, 182] width 401 height 21
paste input "The Strange Woman - Spanish"
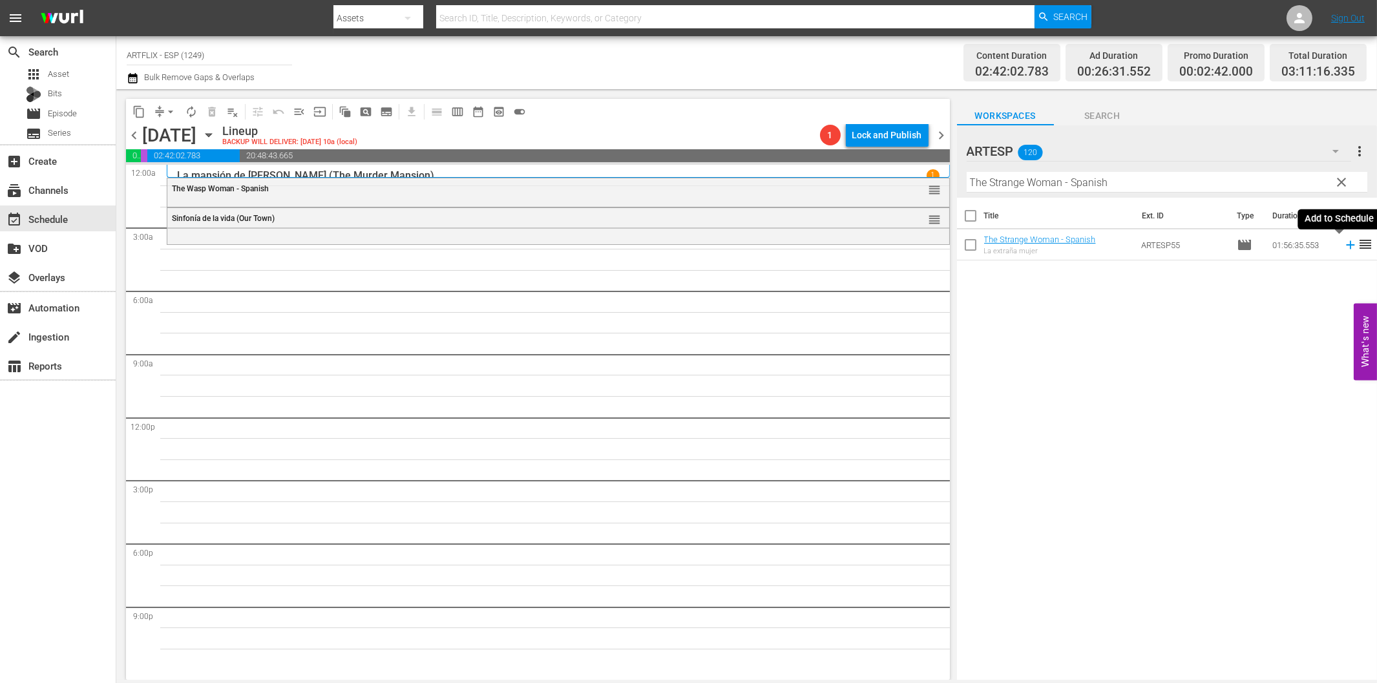
click at [1343, 244] on icon at bounding box center [1350, 245] width 14 height 14
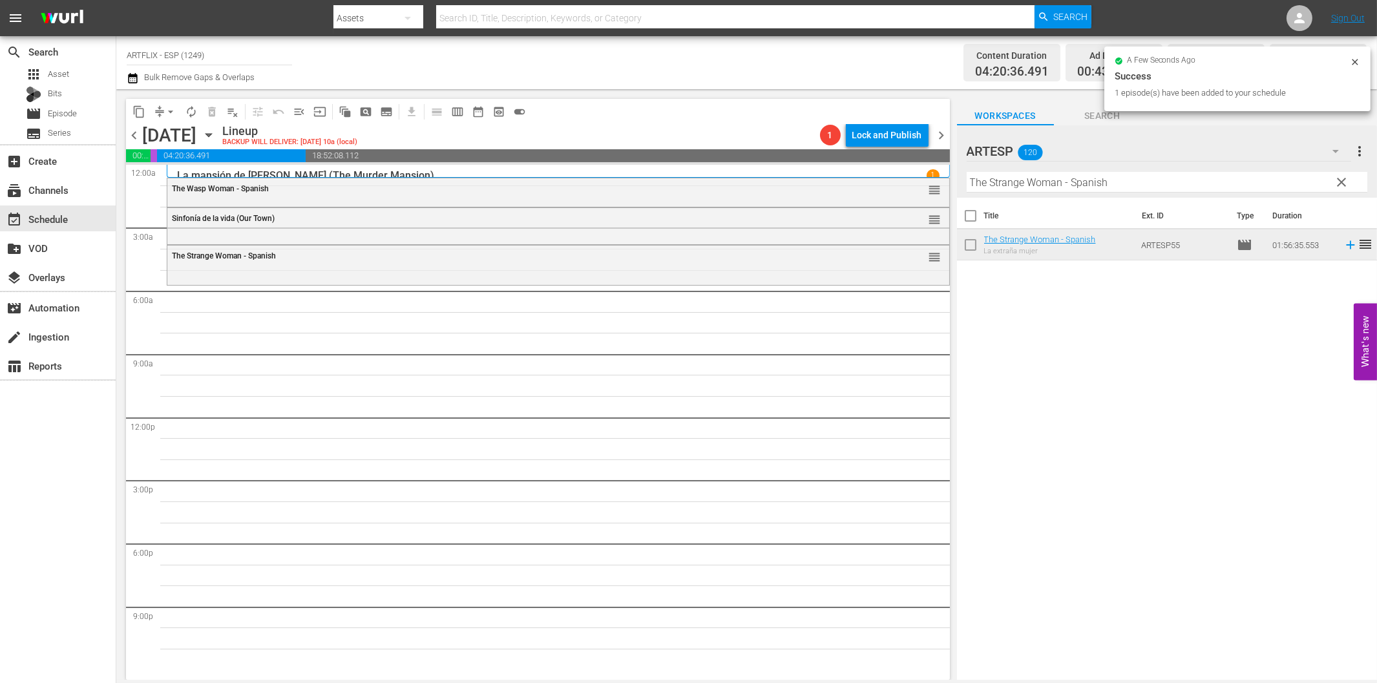
click at [1127, 173] on input "The Strange Woman - Spanish" at bounding box center [1167, 182] width 401 height 21
paste input "La feria de la vanidad ([PERSON_NAME])"
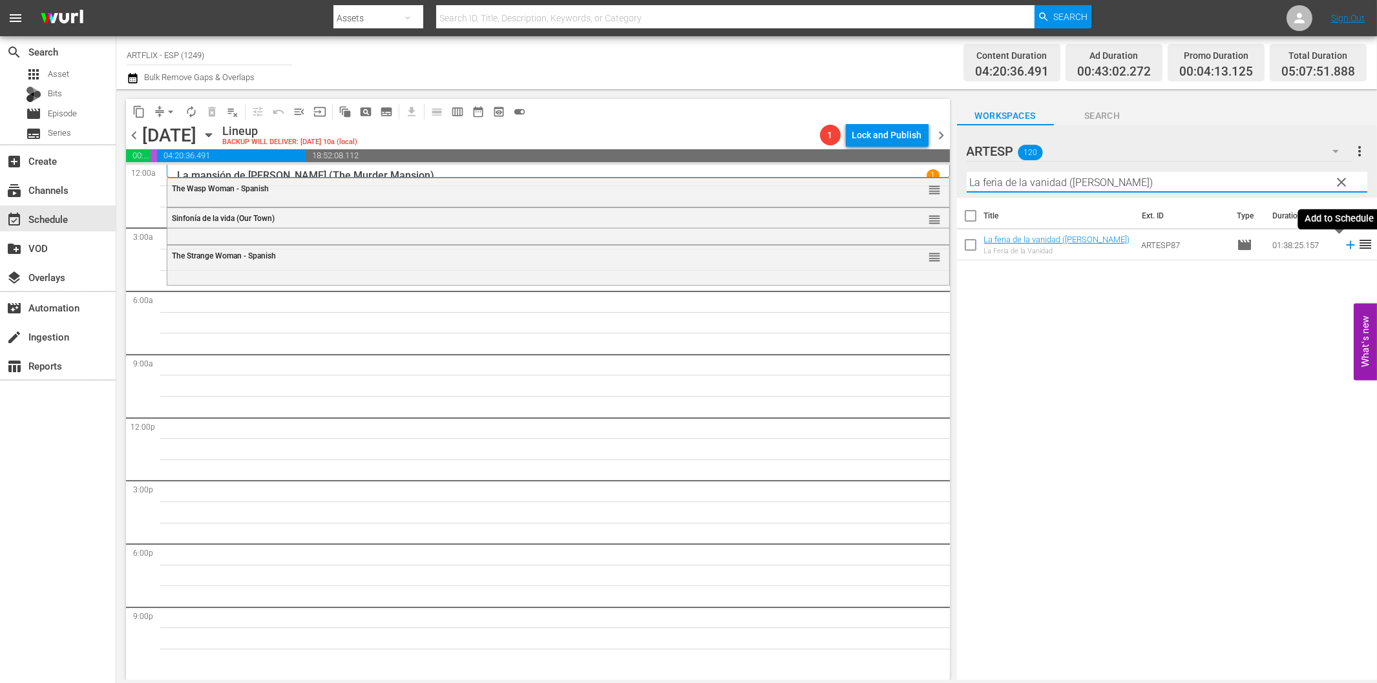
click at [1343, 244] on icon at bounding box center [1350, 245] width 14 height 14
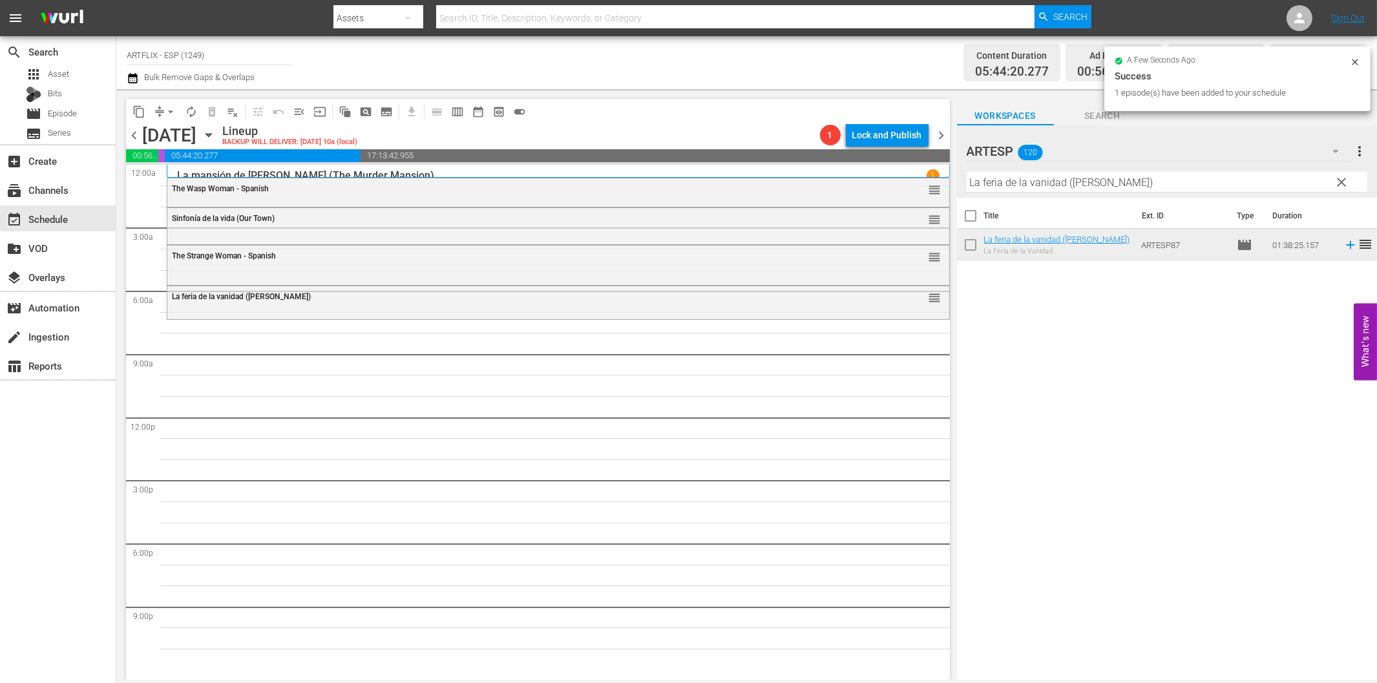
click at [995, 190] on input "La feria de la vanidad ([PERSON_NAME])" at bounding box center [1167, 182] width 401 height 21
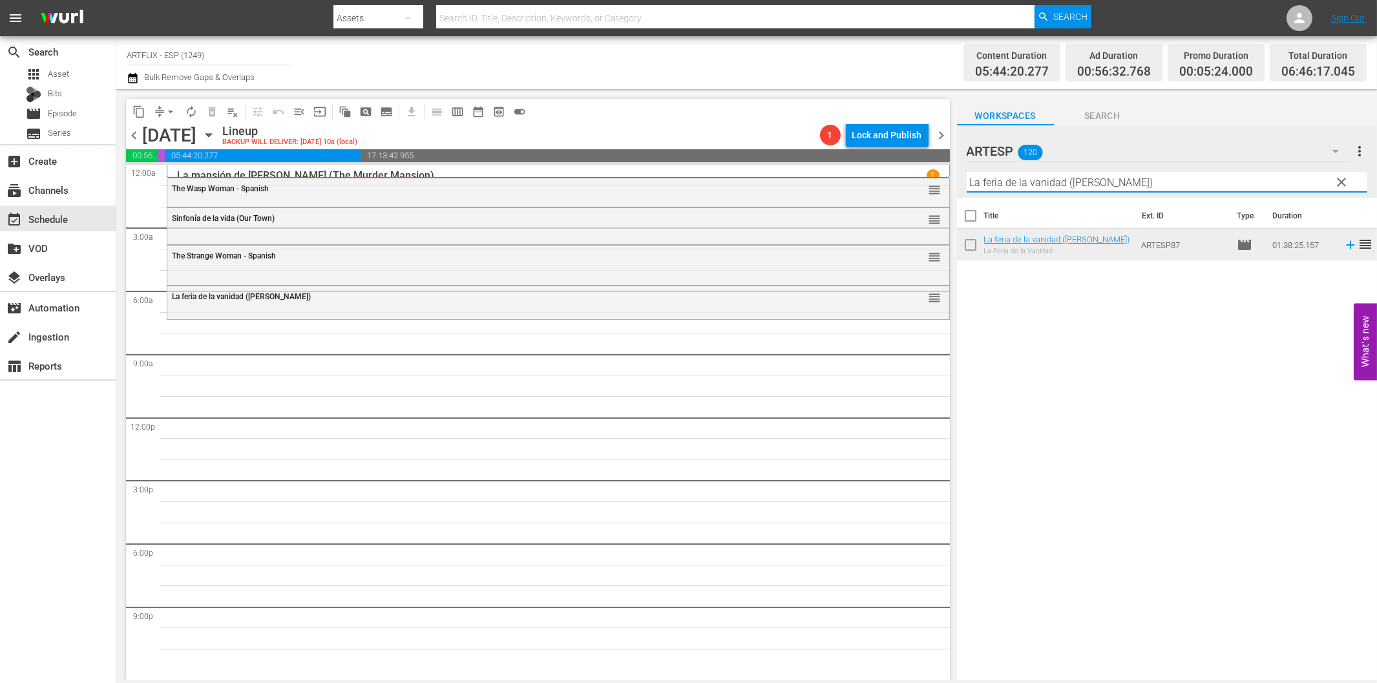
paste input "Scarlet Street - Spanish"
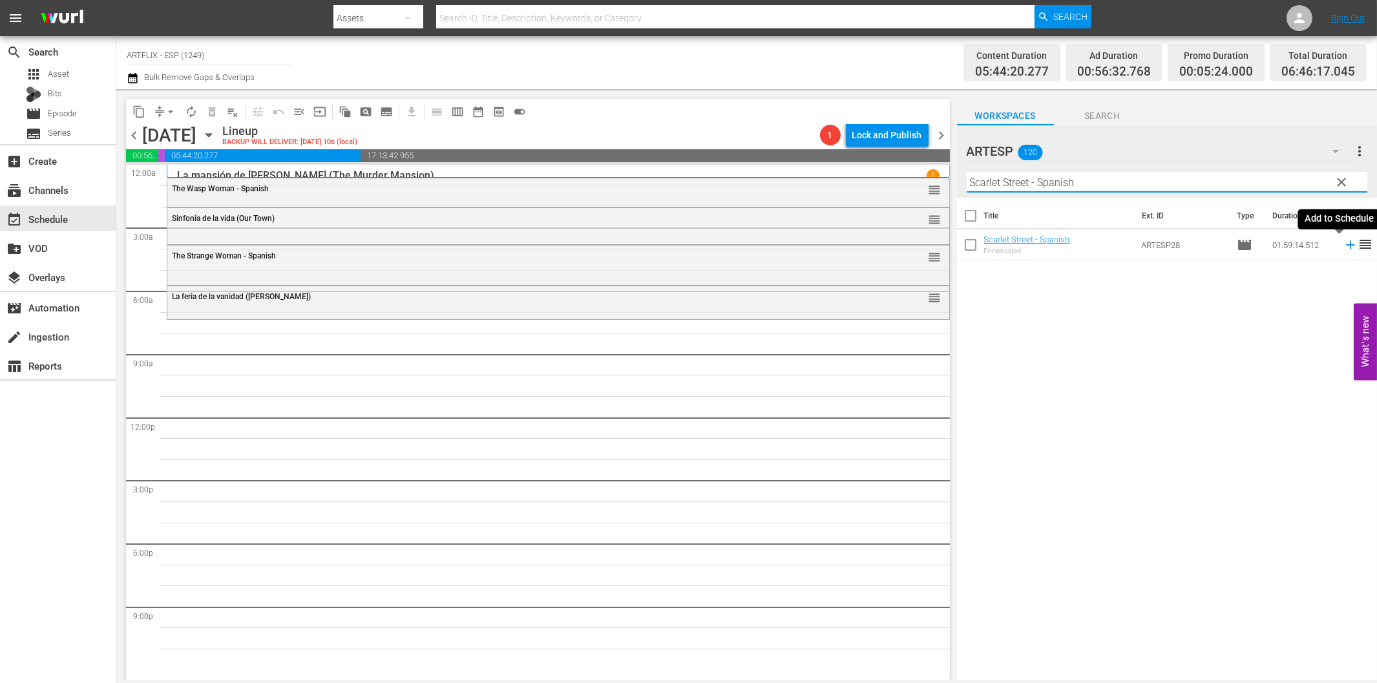
drag, startPoint x: 1338, startPoint y: 244, endPoint x: 1313, endPoint y: 254, distance: 27.0
click at [1346, 246] on icon at bounding box center [1350, 245] width 8 height 8
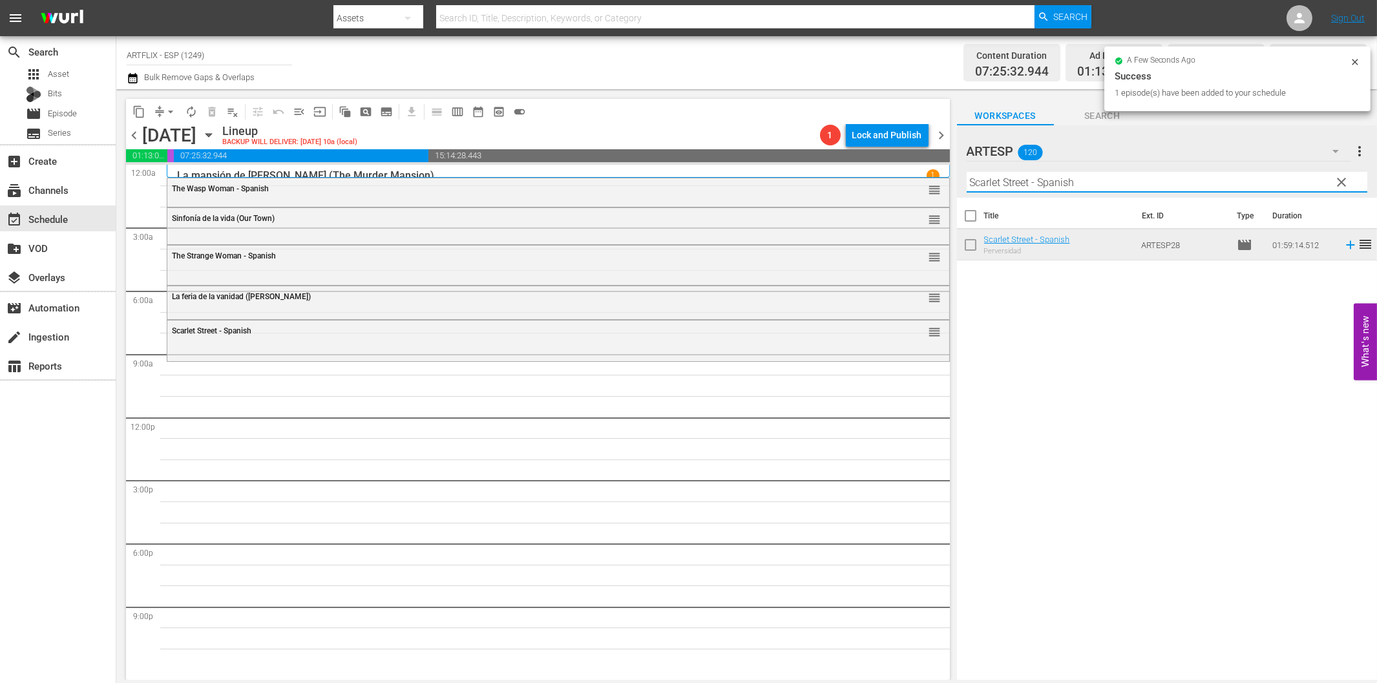
click at [1015, 186] on input "Scarlet Street - Spanish" at bounding box center [1167, 182] width 401 height 21
paste input "Father's Little Dividend"
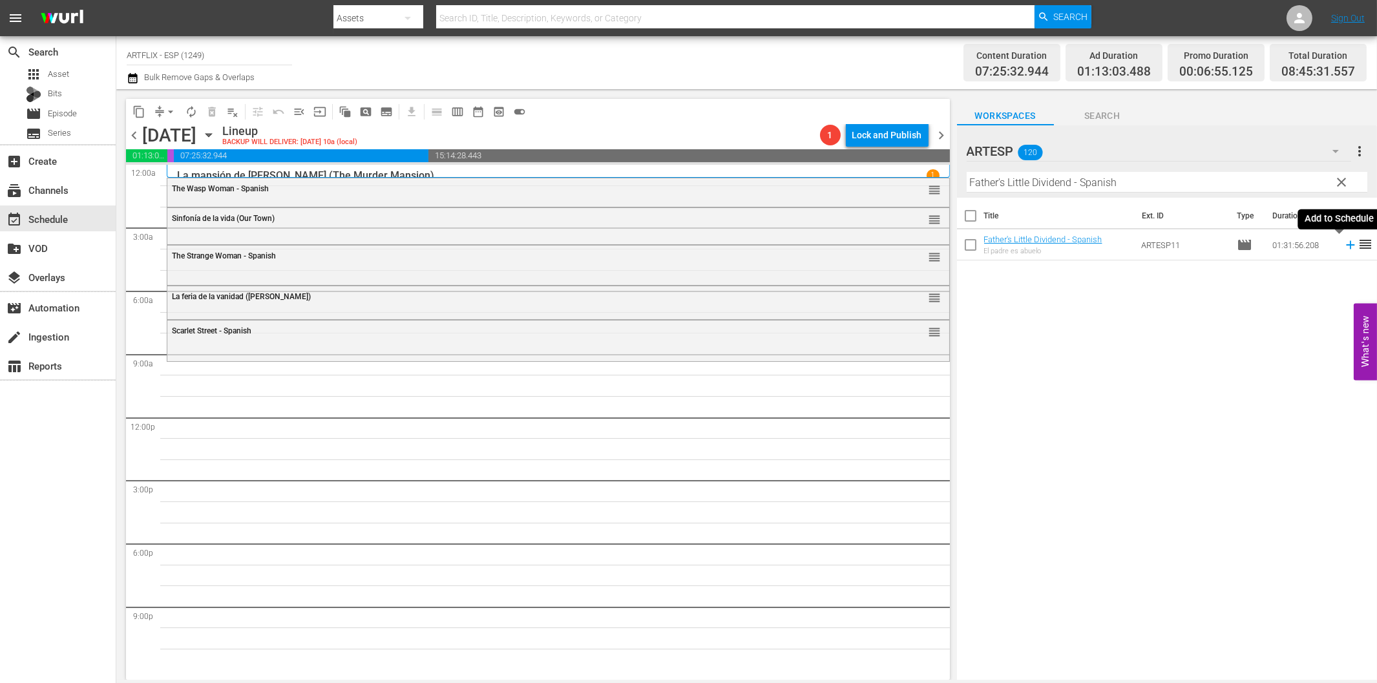
click at [1346, 244] on icon at bounding box center [1350, 245] width 8 height 8
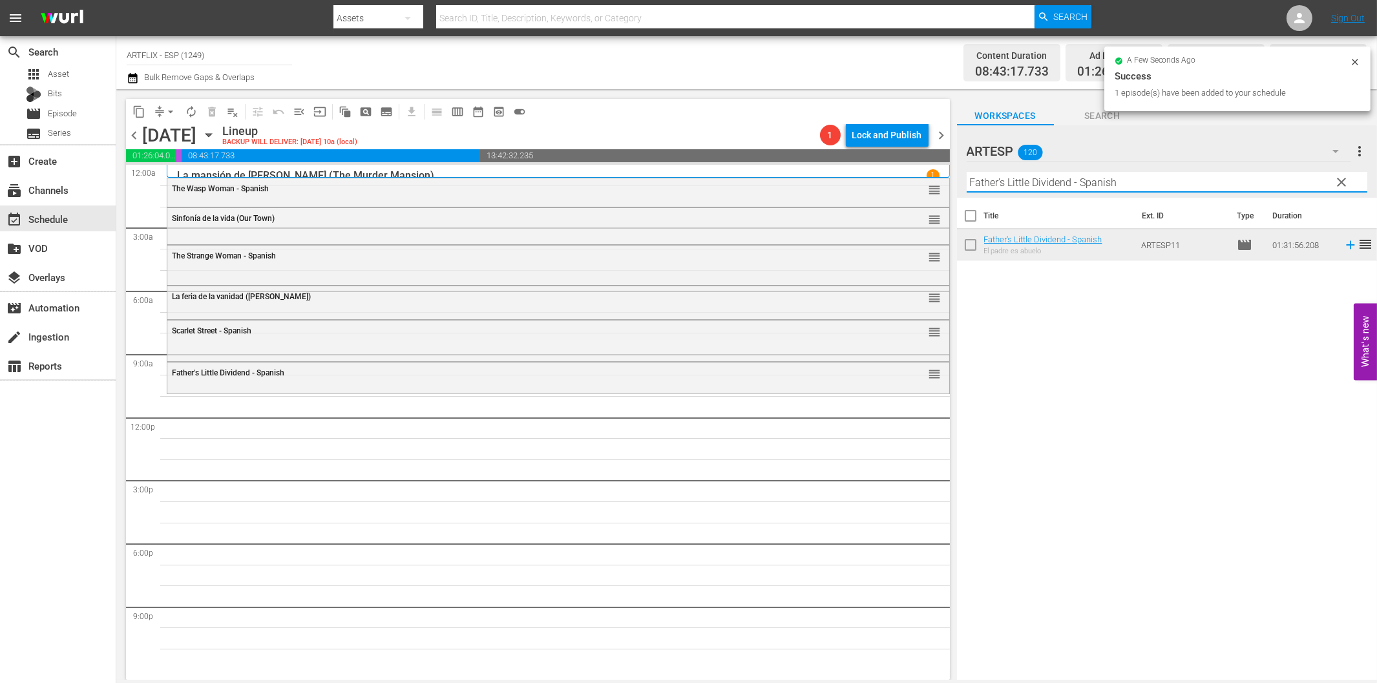
click at [976, 184] on input "Father's Little Dividend - Spanish" at bounding box center [1167, 182] width 401 height 21
paste input "[PERSON_NAME] and the Trappers"
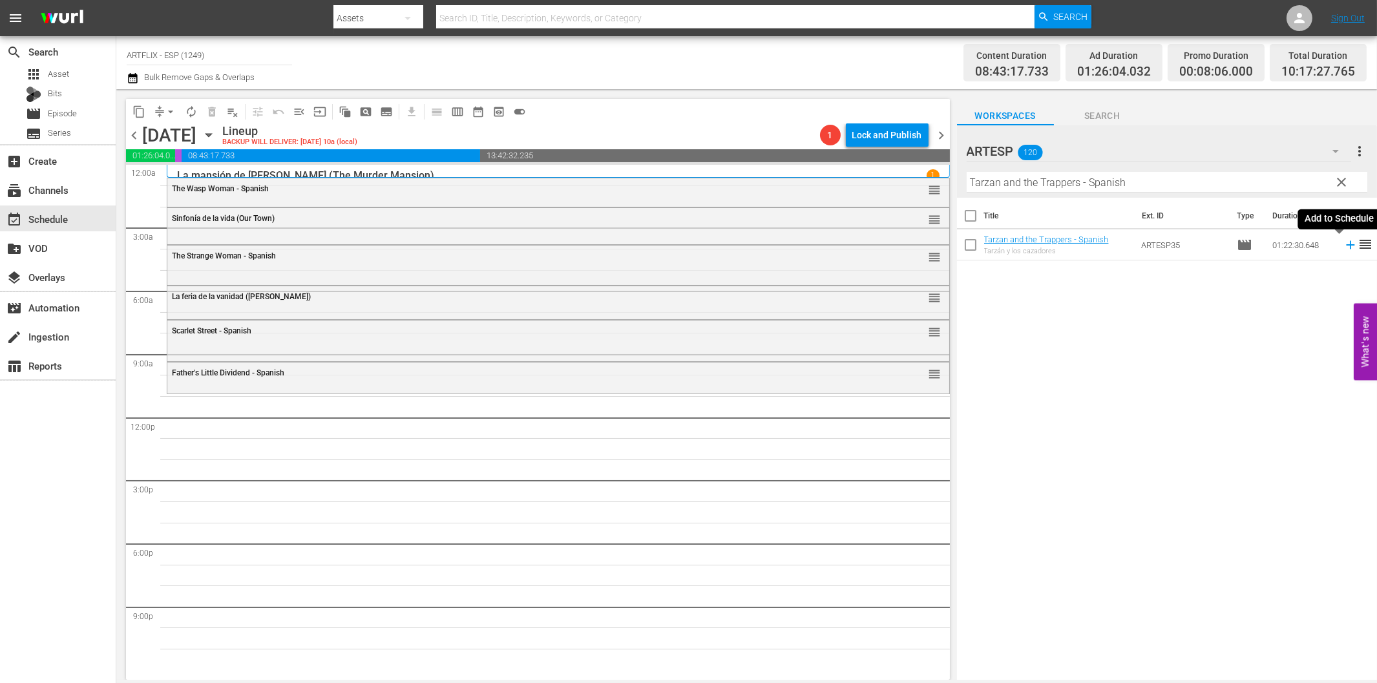
click at [1343, 247] on icon at bounding box center [1350, 245] width 14 height 14
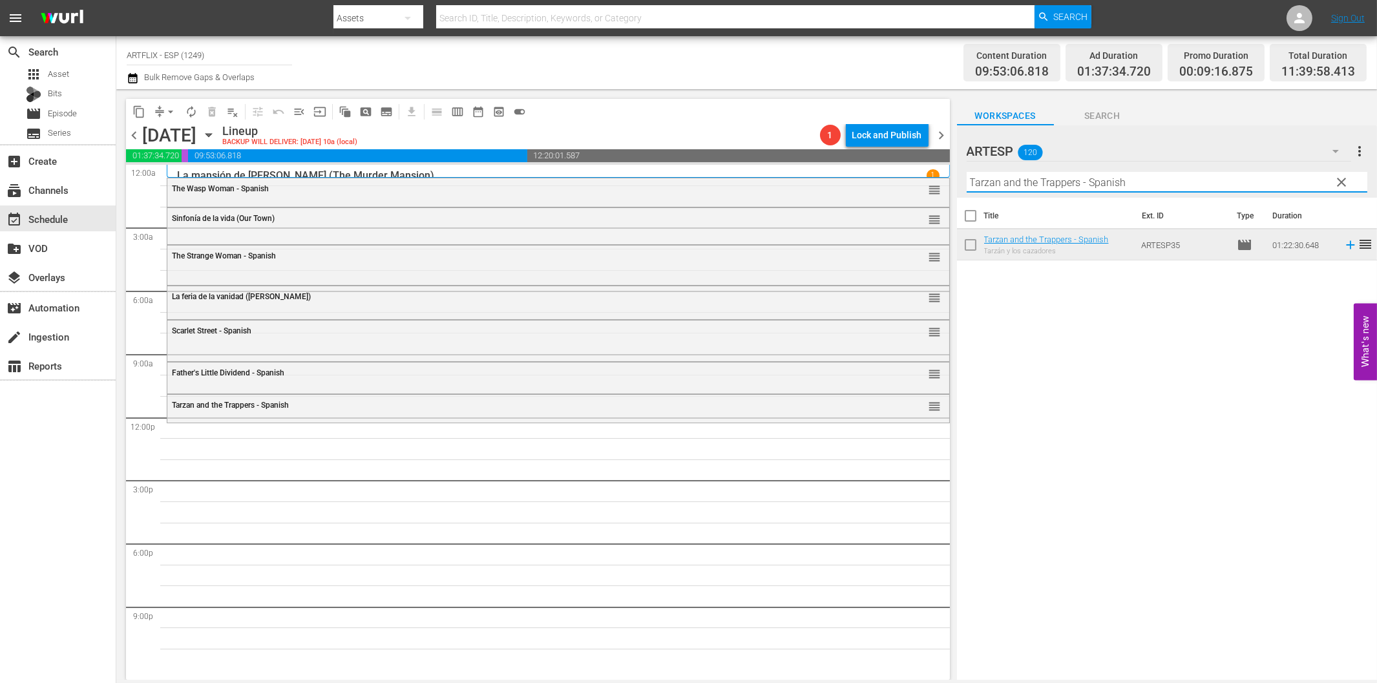
click at [1061, 176] on input "Tarzan and the Trappers - Spanish" at bounding box center [1167, 182] width 401 height 21
paste input "'s Revenge"
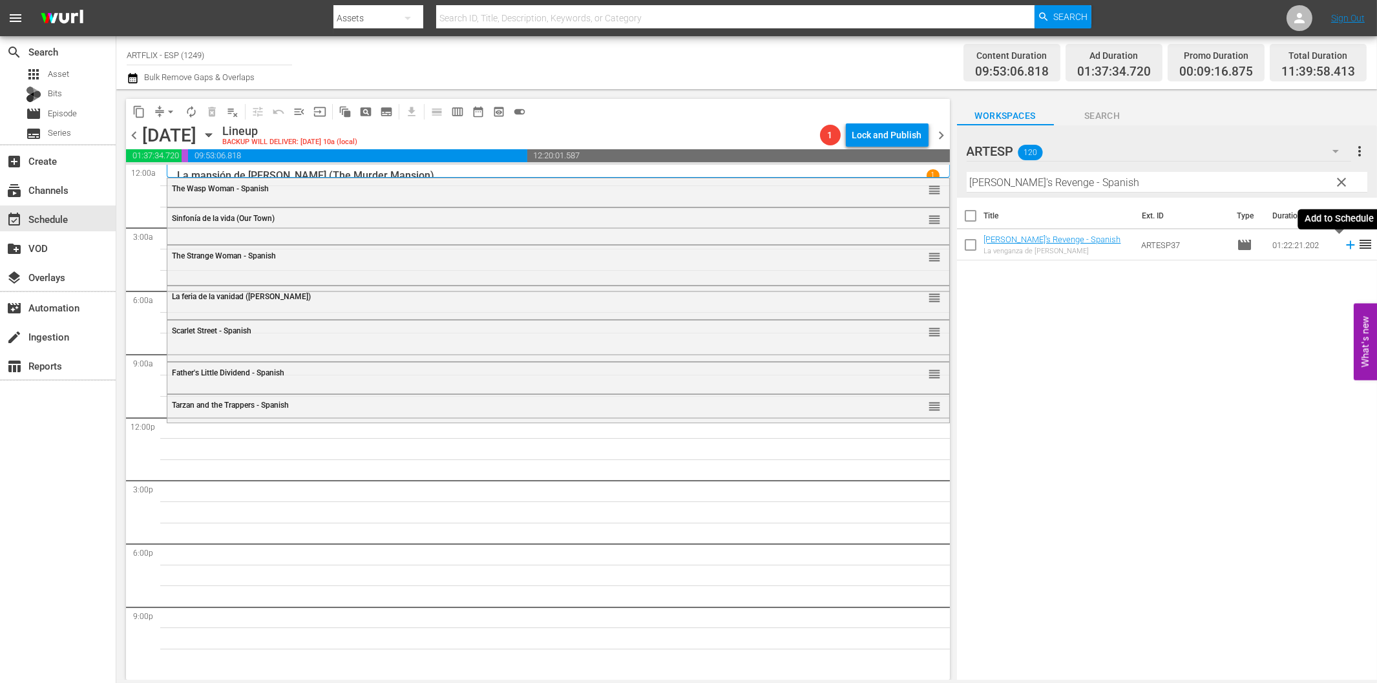
click at [1346, 248] on icon at bounding box center [1350, 245] width 8 height 8
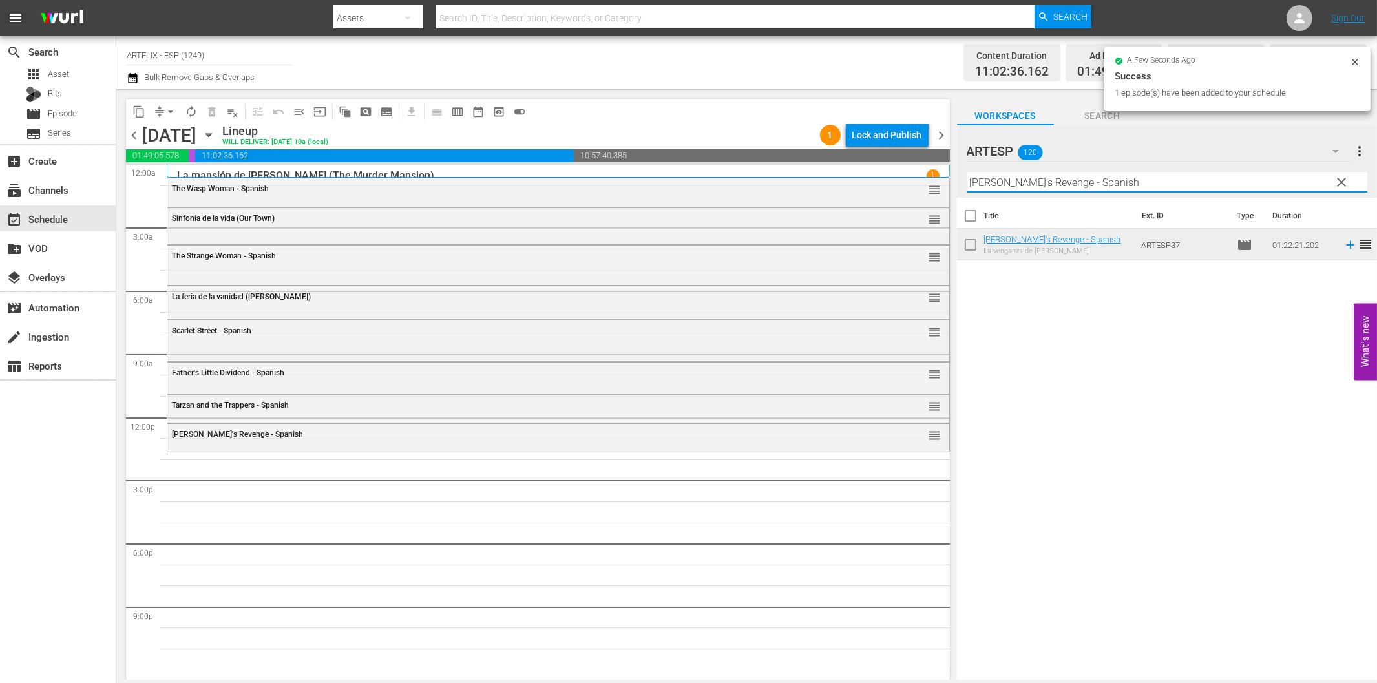
click at [1179, 185] on input "[PERSON_NAME]'s Revenge - Spanish" at bounding box center [1167, 182] width 401 height 21
paste input "res mujeres en su vida (The Card)"
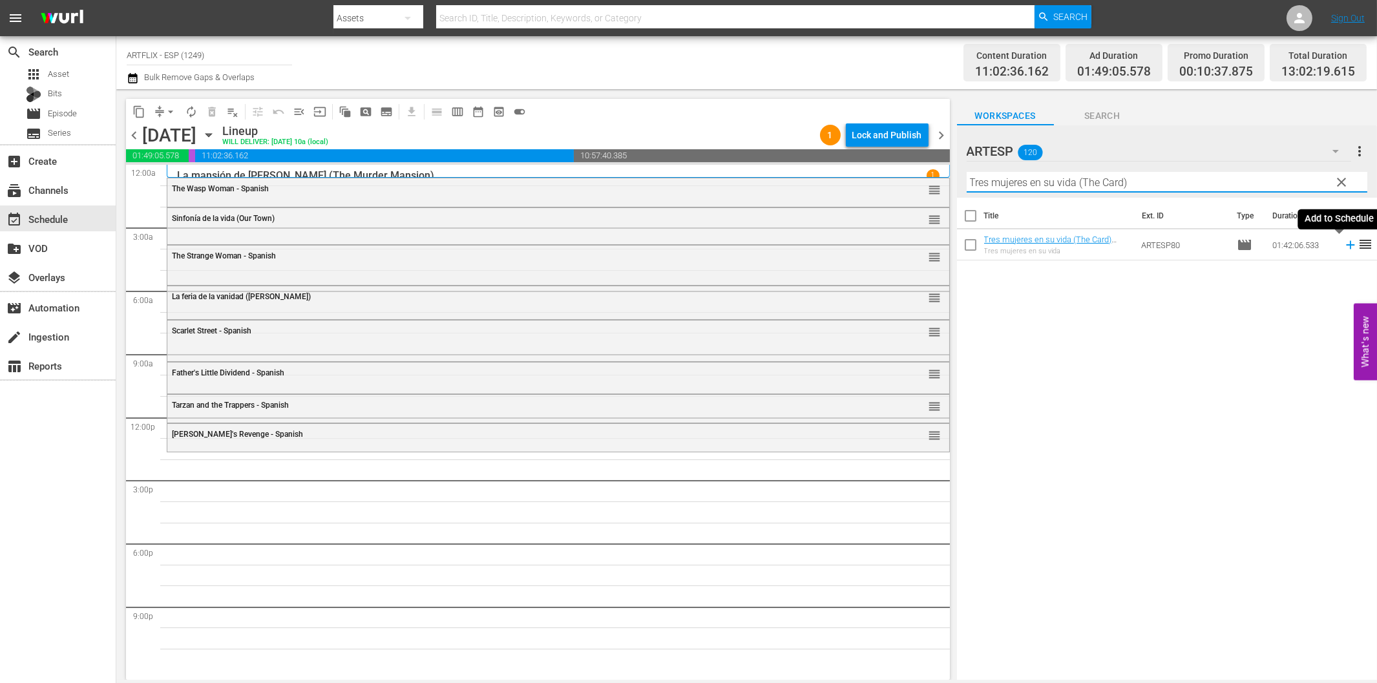
click at [1343, 246] on icon at bounding box center [1350, 245] width 14 height 14
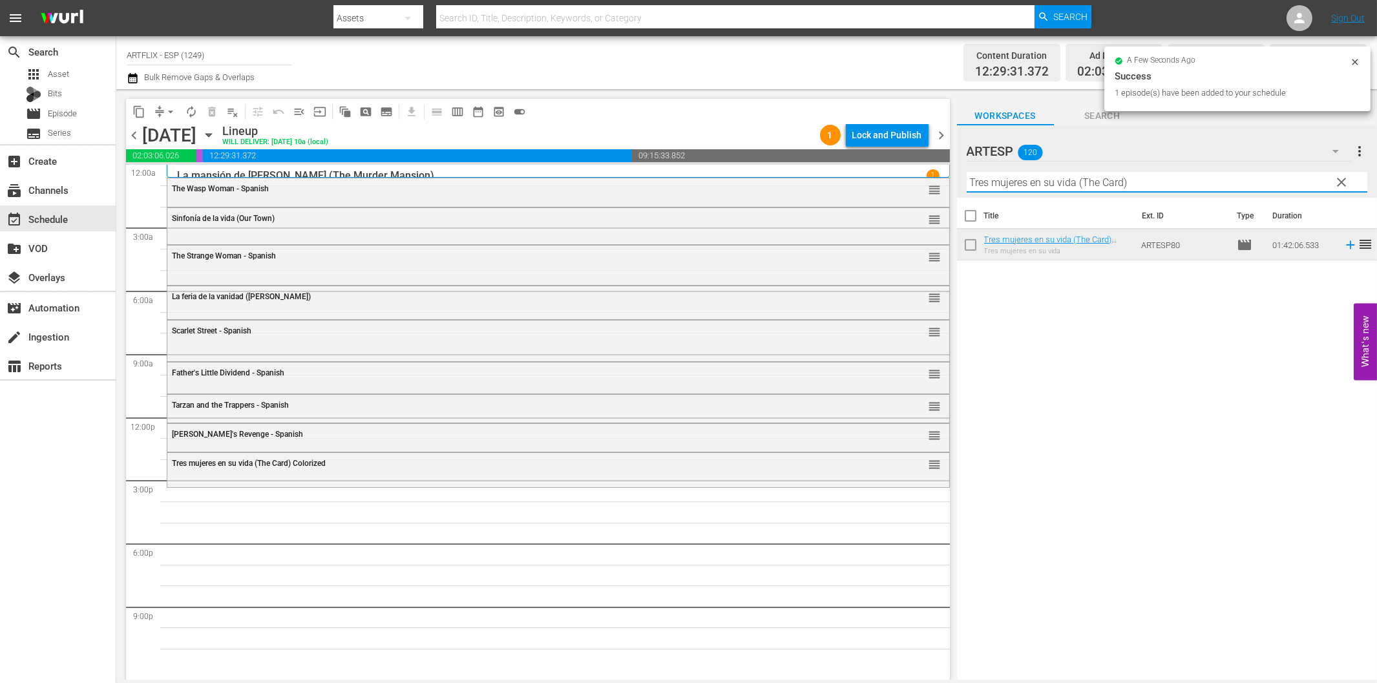
click at [997, 180] on input "Tres mujeres en su vida (The Card)" at bounding box center [1167, 182] width 401 height 21
paste input "Cyrano de Bergerac - Spanish"
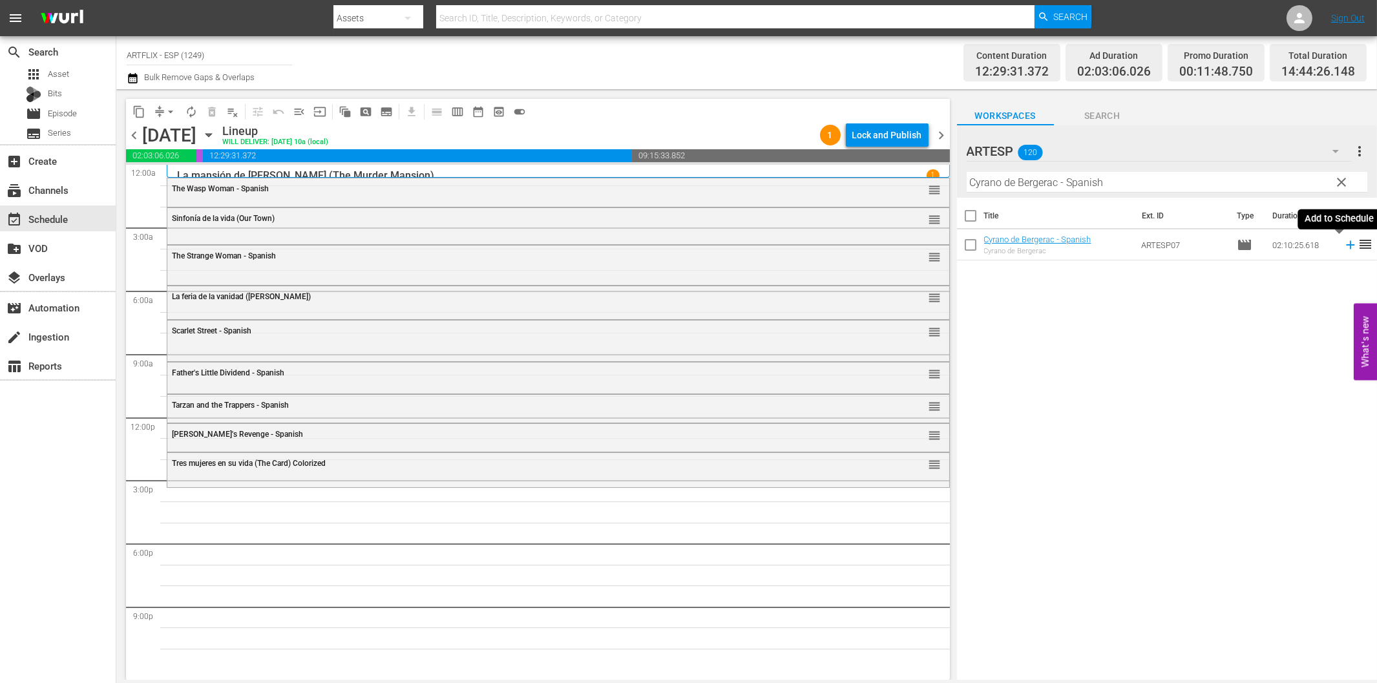
click at [1343, 247] on icon at bounding box center [1350, 245] width 14 height 14
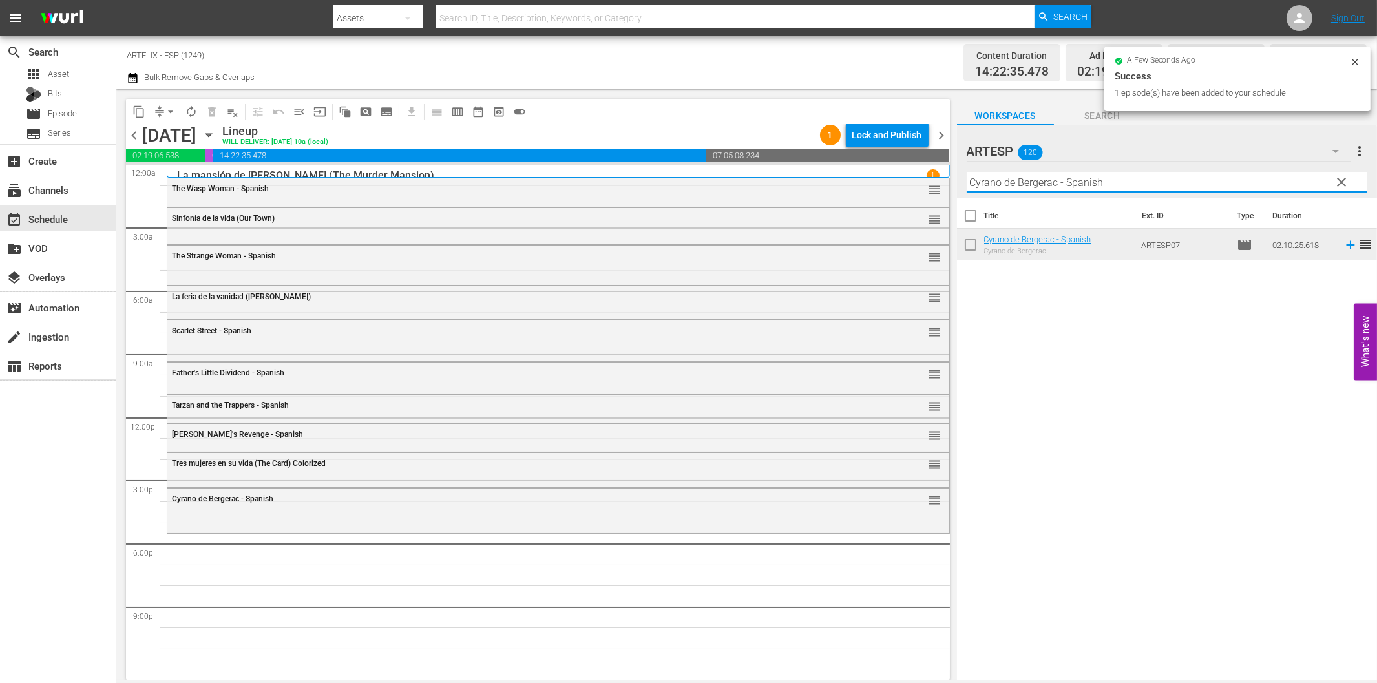
click at [1018, 185] on input "Cyrano de Bergerac - Spanish" at bounding box center [1167, 182] width 401 height 21
paste input "The Woman in Green"
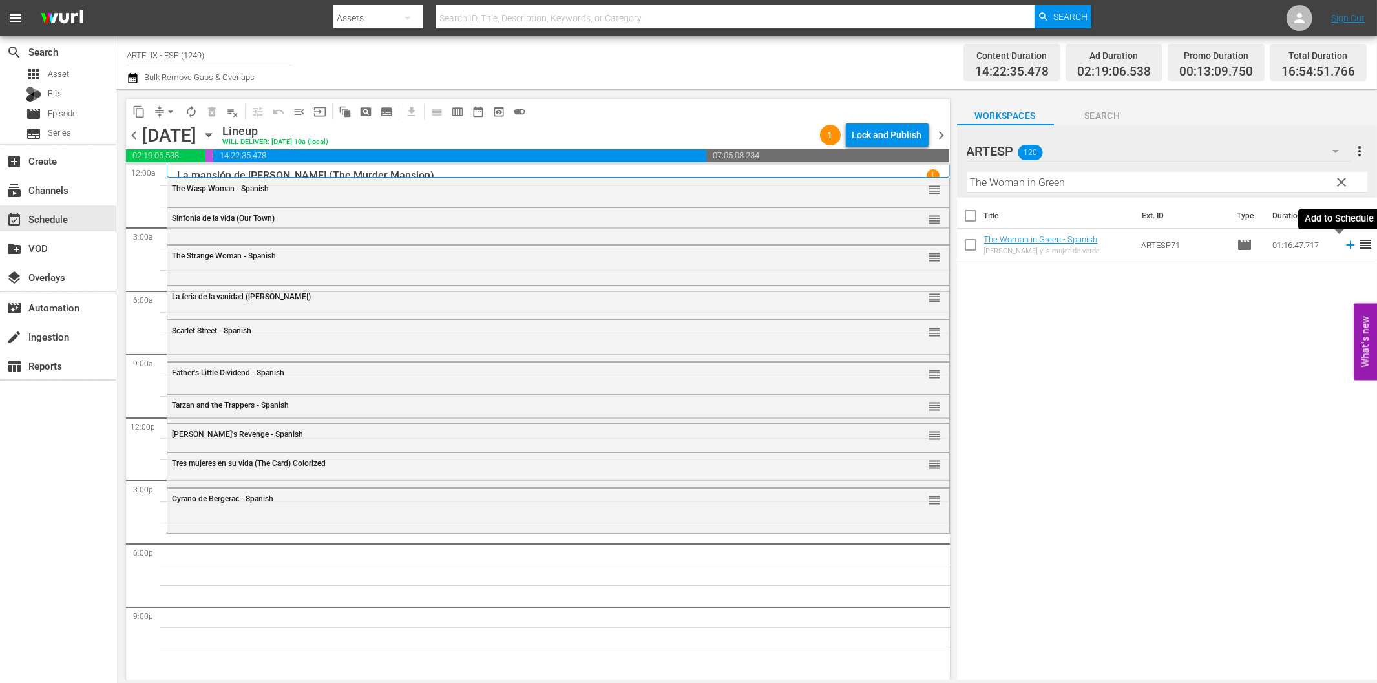
click at [1346, 246] on icon at bounding box center [1350, 245] width 8 height 8
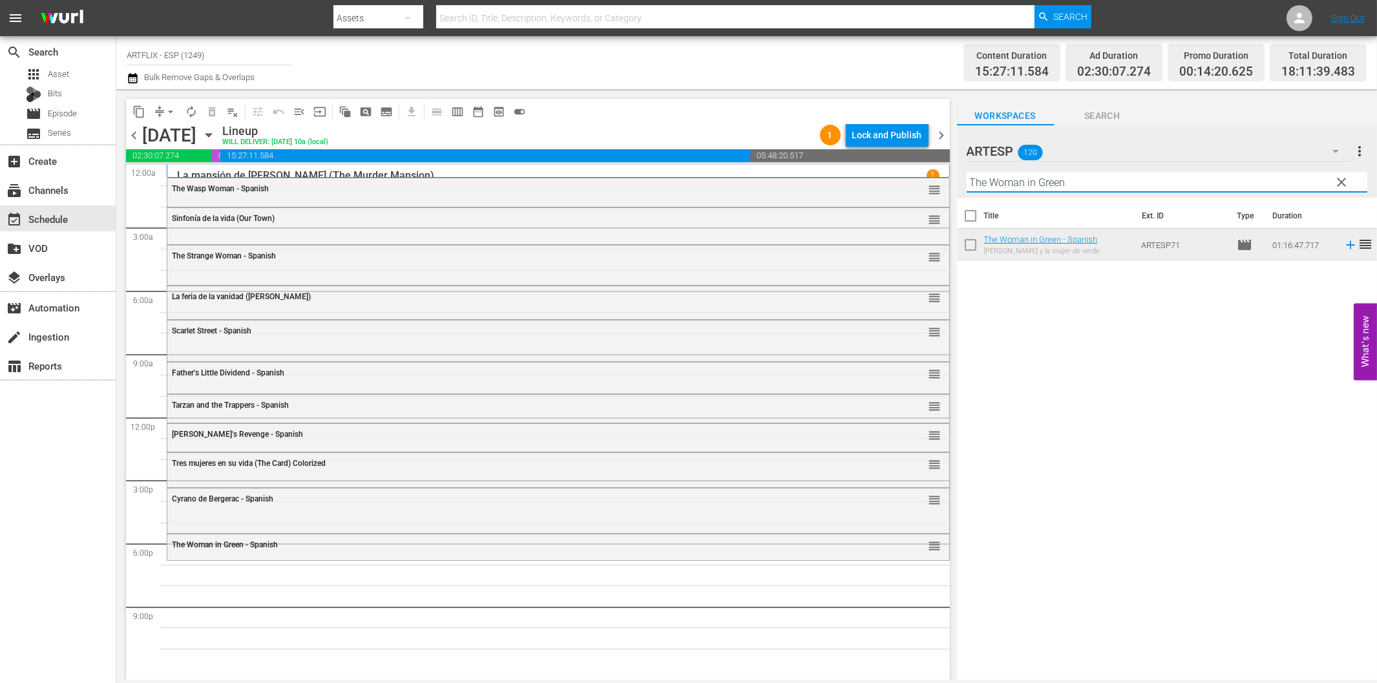
click at [1031, 186] on input "The Woman in Green" at bounding box center [1167, 182] width 401 height 21
paste input "Seven Alone"
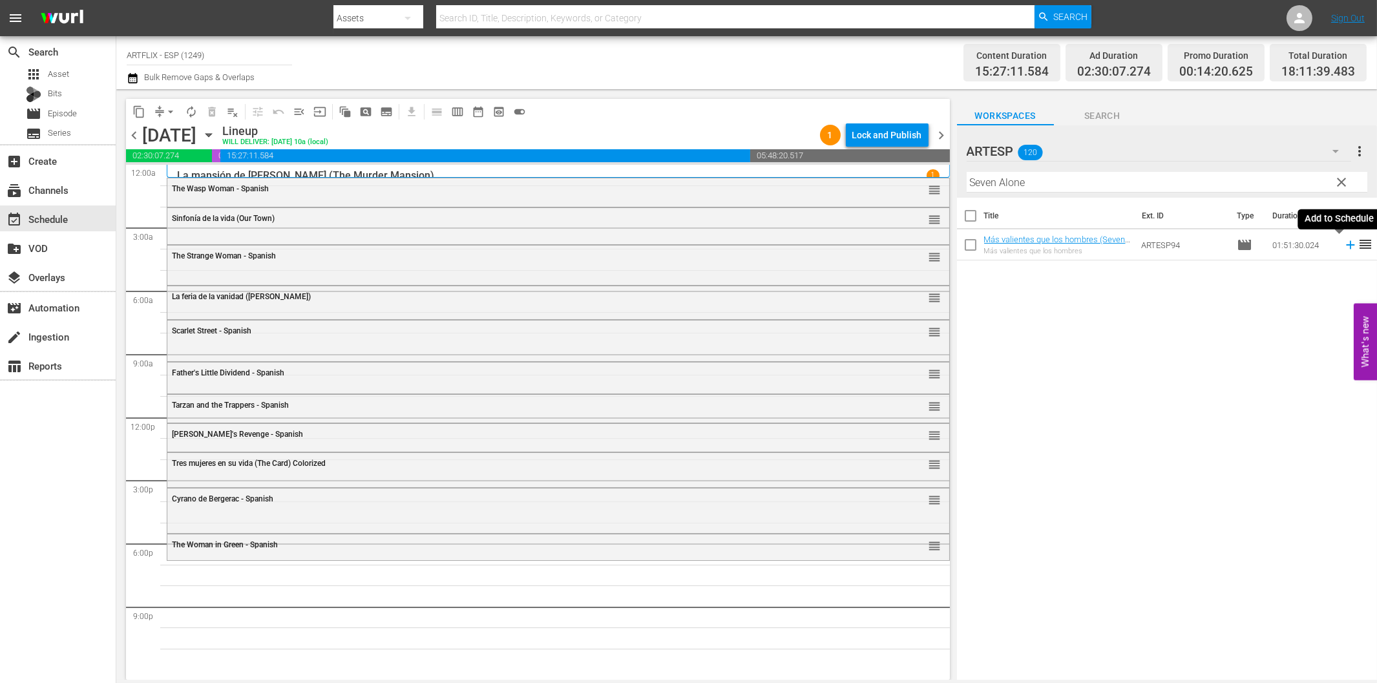
click at [1343, 249] on icon at bounding box center [1350, 245] width 14 height 14
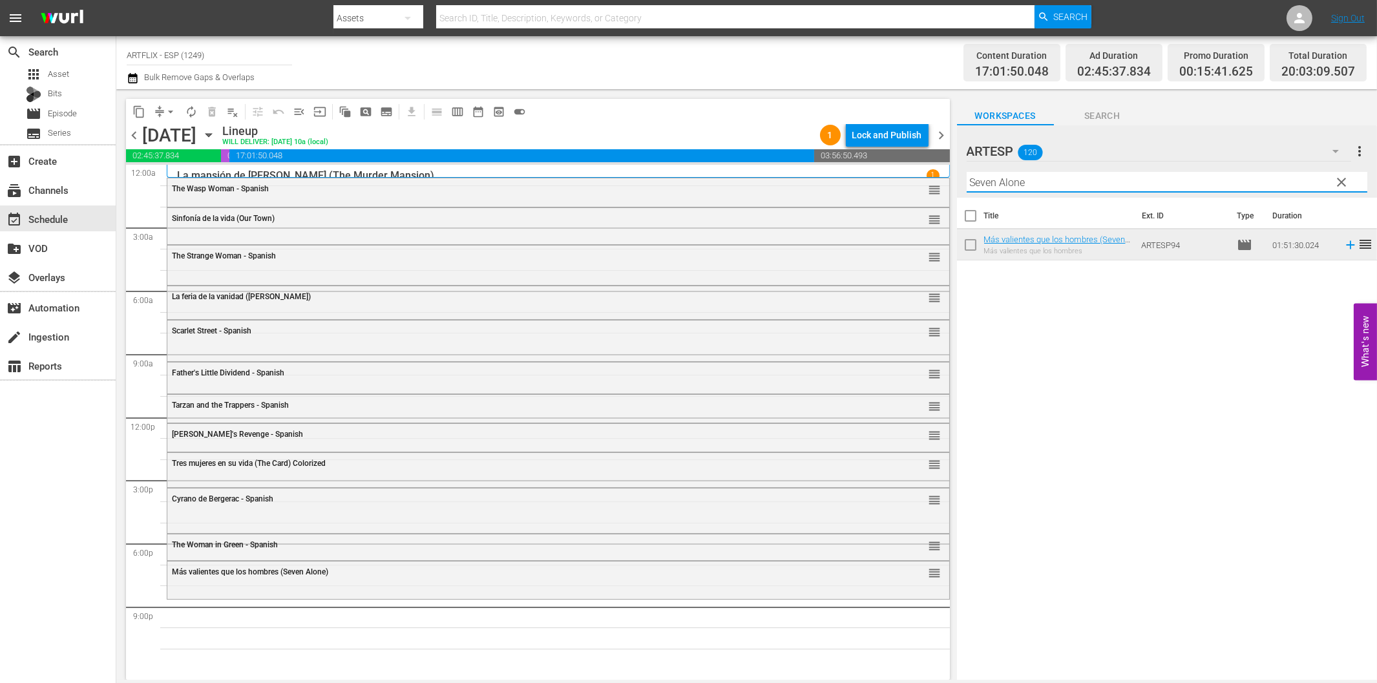
drag, startPoint x: 1053, startPoint y: 184, endPoint x: 1062, endPoint y: 185, distance: 8.6
click at [1053, 184] on input "Seven Alone" at bounding box center [1167, 182] width 401 height 21
paste input "La última mujer sobre la Tierra (The Last Woman on Earth)"
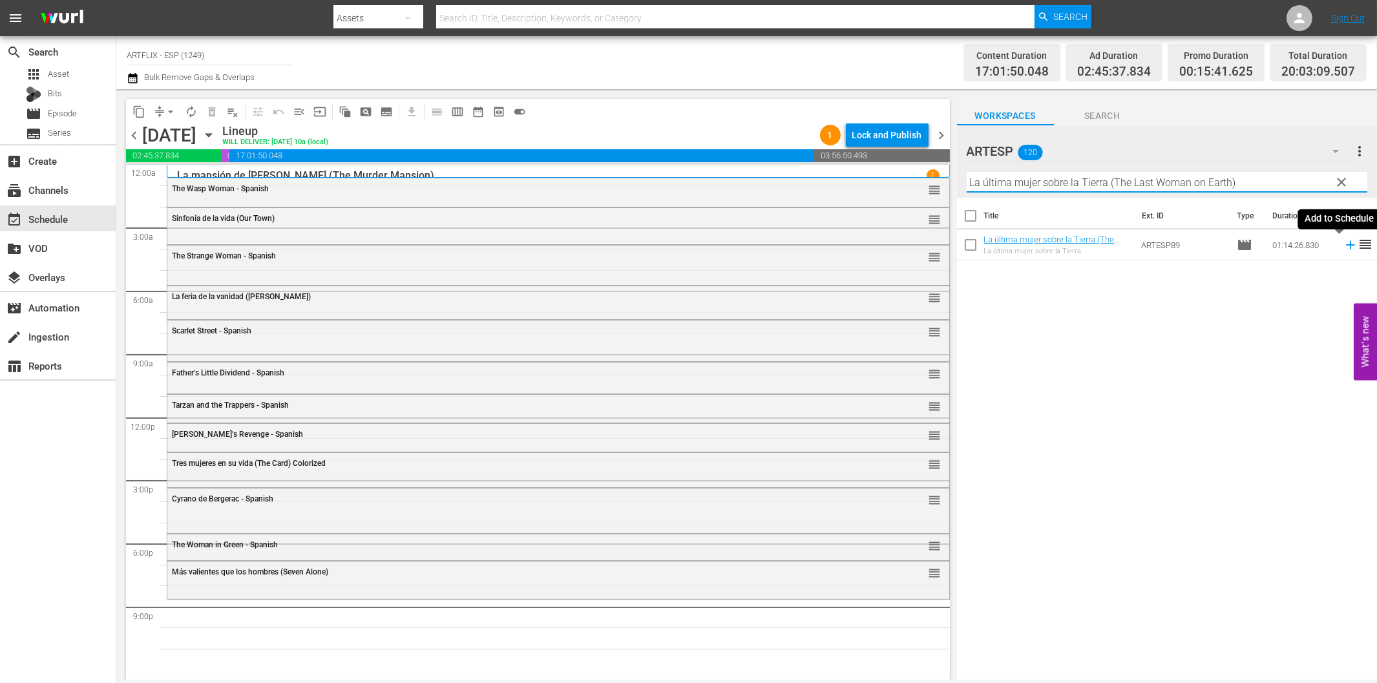
click at [1346, 246] on icon at bounding box center [1350, 245] width 8 height 8
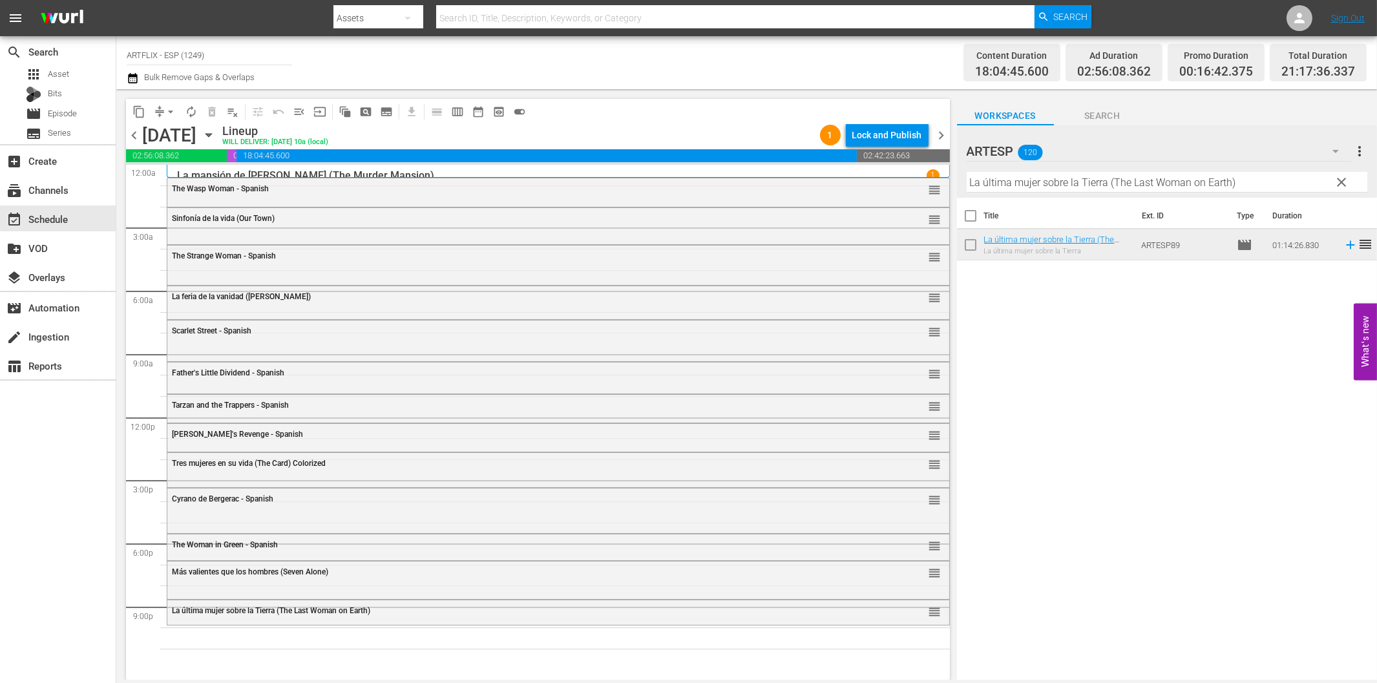
click at [1044, 184] on input "La última mujer sobre la Tierra (The Last Woman on Earth)" at bounding box center [1167, 182] width 401 height 21
paste input "pequeña tienda de los horrores (Little Shop of Horrors"
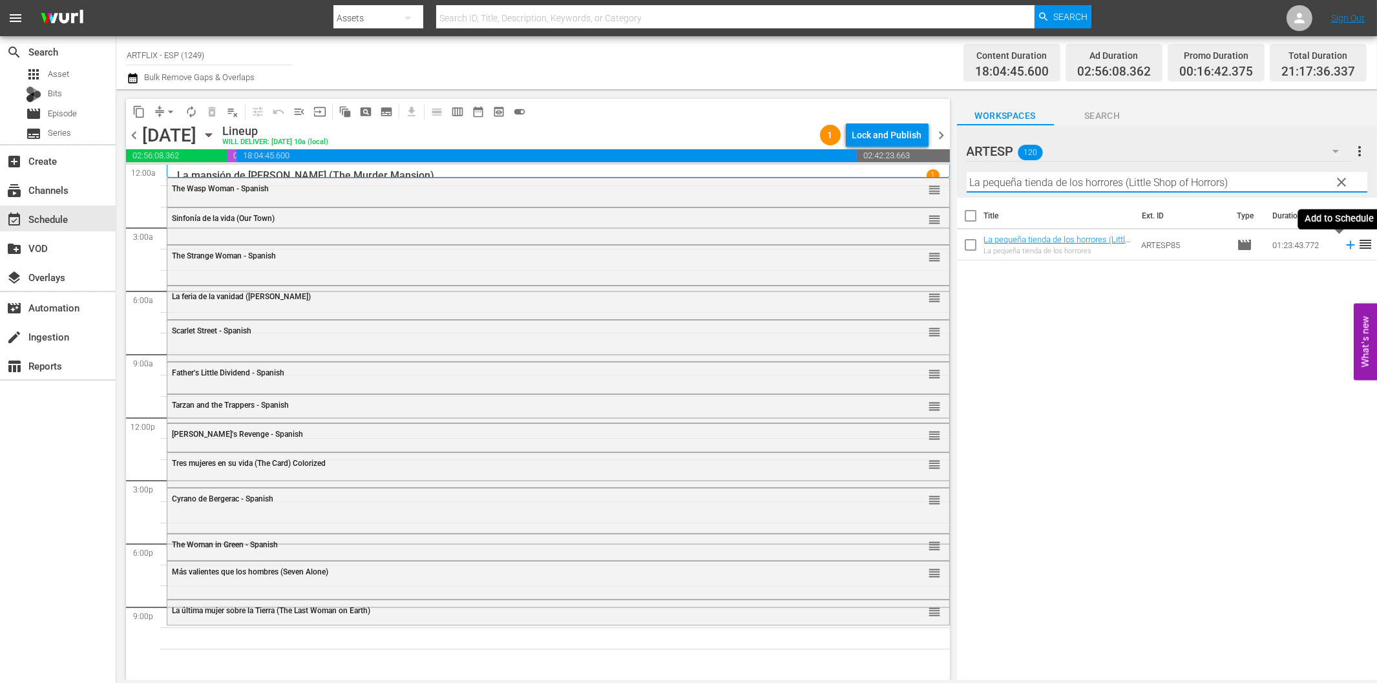
click at [1343, 244] on icon at bounding box center [1350, 245] width 14 height 14
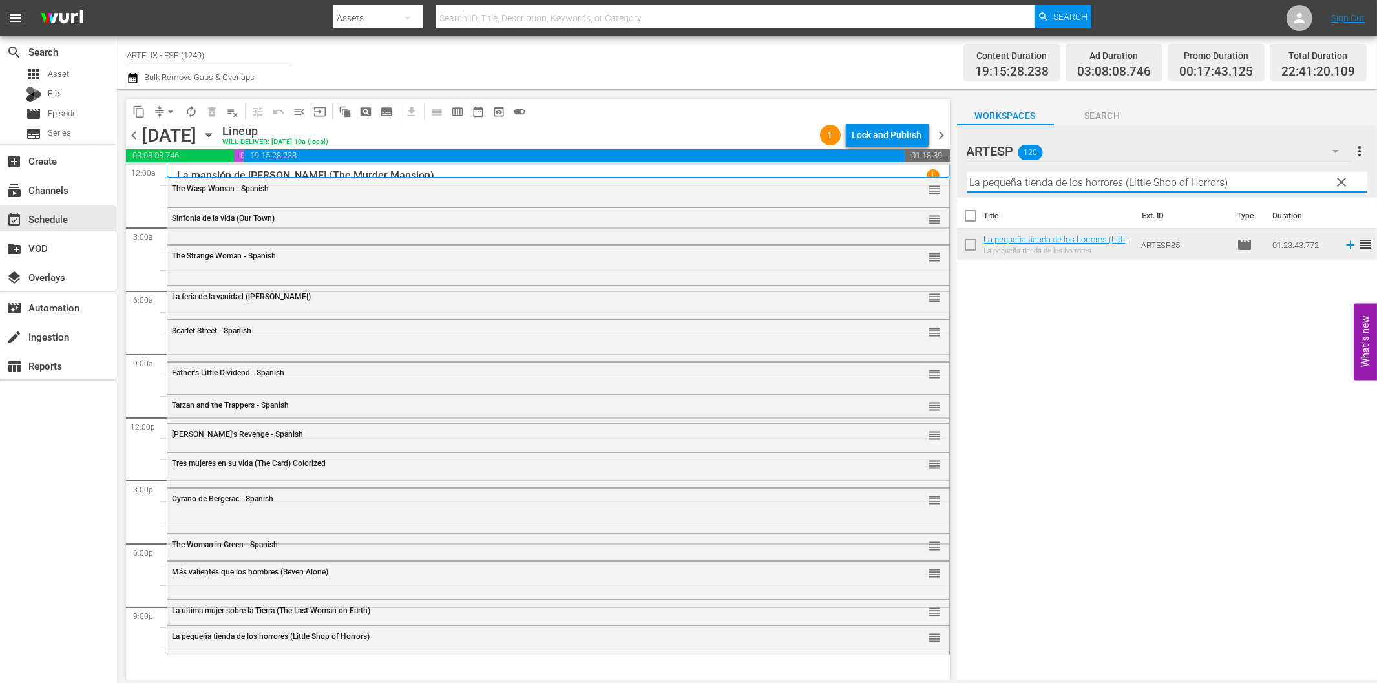
click at [1047, 177] on input "La pequeña tienda de los horrores (Little Shop of Horrors)" at bounding box center [1167, 182] width 401 height 21
paste input "He Walked by Night - Spanish"
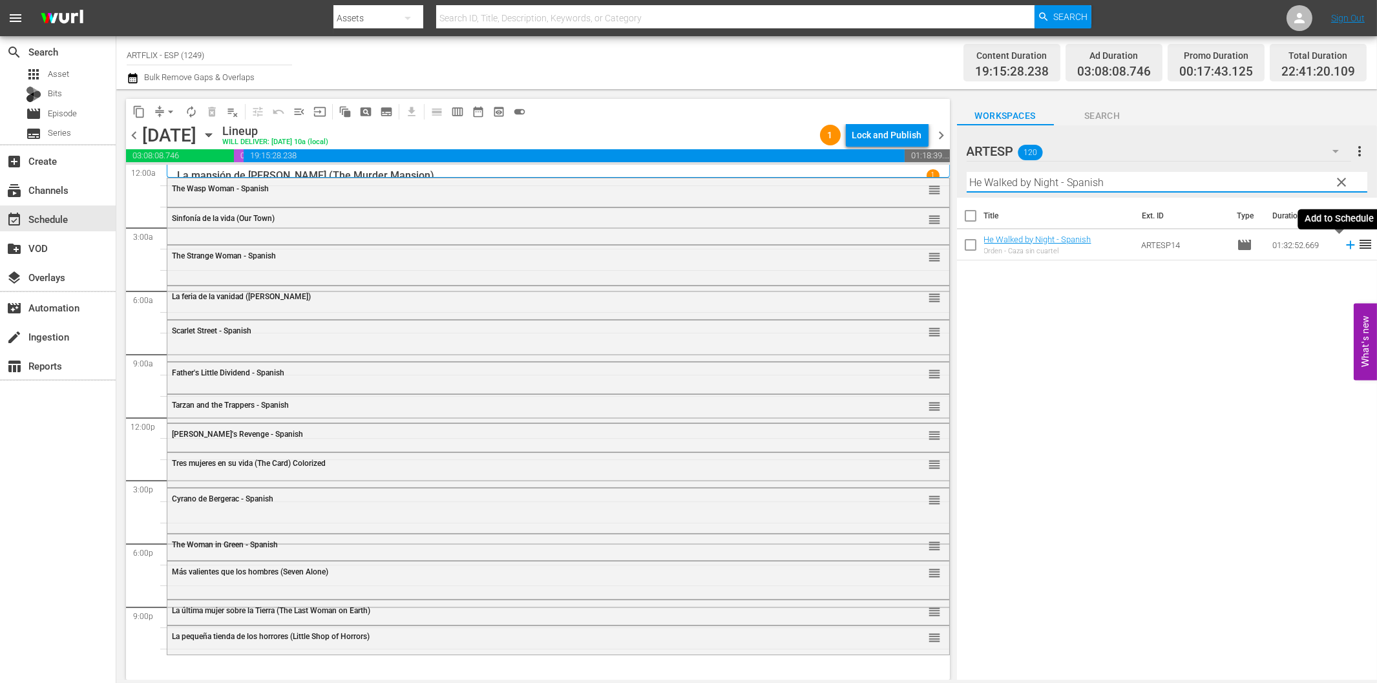
click at [1343, 247] on icon at bounding box center [1350, 245] width 14 height 14
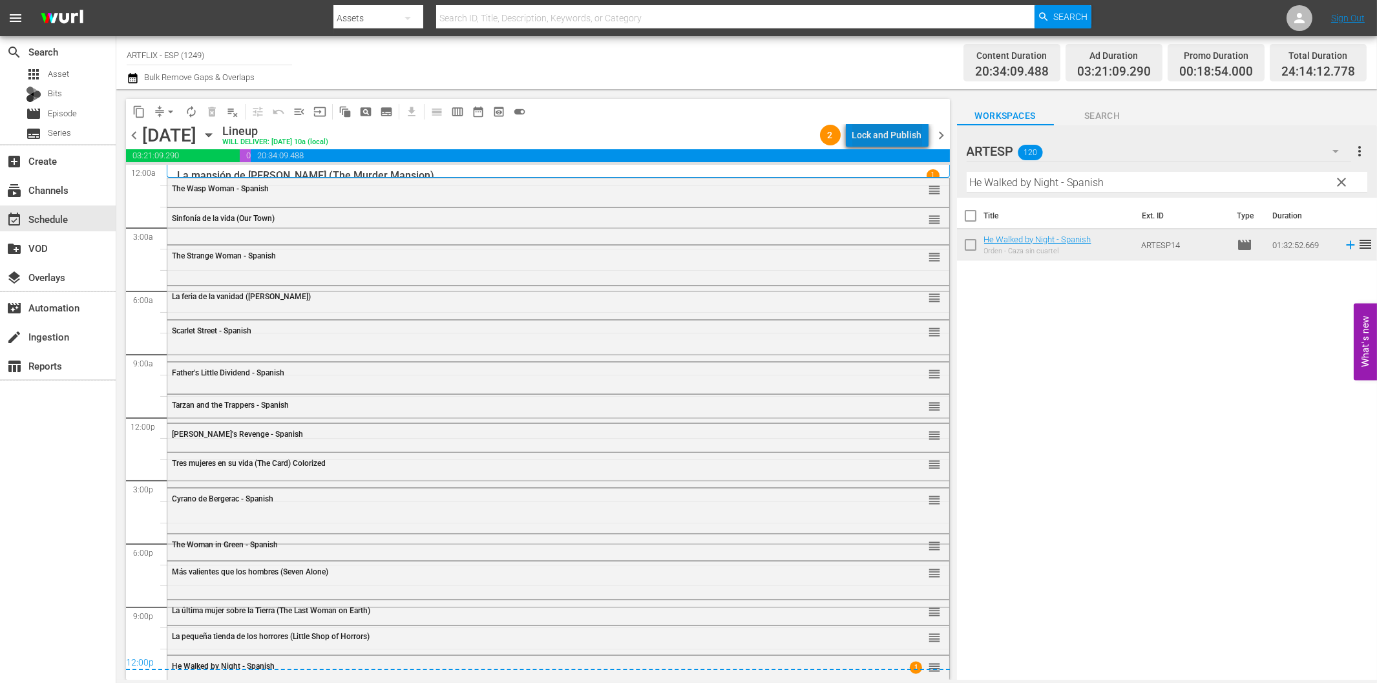
click at [906, 131] on div "Lock and Publish" at bounding box center [887, 134] width 70 height 23
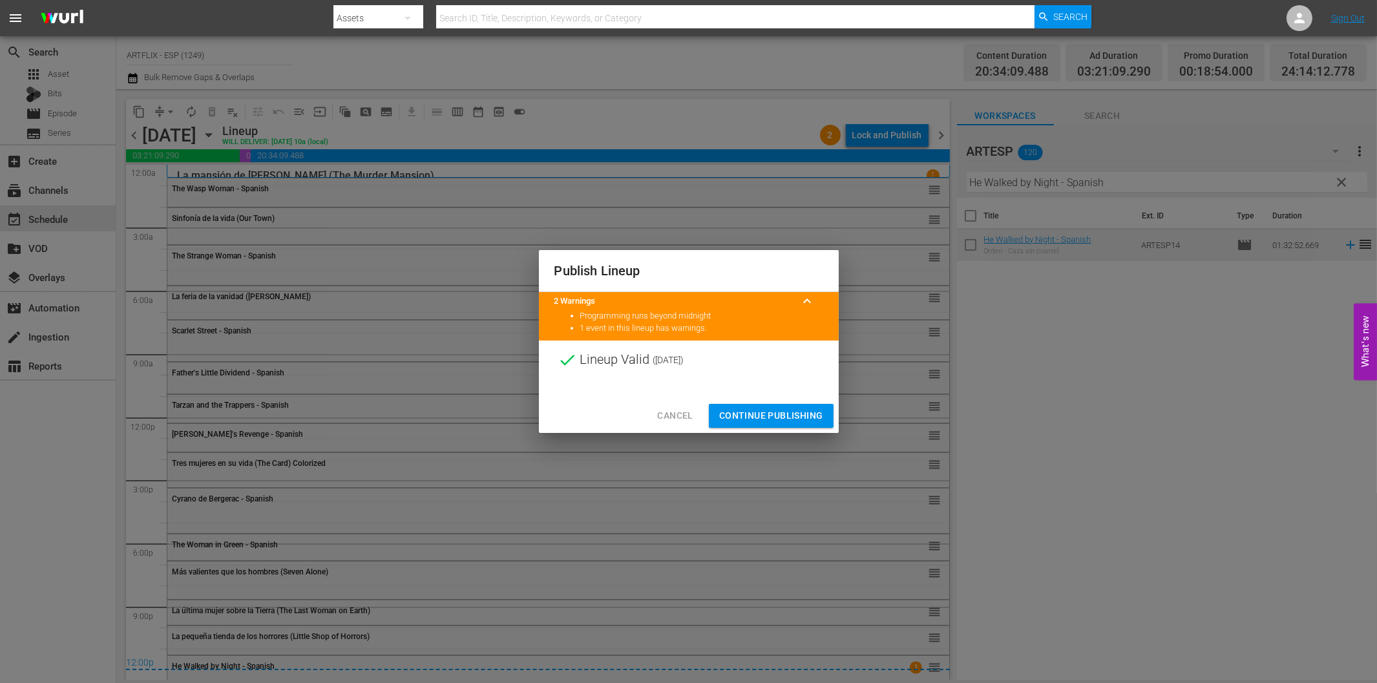
click at [772, 408] on span "Continue Publishing" at bounding box center [771, 416] width 104 height 16
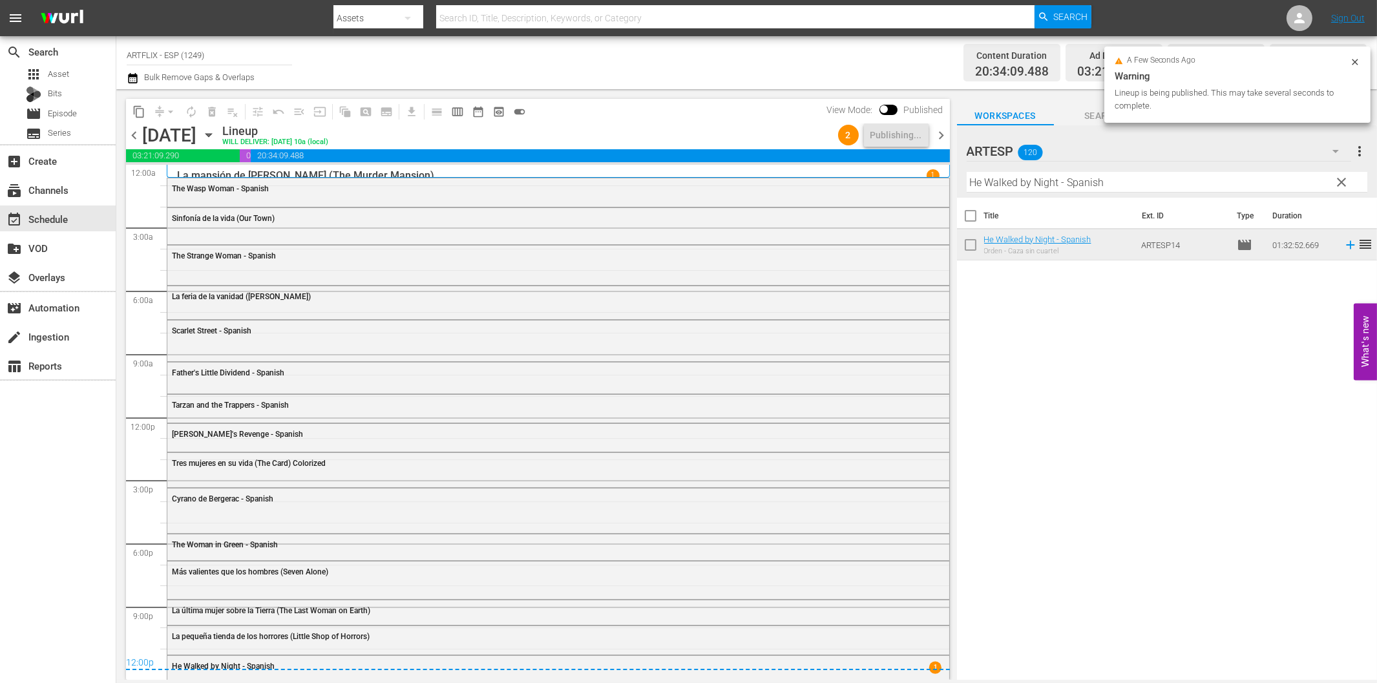
click at [941, 131] on span "chevron_right" at bounding box center [942, 135] width 16 height 16
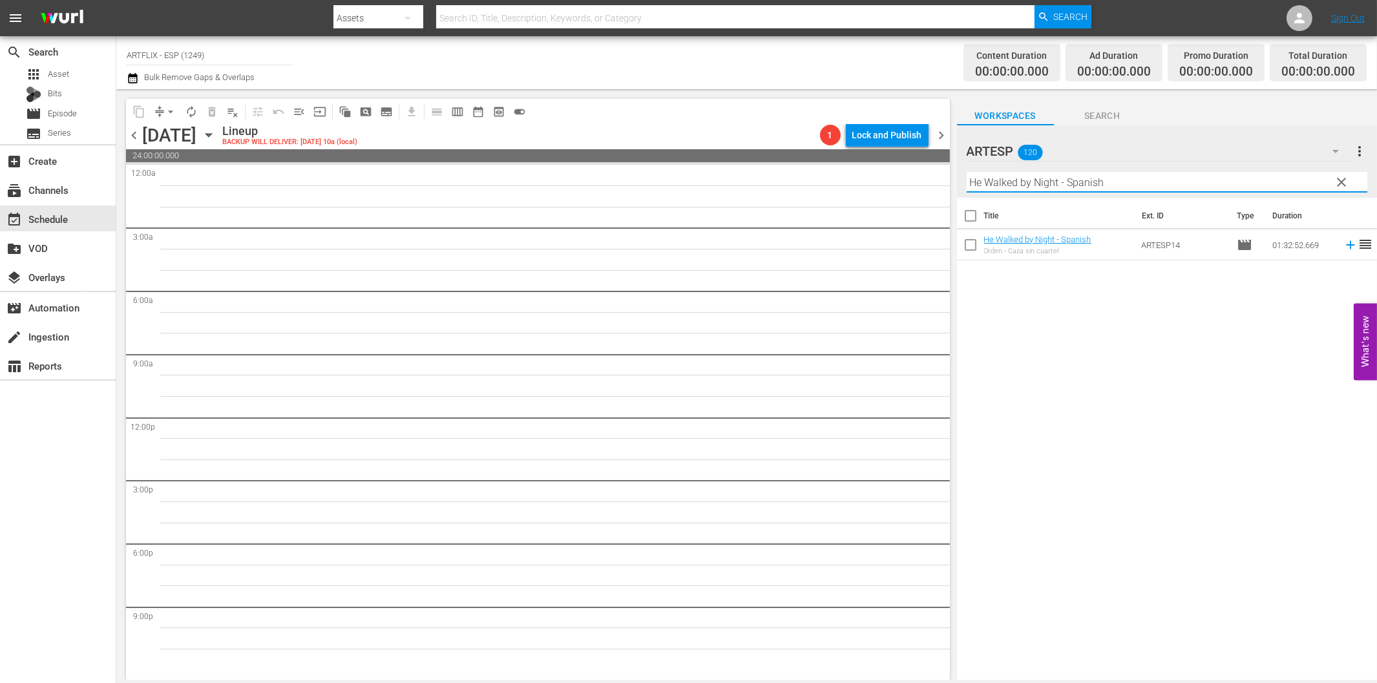
click at [991, 178] on input "He Walked by Night - Spanish" at bounding box center [1167, 182] width 401 height 21
paste input "Of Human Bondage"
click at [1343, 246] on icon at bounding box center [1350, 245] width 14 height 14
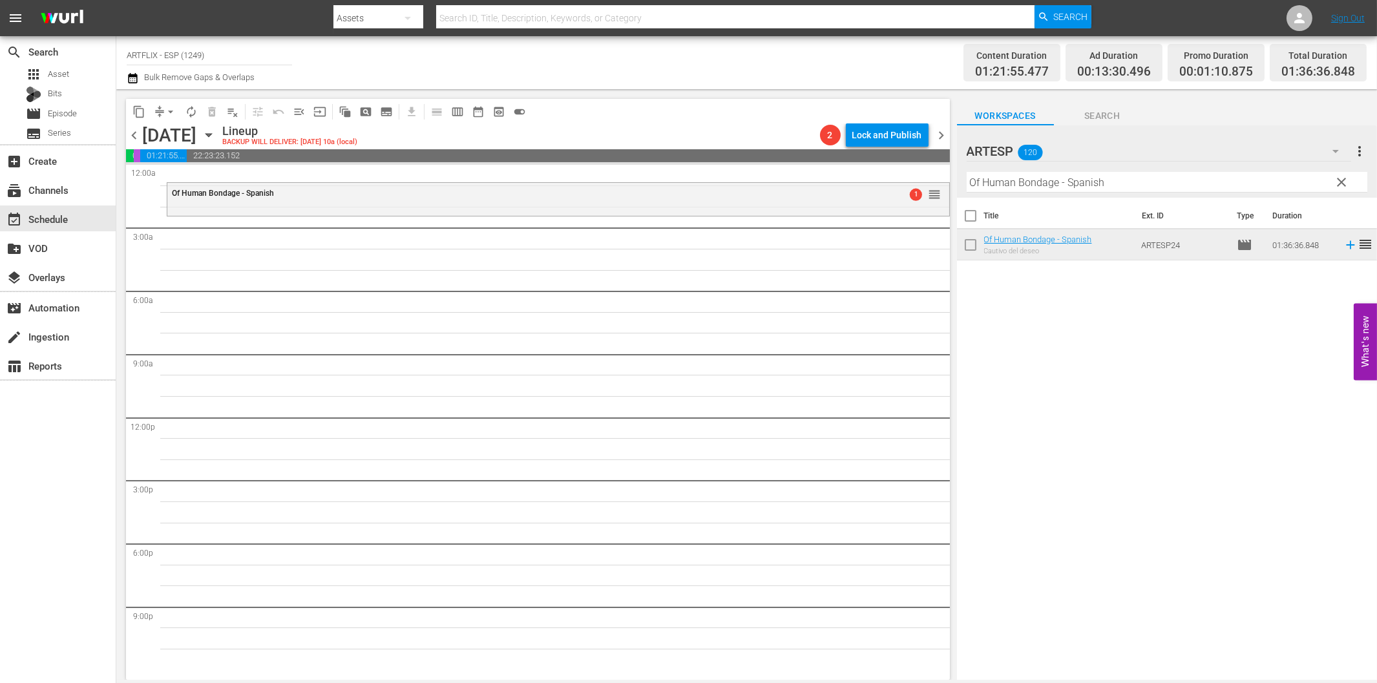
click at [1000, 185] on input "Of Human Bondage - Spanish" at bounding box center [1167, 182] width 401 height 21
paste input "Los alegres vividores (The Young in Heart)"
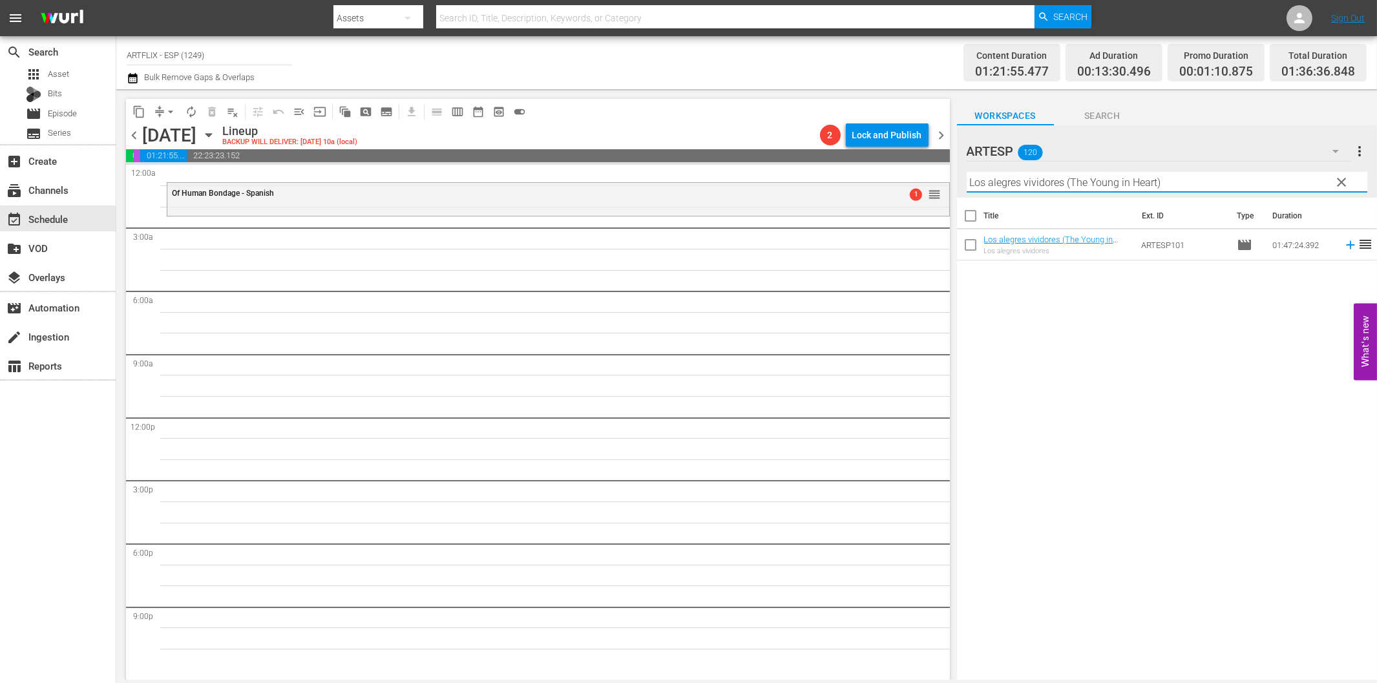
type input "Los alegres vividores (The Young in Heart)"
click at [1343, 247] on icon at bounding box center [1350, 245] width 14 height 14
